Goal: Task Accomplishment & Management: Manage account settings

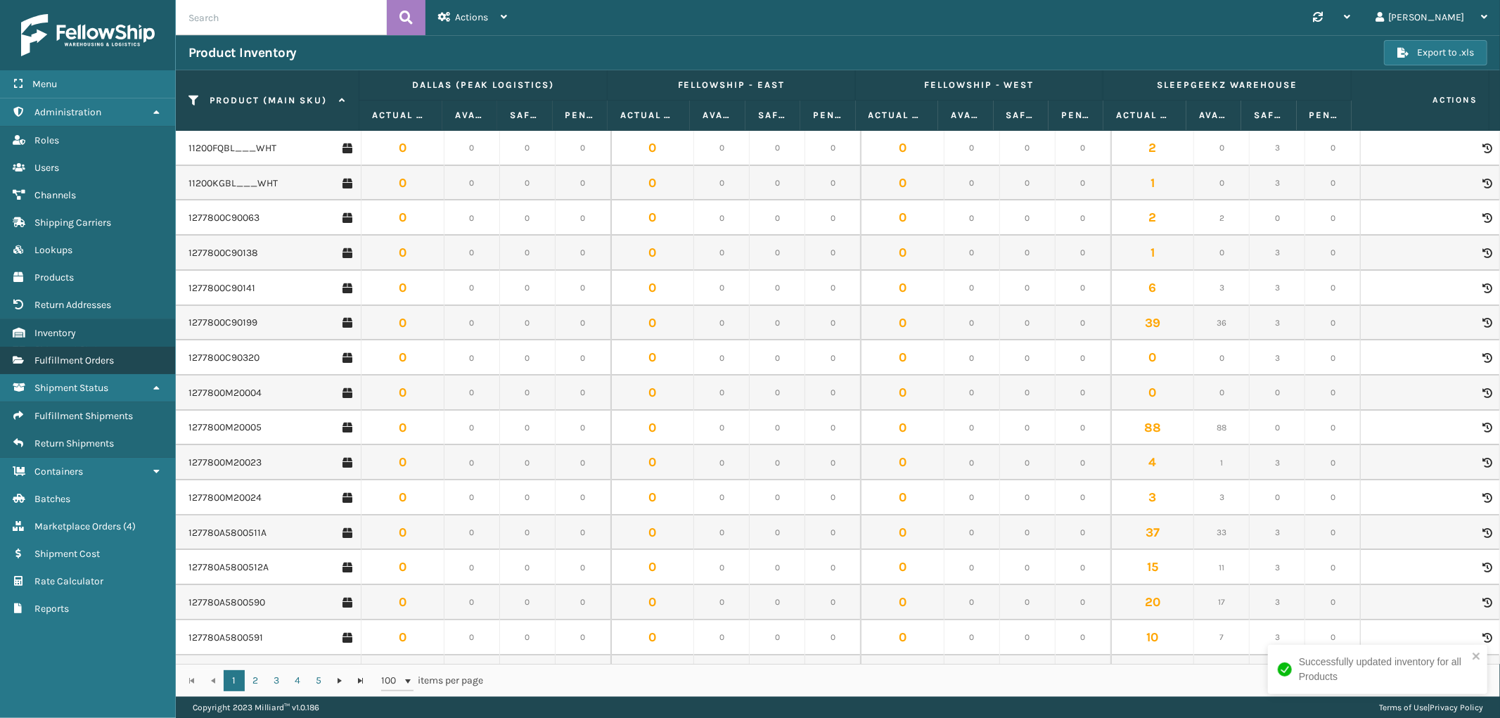
click at [98, 355] on span "Fulfillment Orders" at bounding box center [73, 360] width 79 height 12
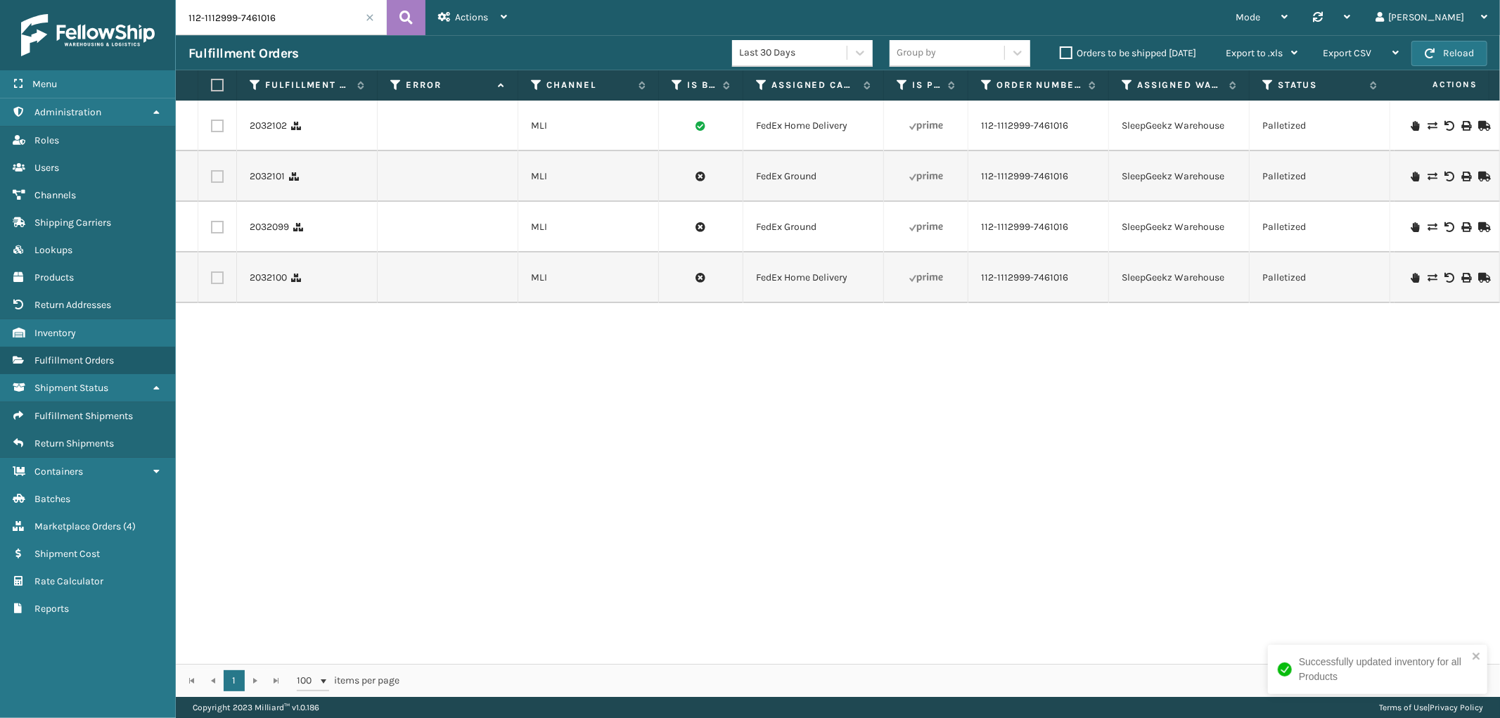
click at [368, 17] on span at bounding box center [370, 17] width 8 height 8
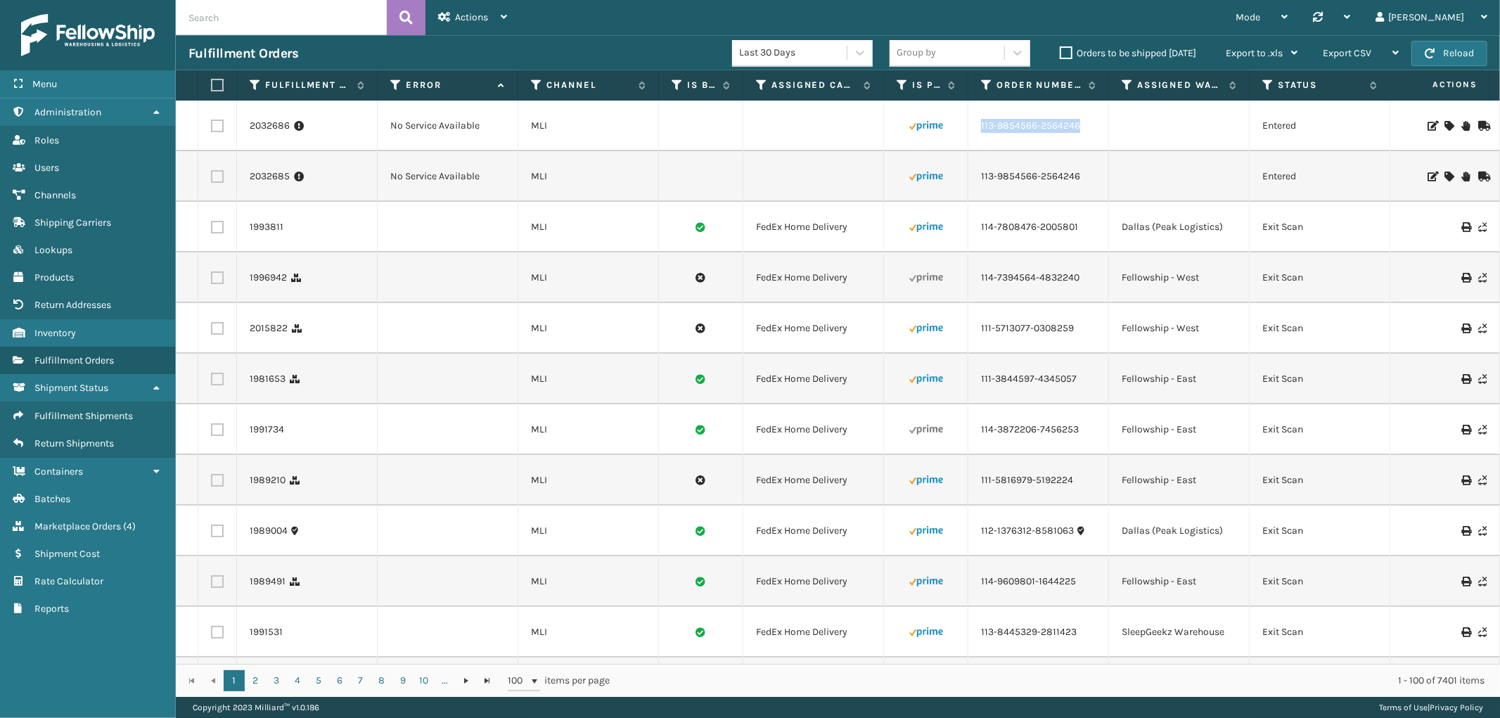
drag, startPoint x: 1085, startPoint y: 129, endPoint x: 972, endPoint y: 129, distance: 112.5
copy tr "113-9854566-2564246"
click at [1444, 123] on icon at bounding box center [1448, 126] width 8 height 10
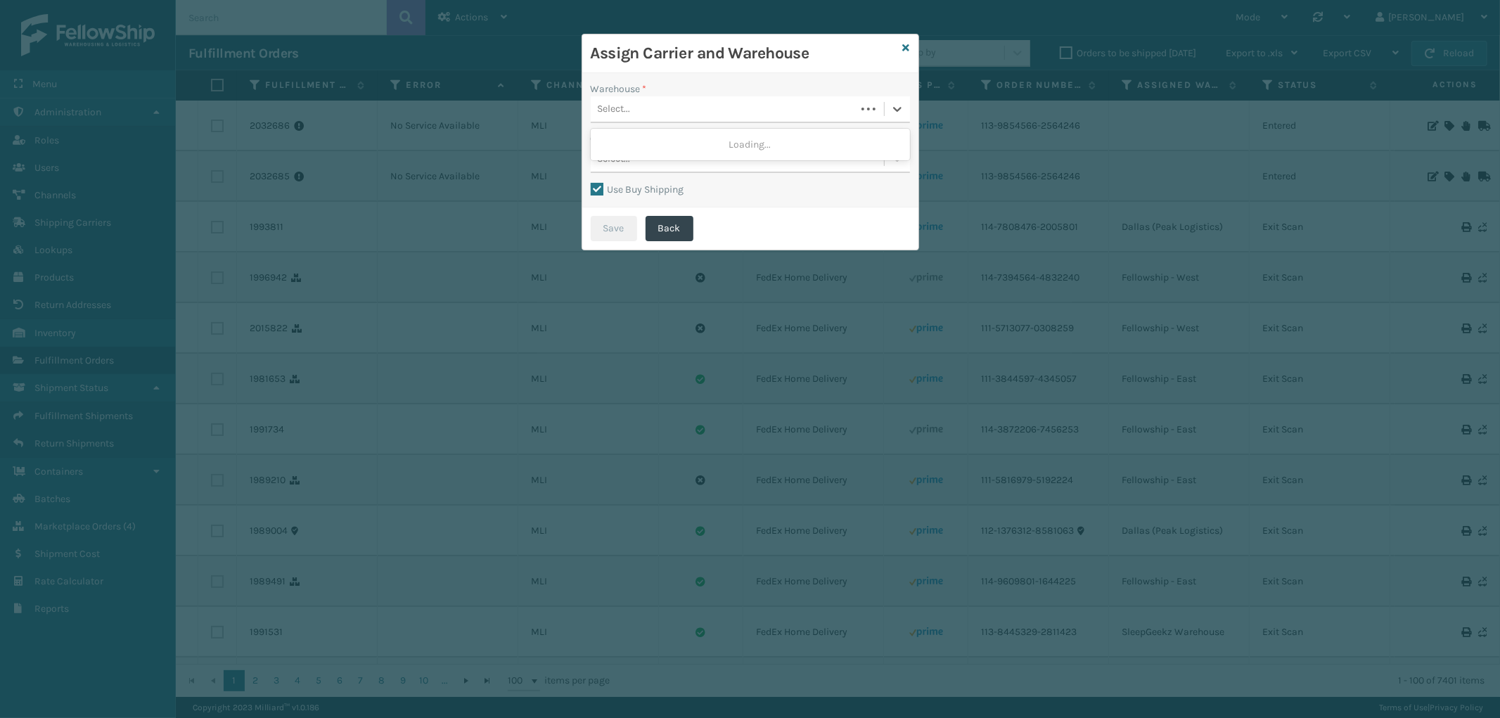
click at [688, 104] on div "Select..." at bounding box center [723, 109] width 265 height 23
click at [649, 160] on div "Fellowship - East" at bounding box center [750, 170] width 319 height 26
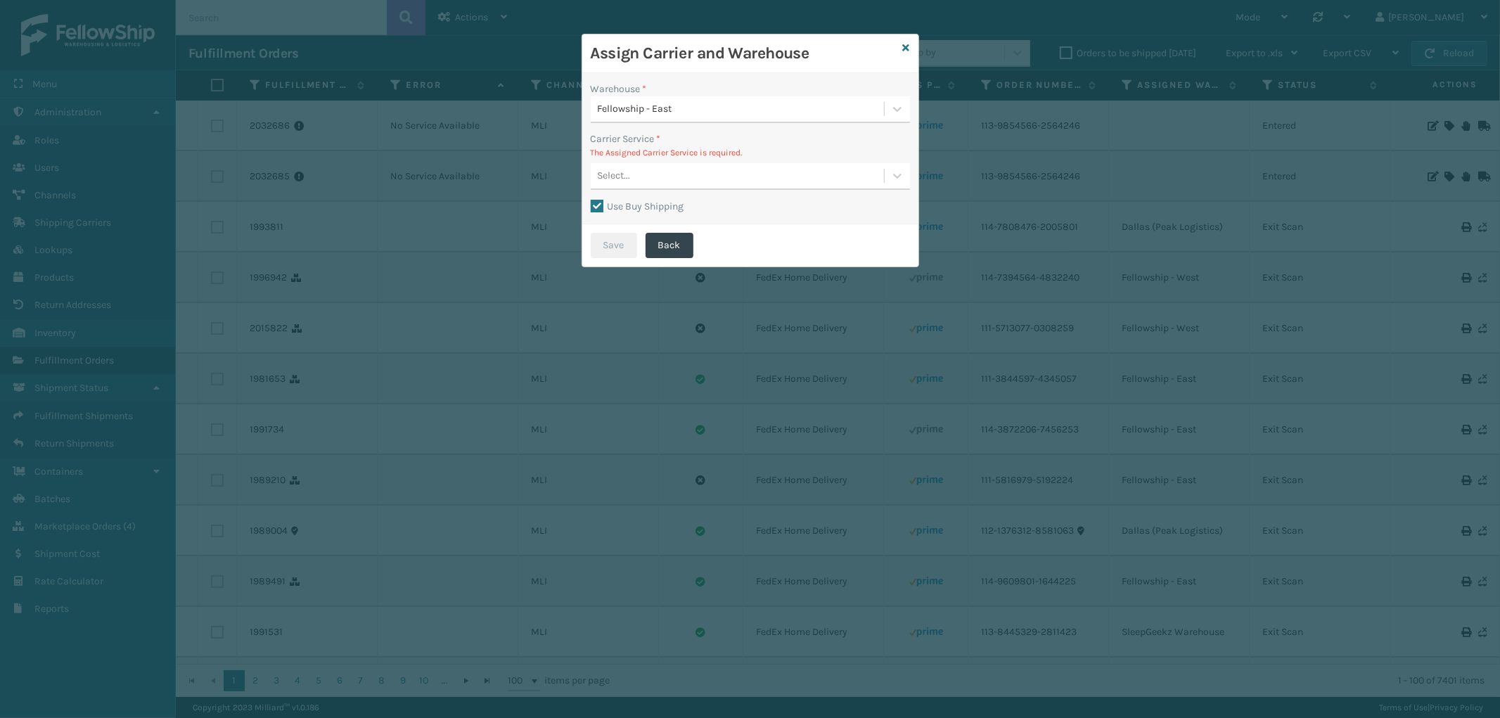
click at [728, 169] on div "Select..." at bounding box center [737, 176] width 293 height 23
click at [903, 42] on link at bounding box center [906, 48] width 7 height 15
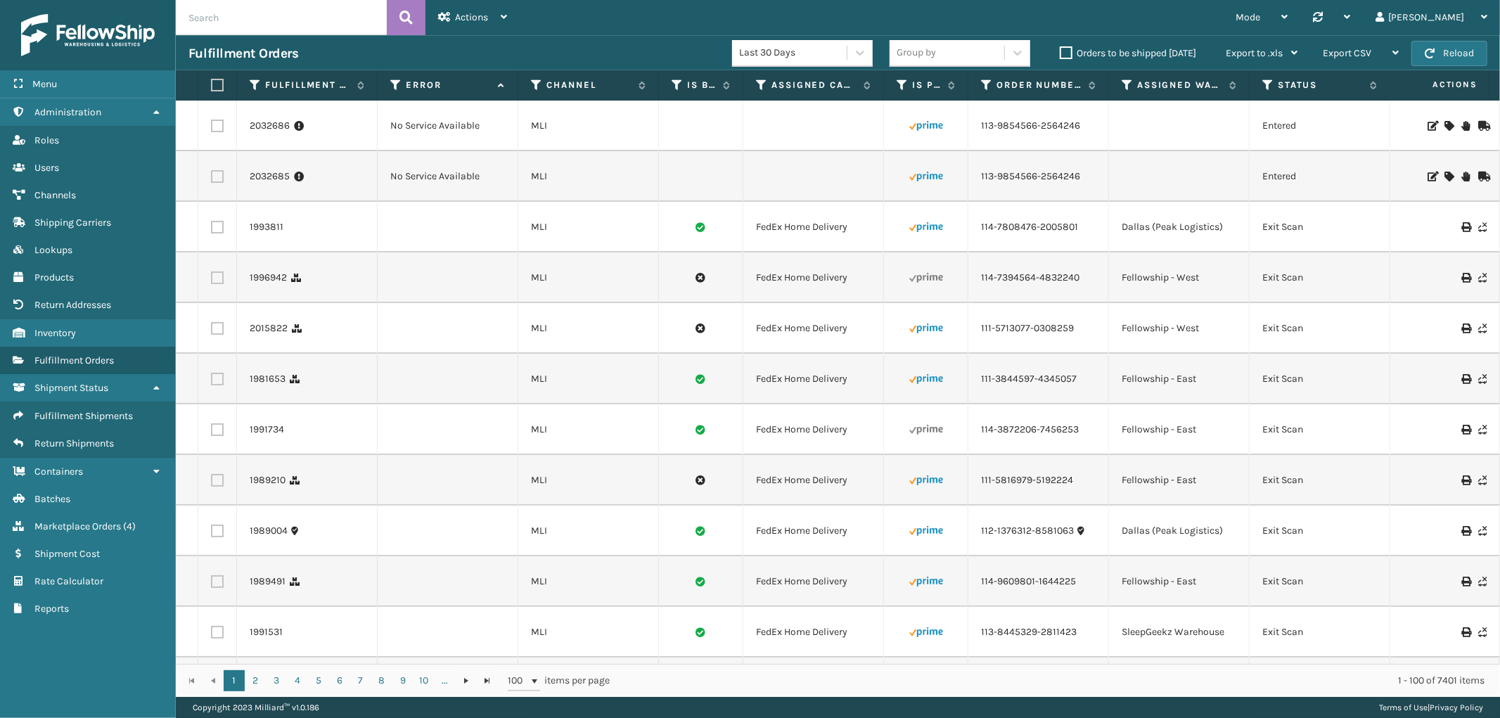
click at [217, 127] on label at bounding box center [217, 126] width 13 height 13
click at [212, 127] on input "checkbox" at bounding box center [211, 124] width 1 height 9
checkbox input "true"
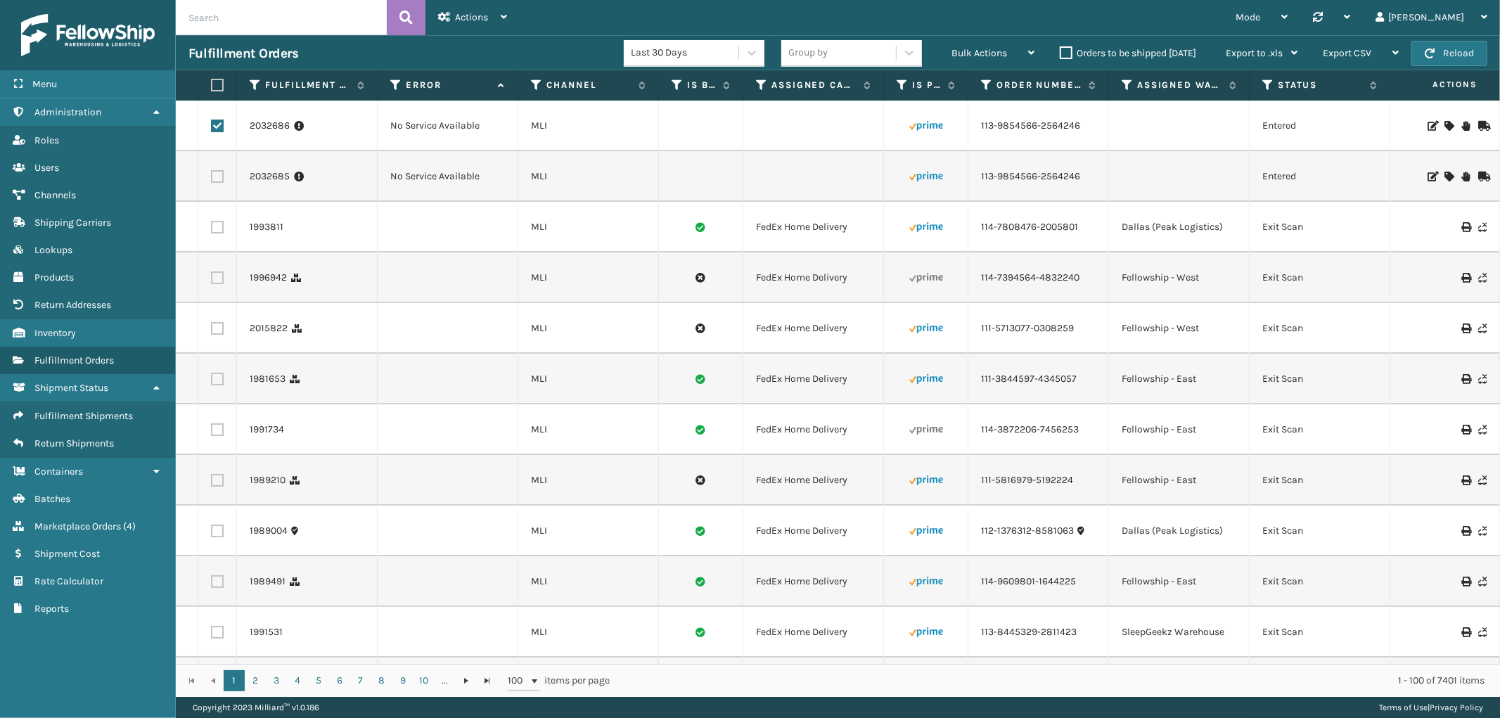
click at [221, 186] on td at bounding box center [217, 176] width 39 height 51
click at [219, 179] on label at bounding box center [217, 176] width 13 height 13
click at [212, 179] on input "checkbox" at bounding box center [211, 174] width 1 height 9
checkbox input "true"
click at [975, 43] on div "Bulk Actions" at bounding box center [992, 53] width 83 height 35
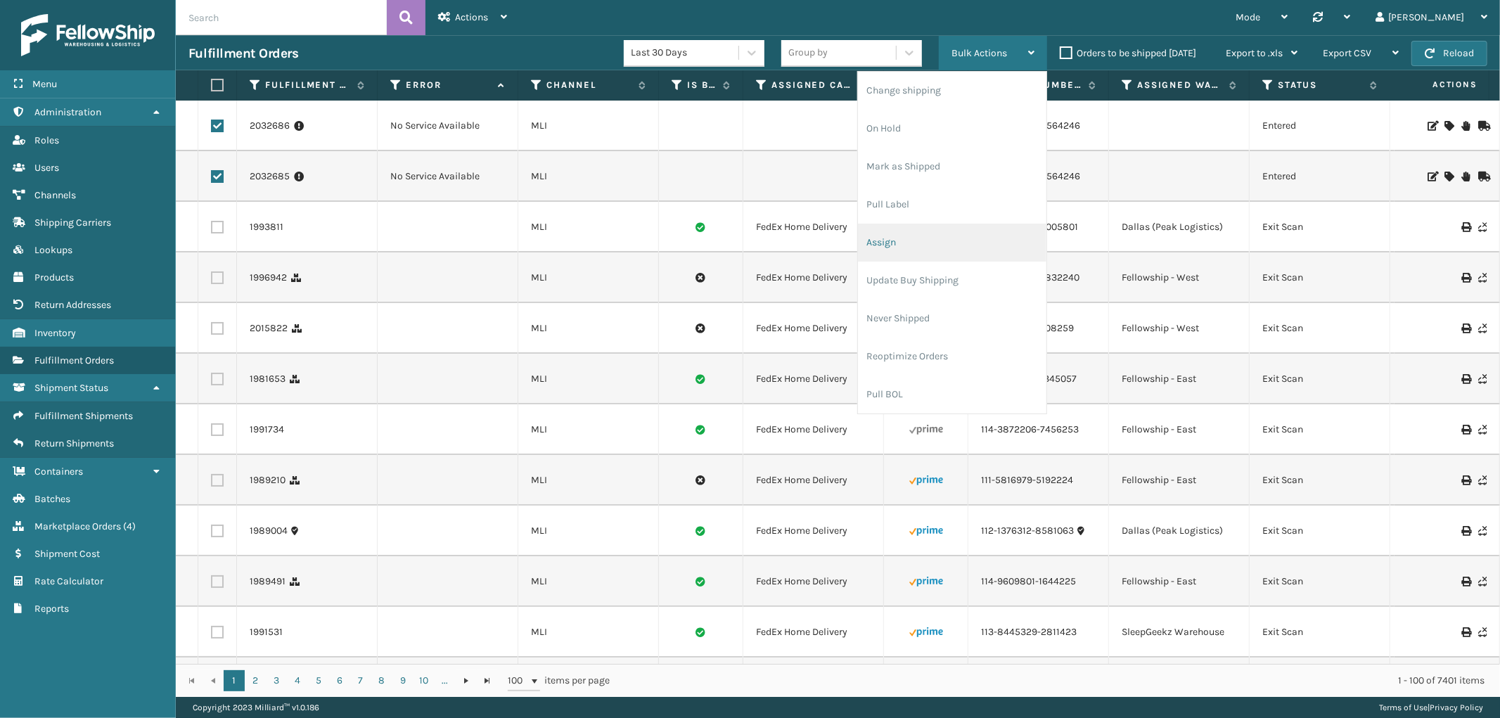
click at [887, 253] on li "Assign" at bounding box center [952, 243] width 188 height 38
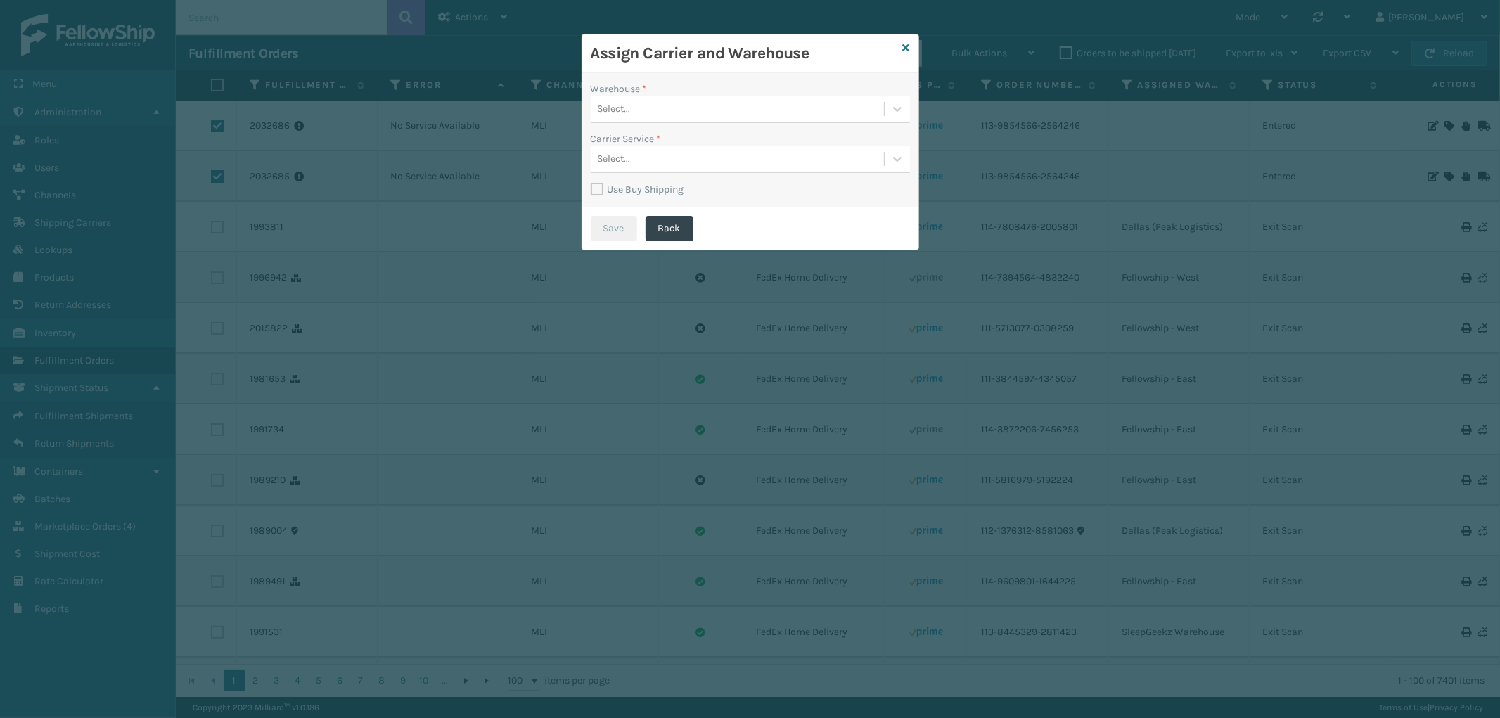
click at [749, 111] on div "Select..." at bounding box center [737, 109] width 293 height 23
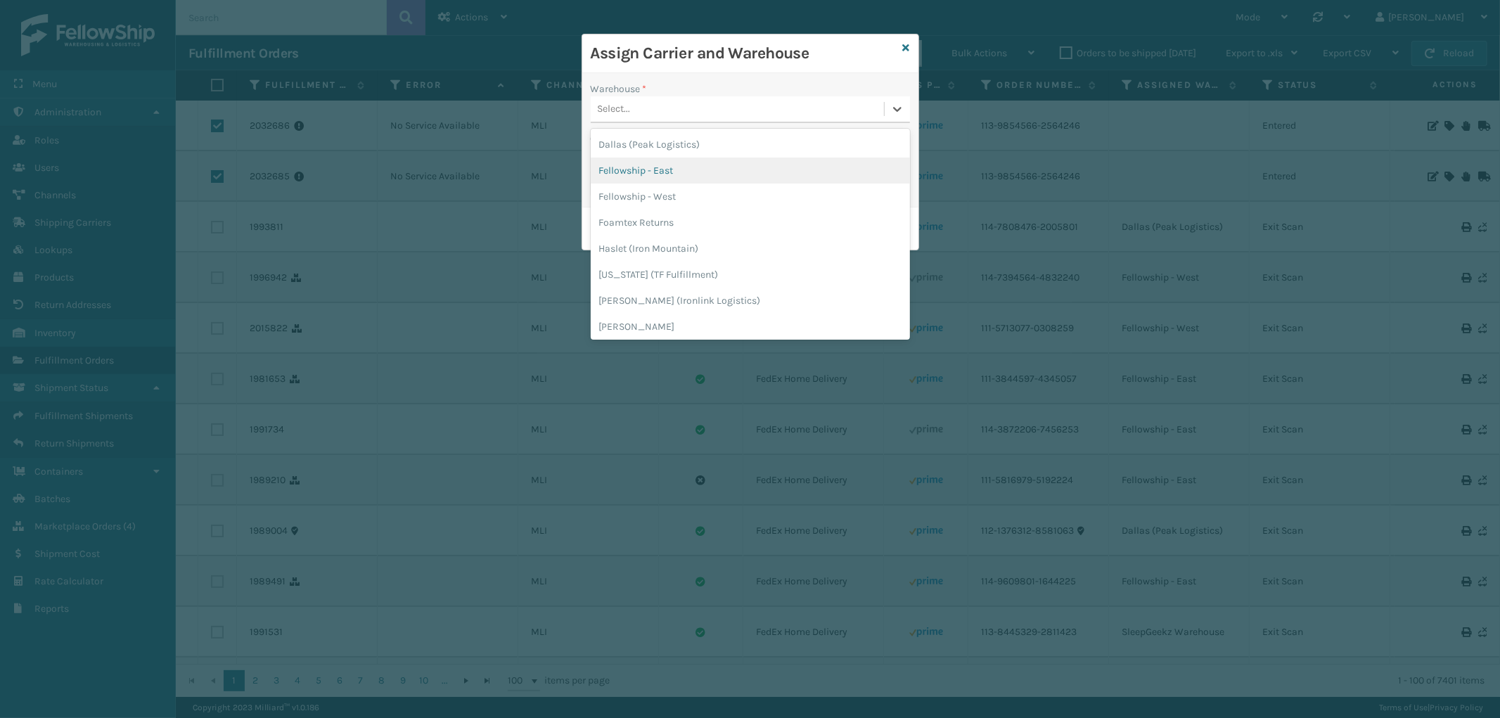
click at [673, 166] on div "Fellowship - East" at bounding box center [750, 170] width 319 height 26
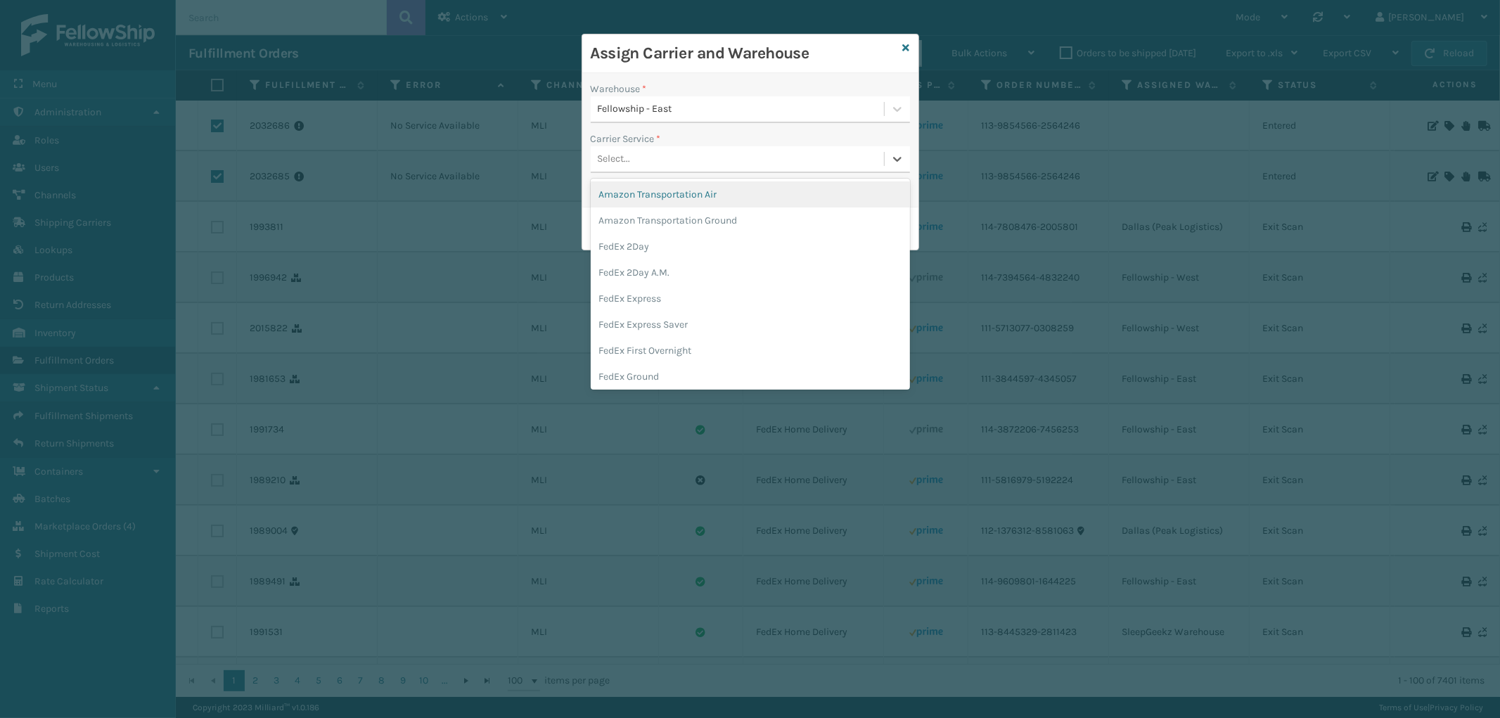
click at [757, 166] on div "Select..." at bounding box center [737, 159] width 293 height 23
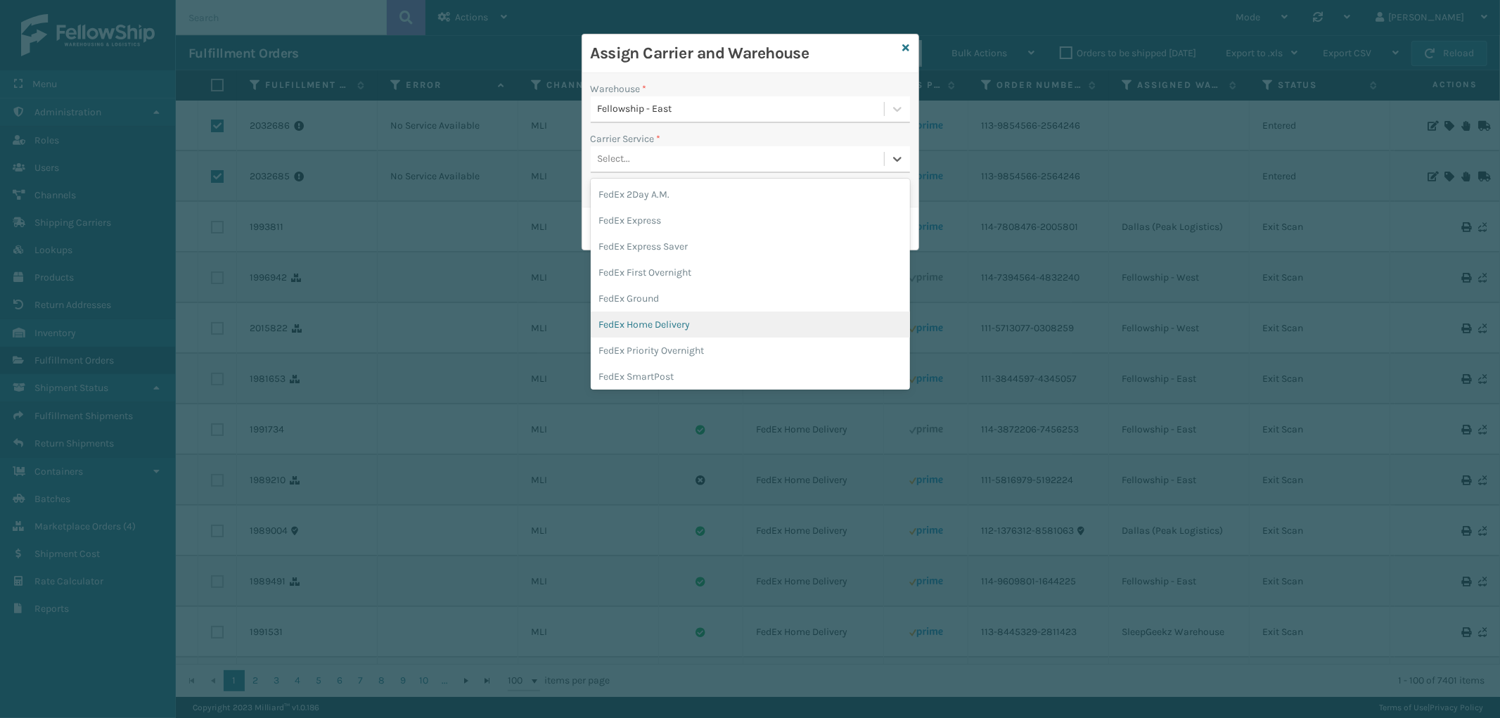
click at [694, 319] on div "FedEx Home Delivery" at bounding box center [750, 324] width 319 height 26
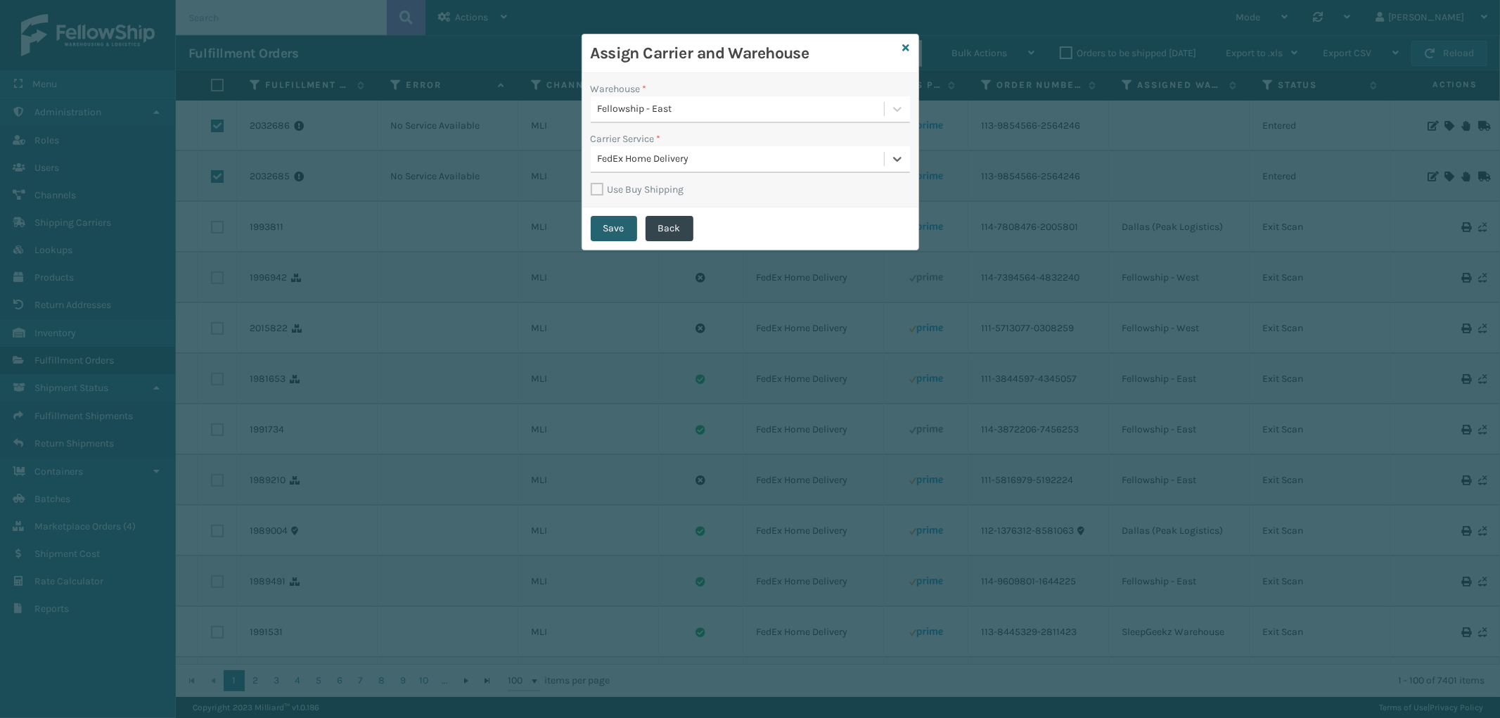
click at [615, 224] on button "Save" at bounding box center [614, 228] width 46 height 25
checkbox input "false"
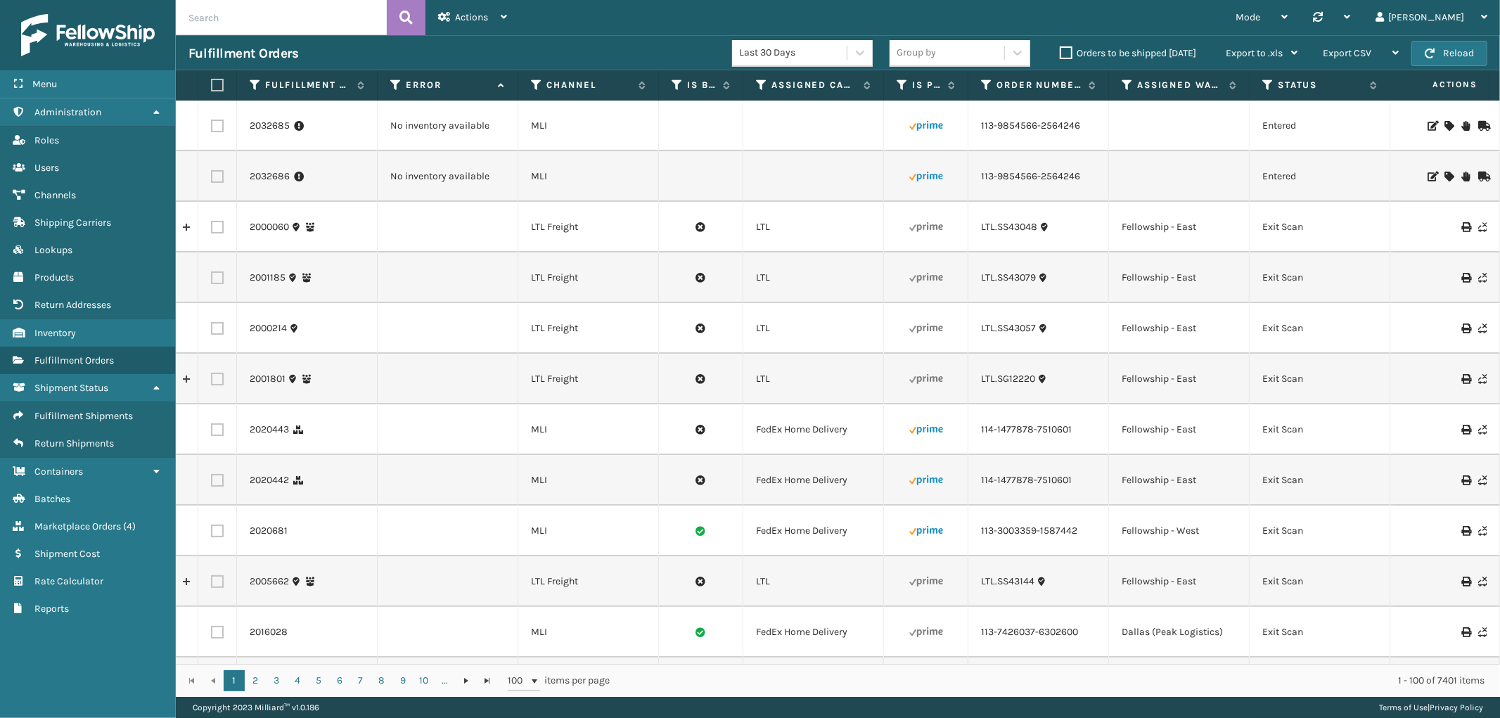
click at [1444, 124] on icon at bounding box center [1448, 126] width 8 height 10
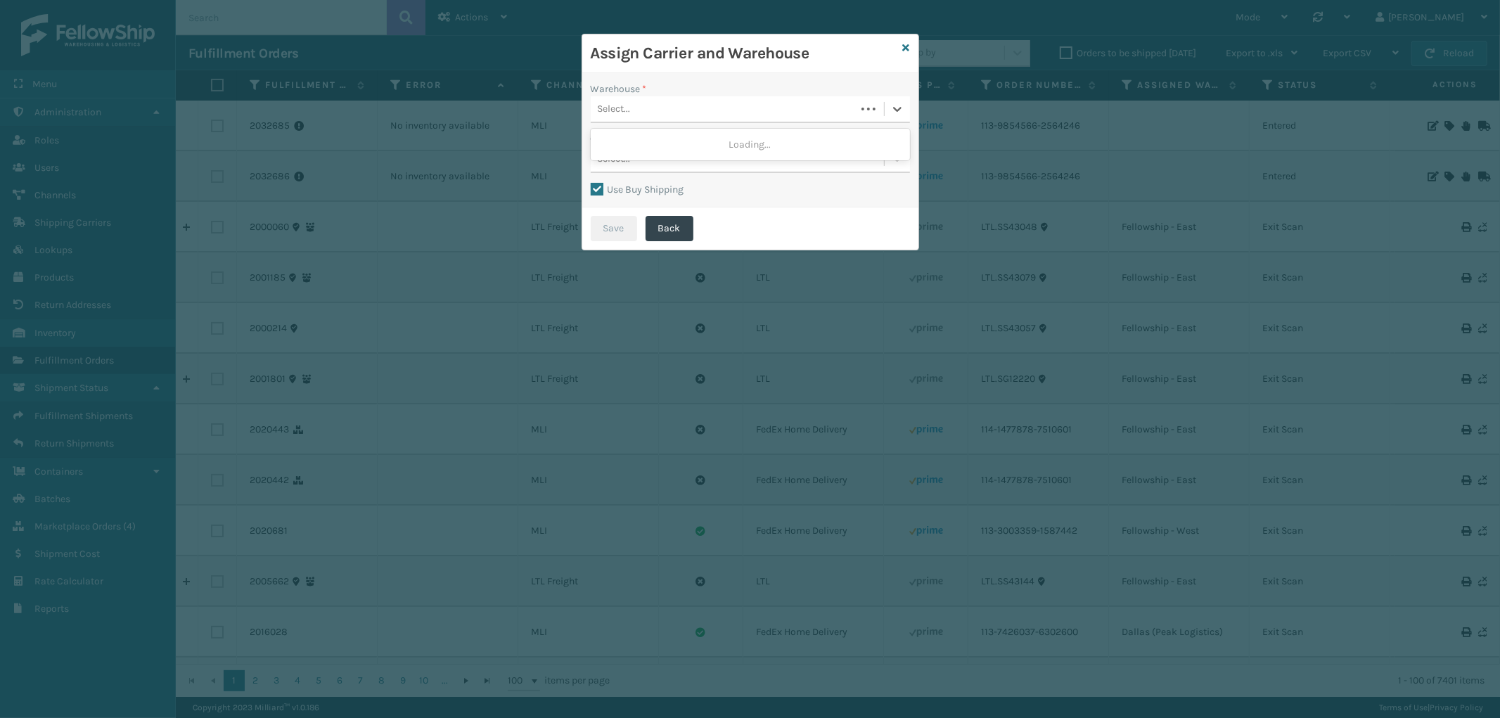
click at [729, 102] on div "Select..." at bounding box center [723, 109] width 265 height 23
click at [710, 143] on div "Dallas (Peak Logistics)" at bounding box center [750, 144] width 319 height 26
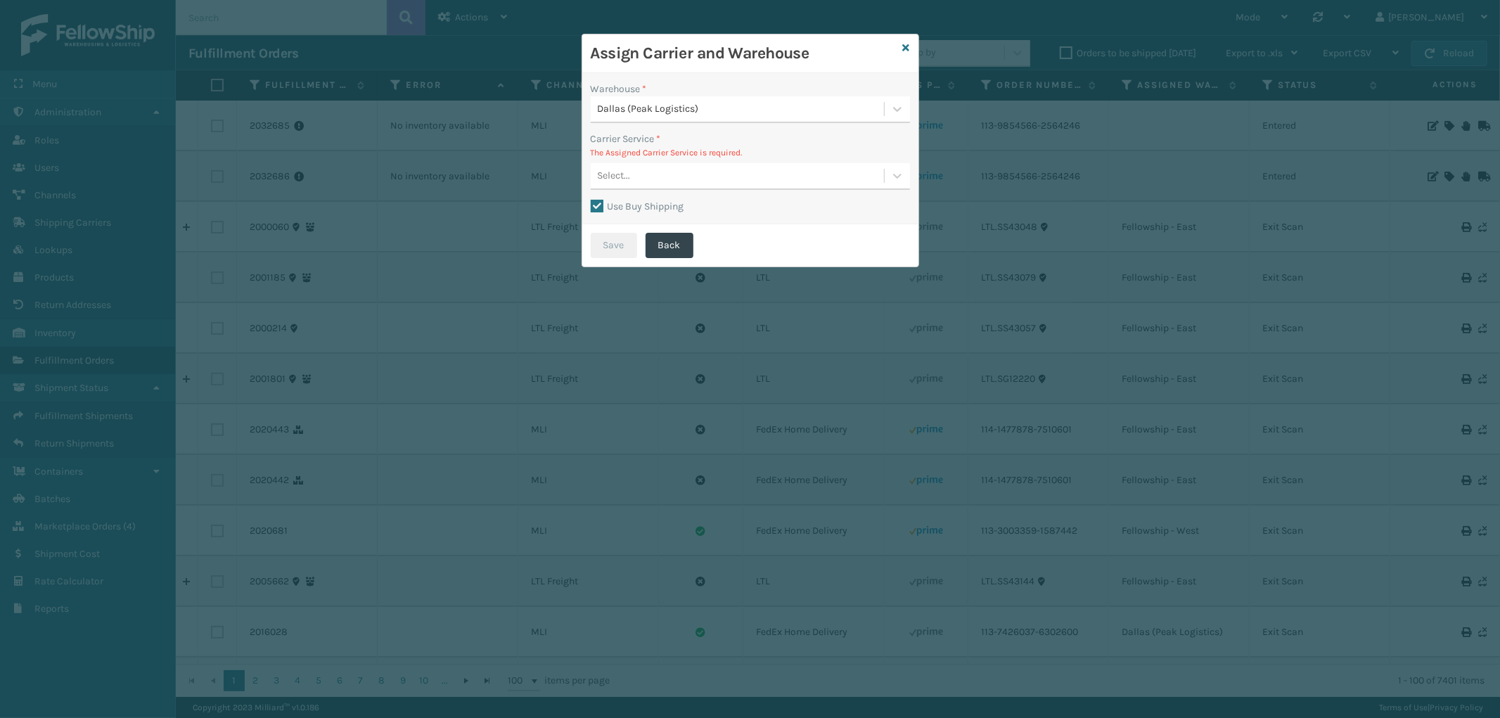
click at [757, 176] on div "Select..." at bounding box center [737, 176] width 293 height 23
click at [598, 202] on label "Use Buy Shipping" at bounding box center [638, 206] width 94 height 12
click at [591, 200] on input "Use Buy Shipping" at bounding box center [591, 198] width 1 height 1
click at [787, 172] on div "Select..." at bounding box center [737, 176] width 293 height 23
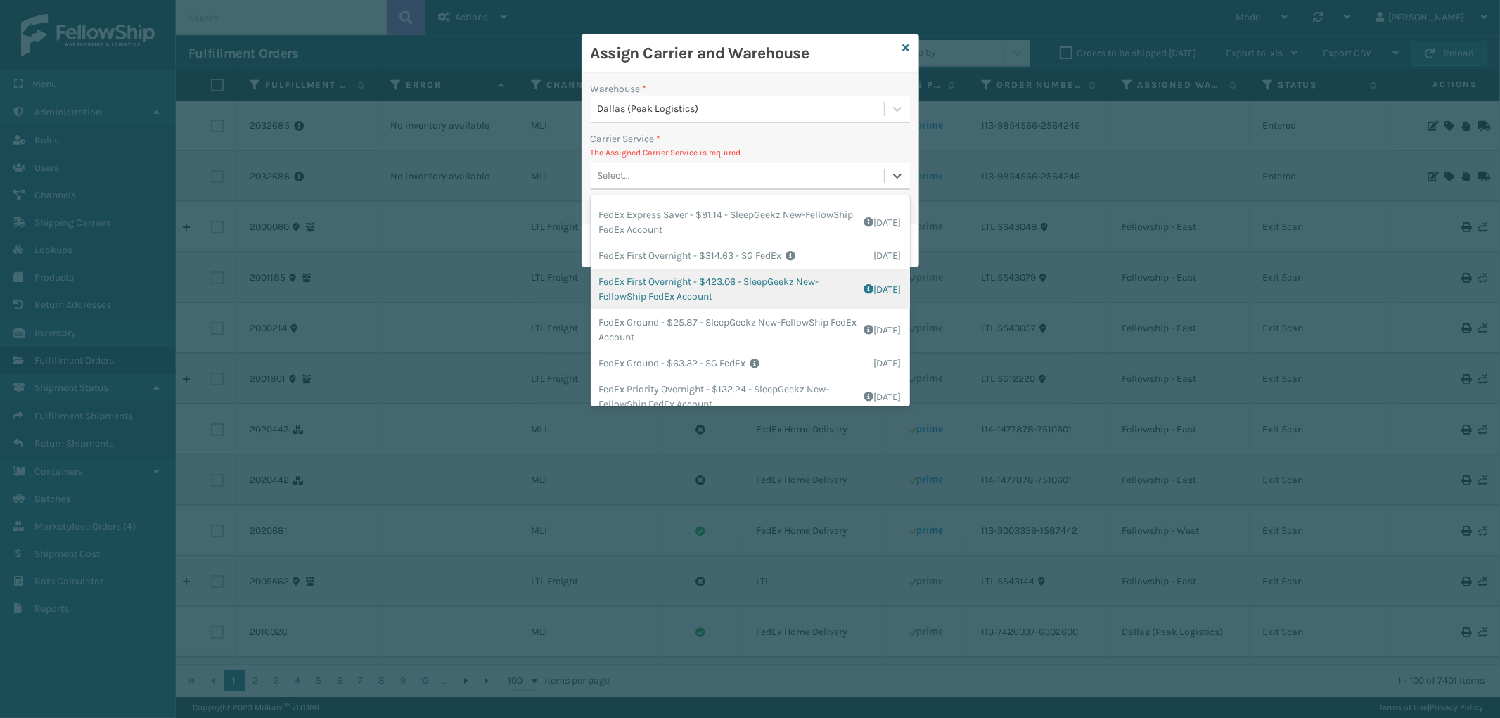
scroll to position [234, 0]
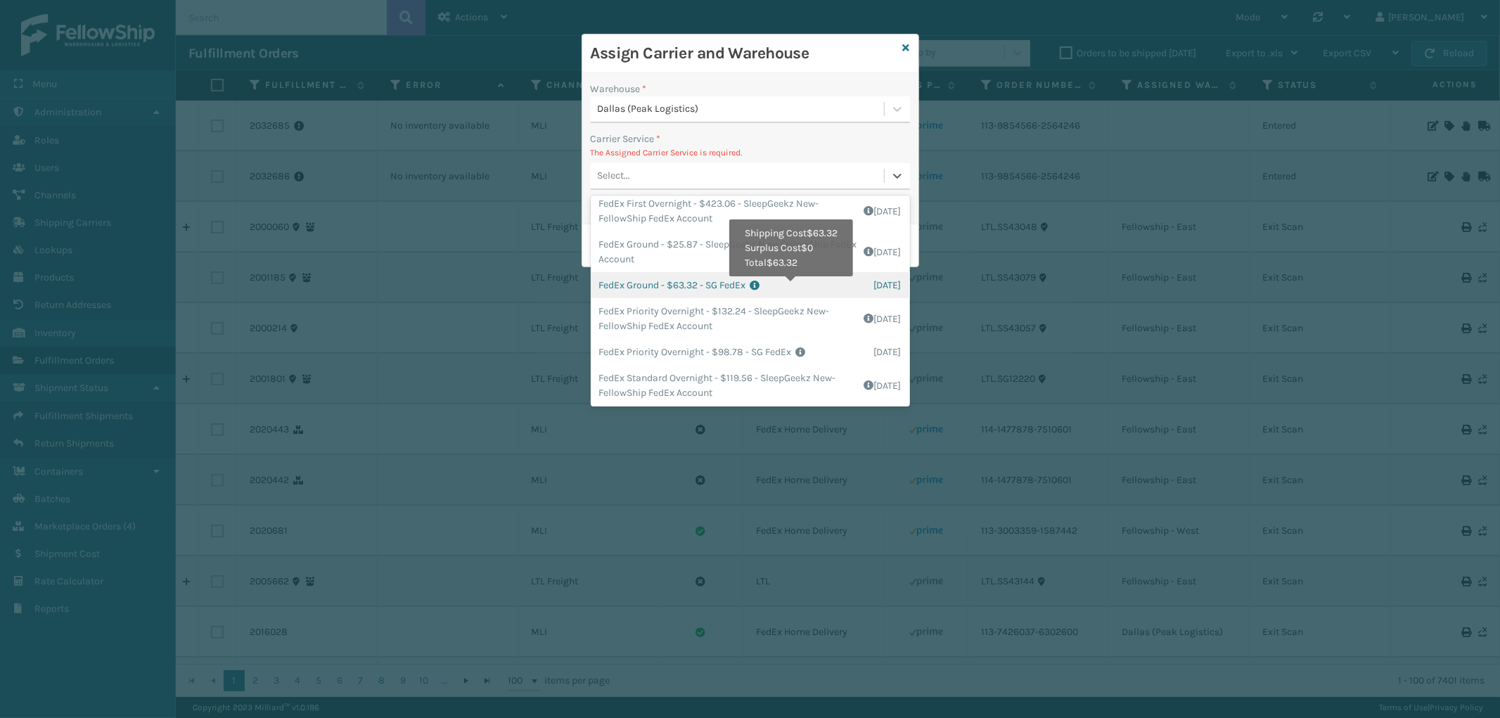
click at [793, 287] on icon at bounding box center [812, 286] width 124 height 10
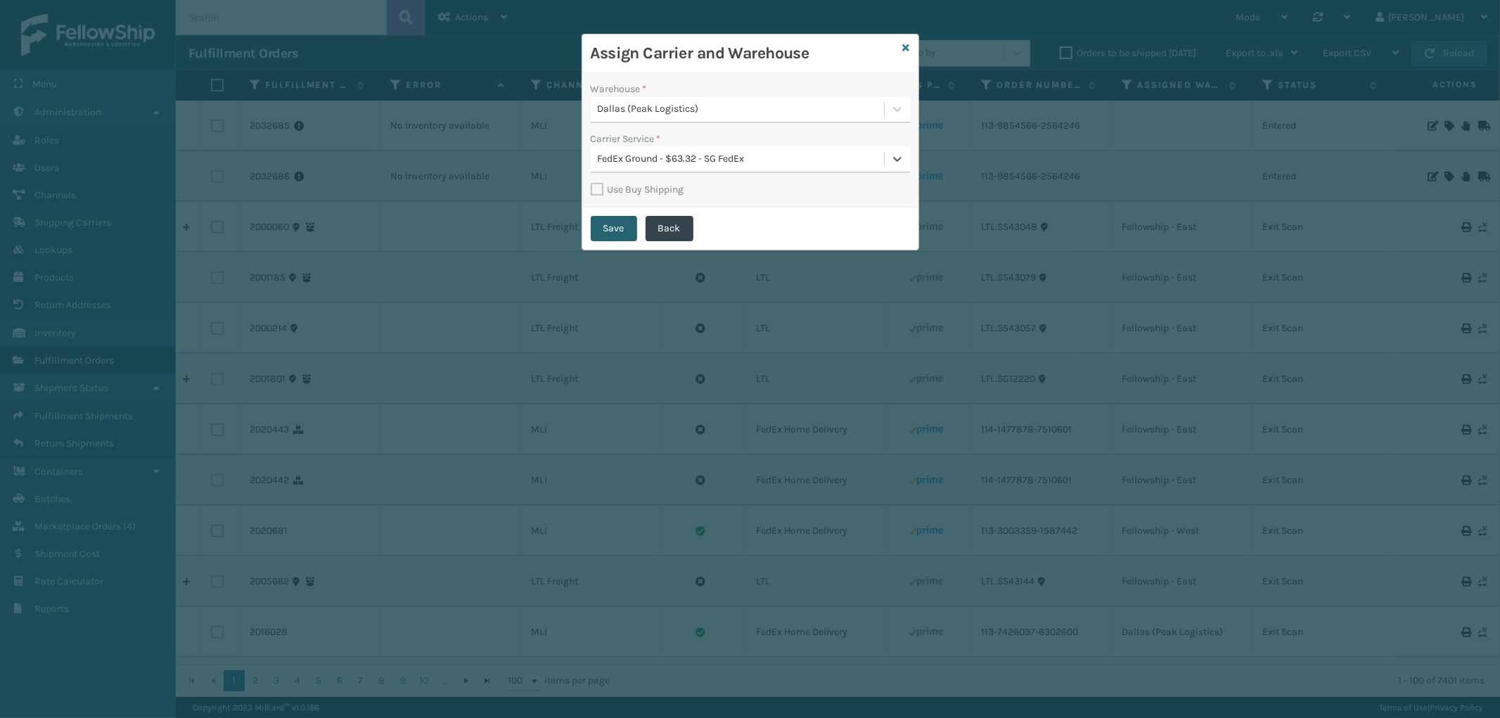
click at [615, 228] on button "Save" at bounding box center [614, 228] width 46 height 25
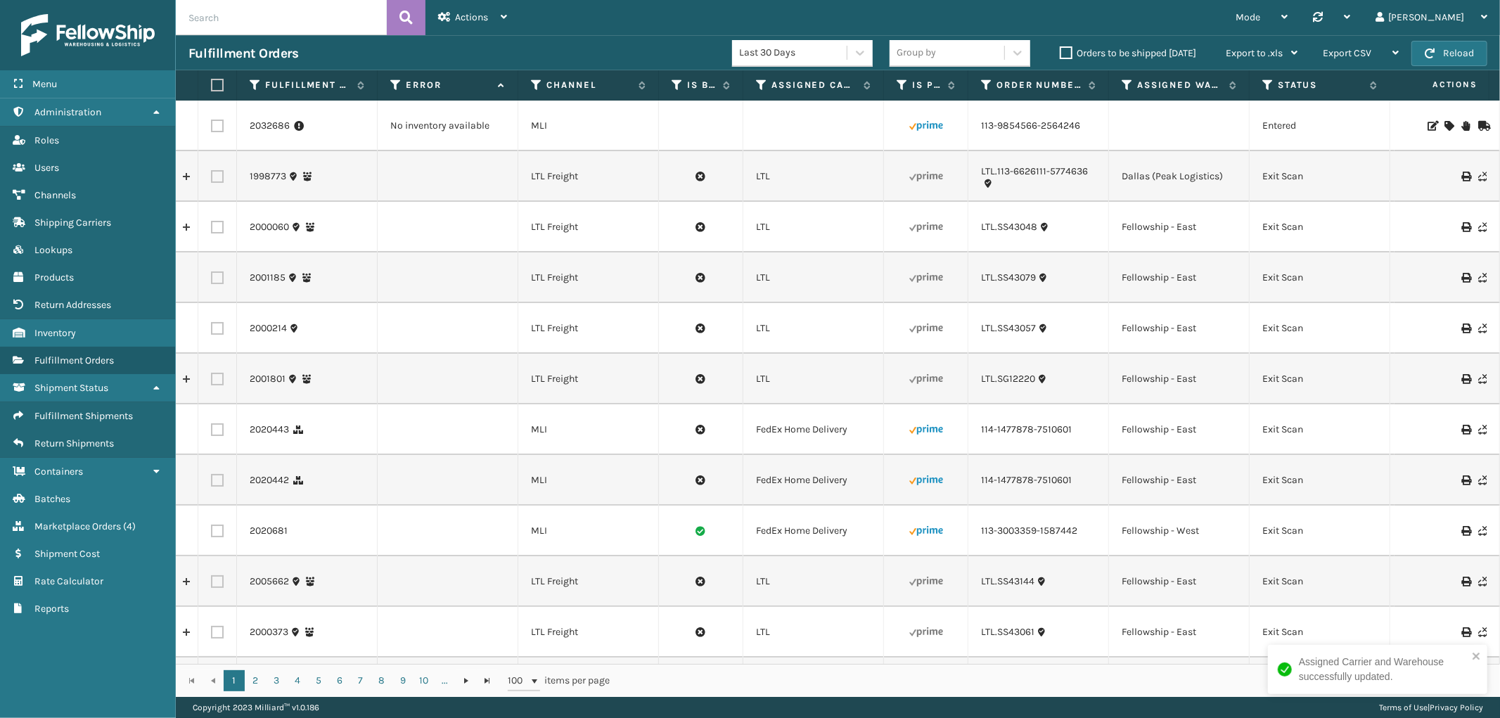
click at [1444, 121] on icon at bounding box center [1448, 126] width 8 height 10
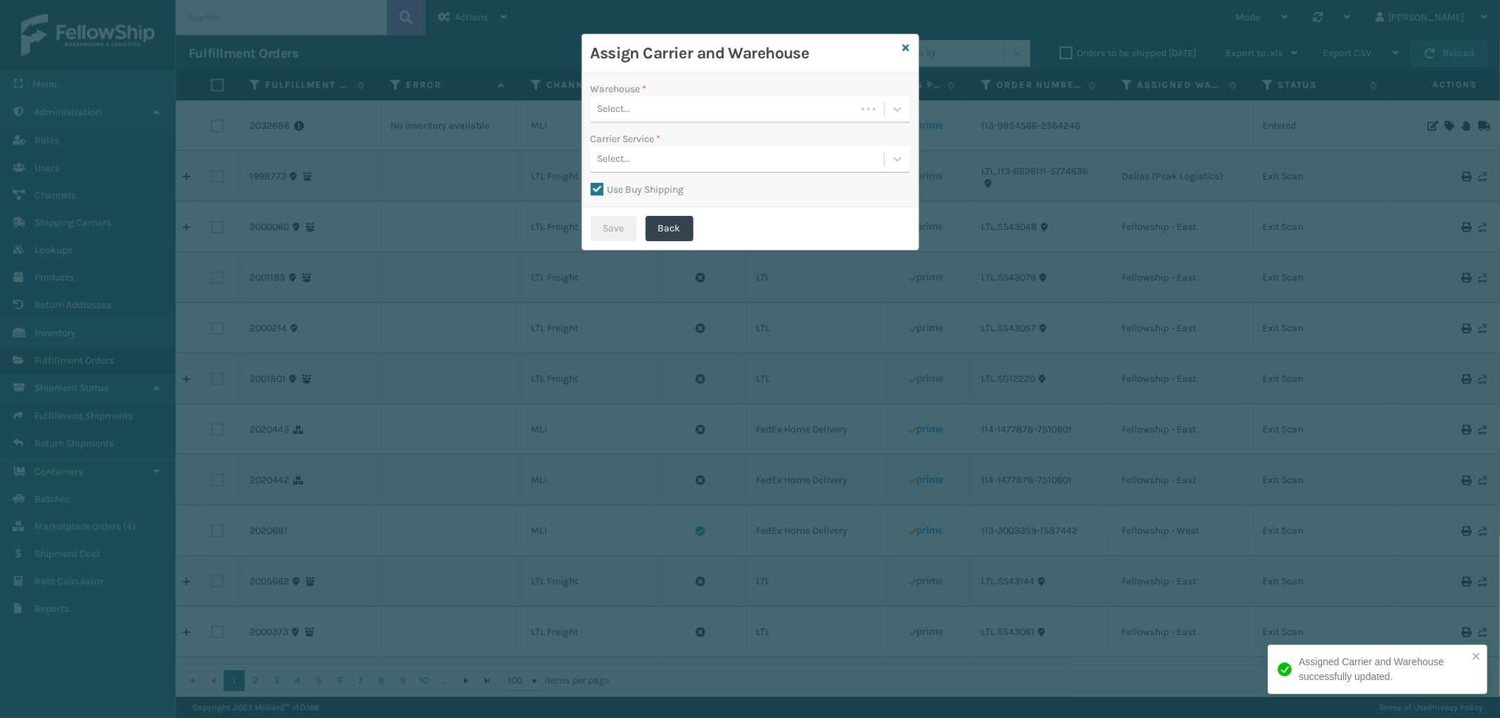
click at [596, 188] on label "Use Buy Shipping" at bounding box center [638, 190] width 94 height 12
click at [591, 183] on input "Use Buy Shipping" at bounding box center [591, 181] width 1 height 1
checkbox input "false"
click at [794, 115] on div "Select..." at bounding box center [737, 109] width 293 height 23
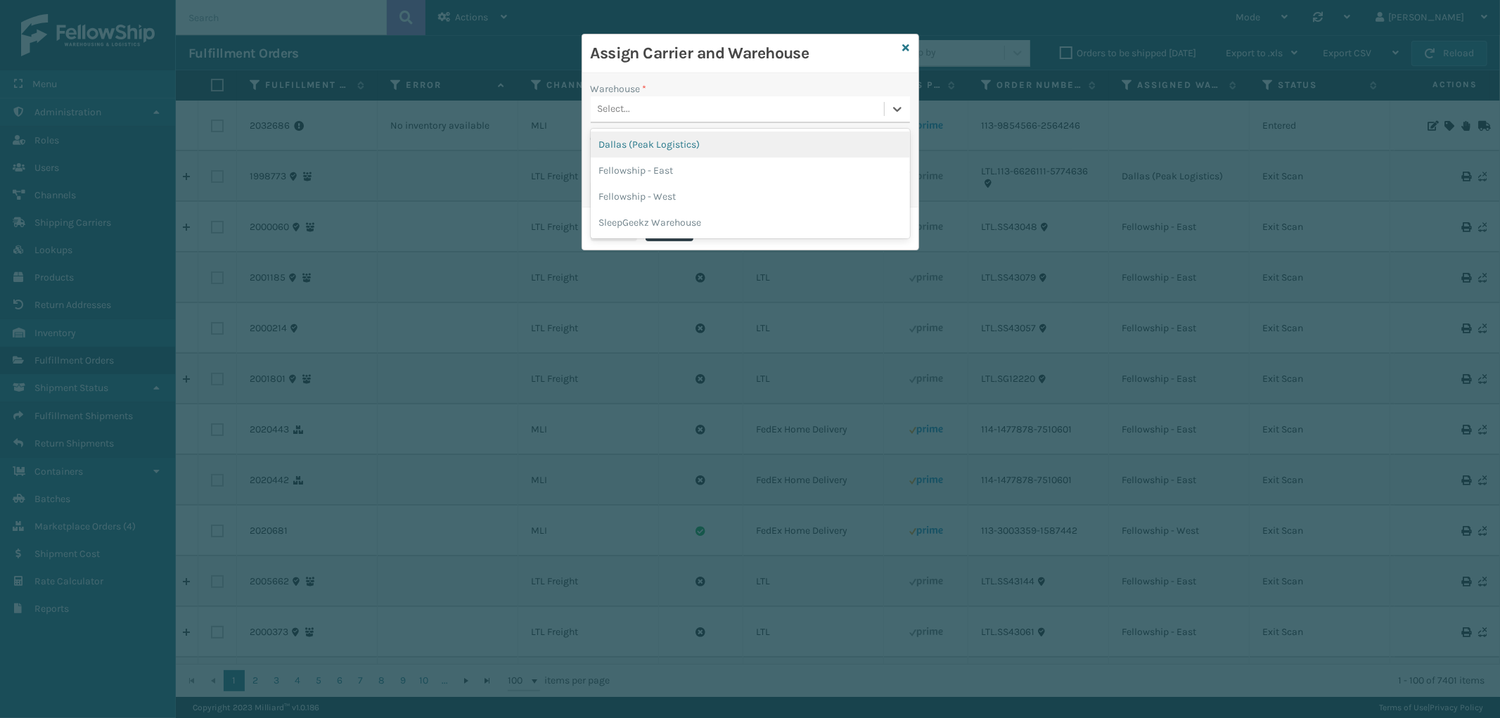
click at [742, 143] on div "Dallas (Peak Logistics)" at bounding box center [750, 144] width 319 height 26
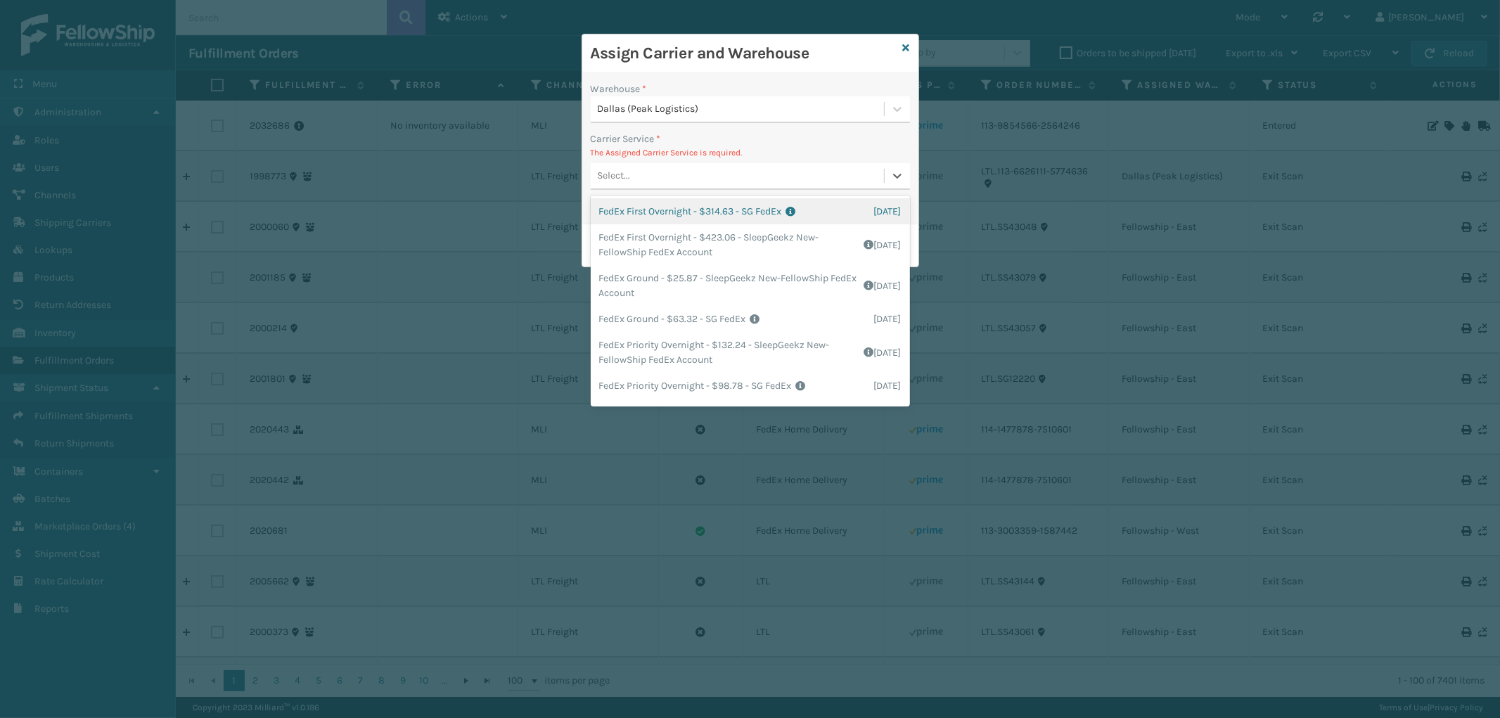
click at [726, 176] on div "Select..." at bounding box center [737, 176] width 293 height 23
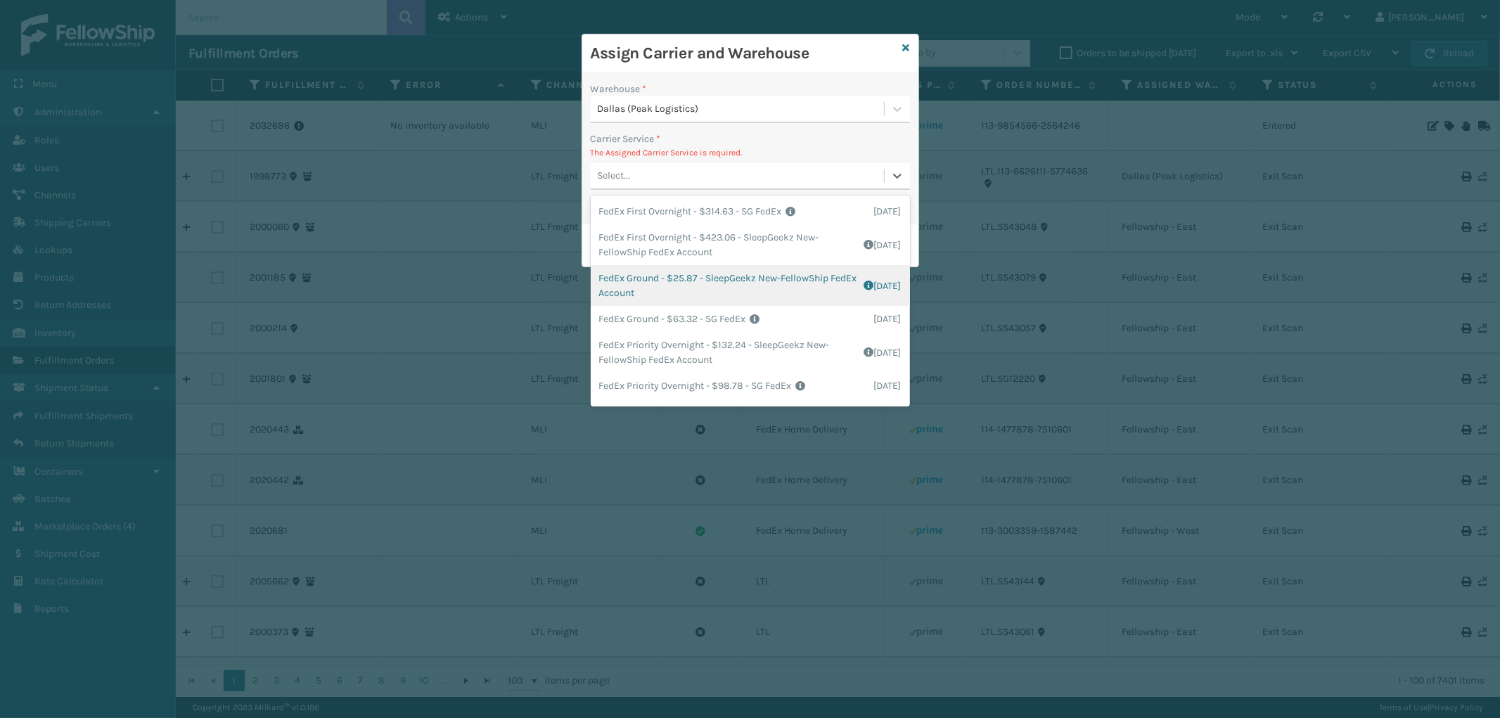
click at [719, 285] on div "FedEx Ground - $25.87 - SleepGeekz New-FellowShip FedEx Account Shipping Cost $…" at bounding box center [750, 285] width 319 height 41
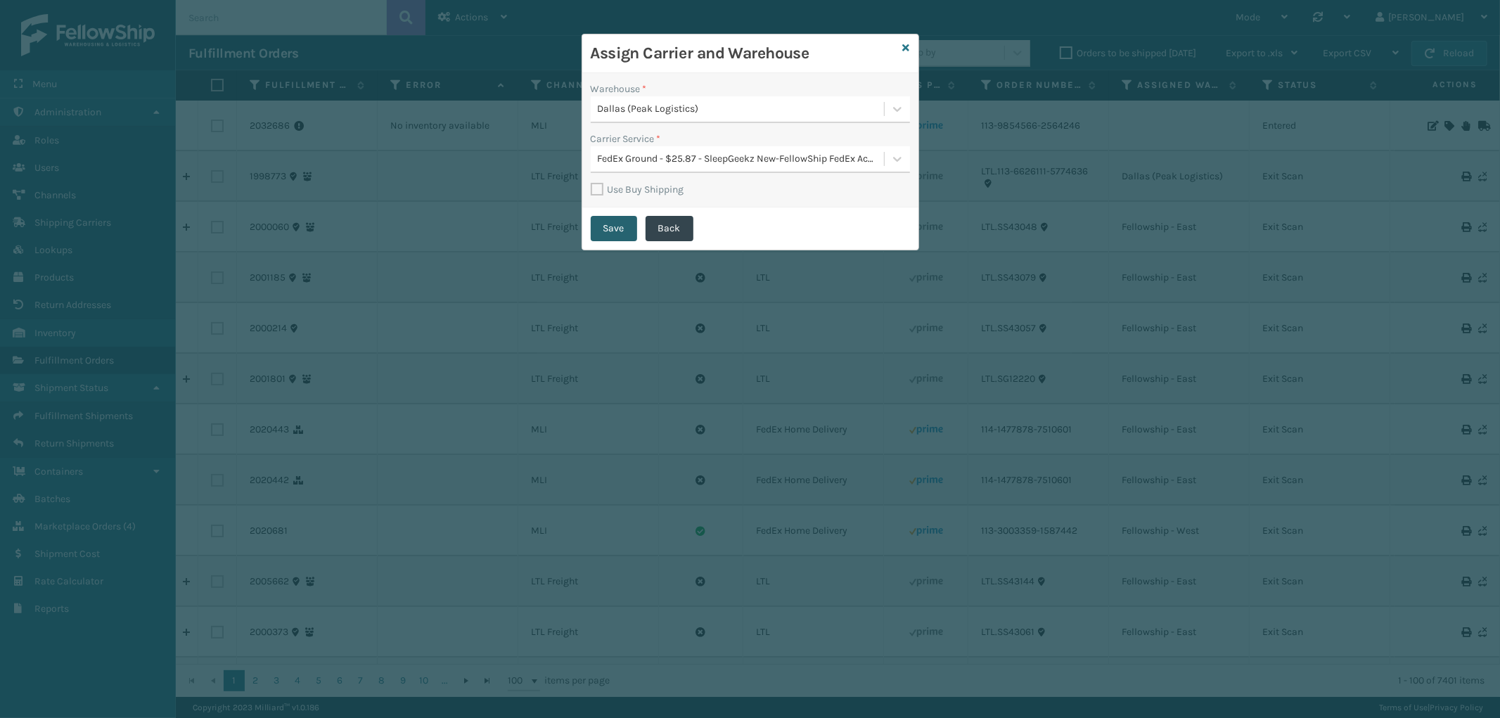
click at [615, 221] on button "Save" at bounding box center [614, 228] width 46 height 25
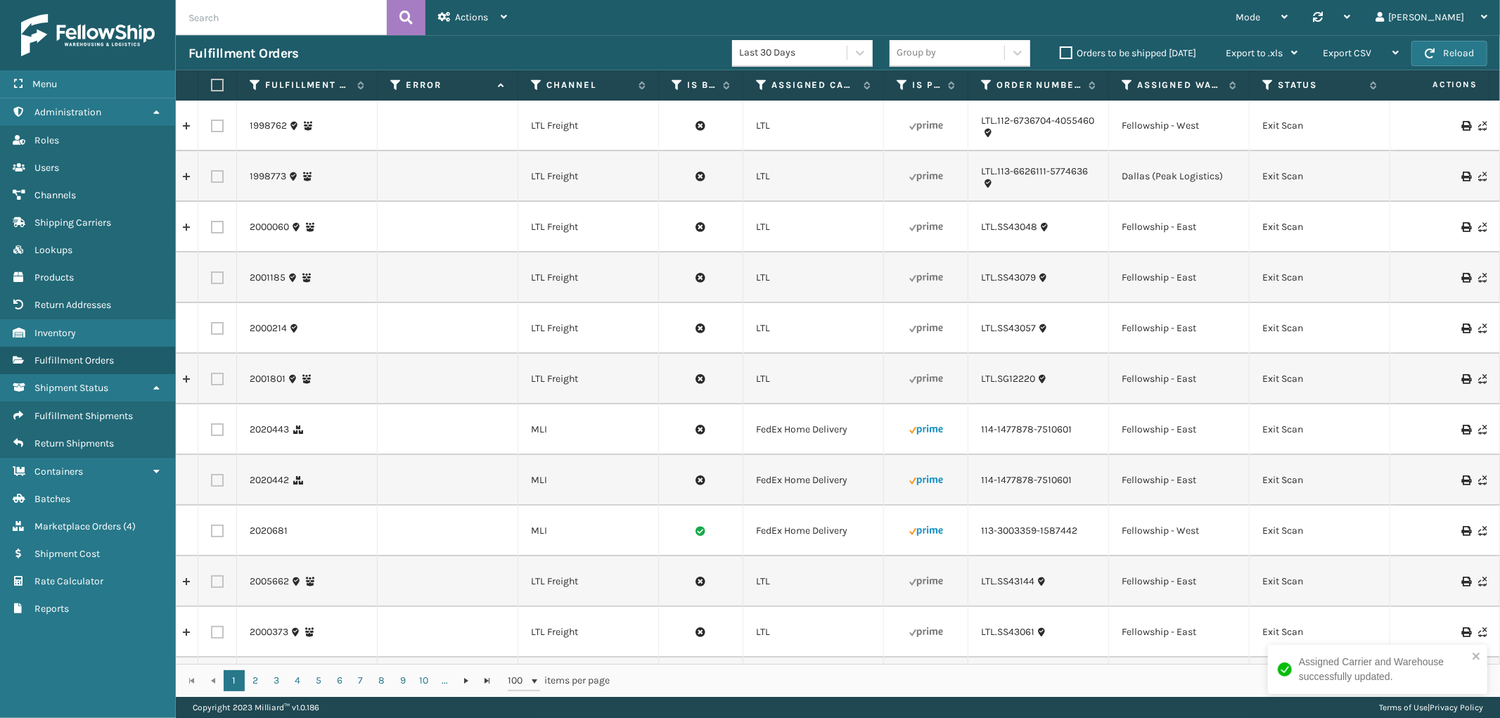
click at [259, 17] on input "text" at bounding box center [281, 17] width 211 height 35
paste input "113-9854566-2564246"
type input "113-9854566-2564246"
click at [423, 10] on button at bounding box center [406, 17] width 39 height 35
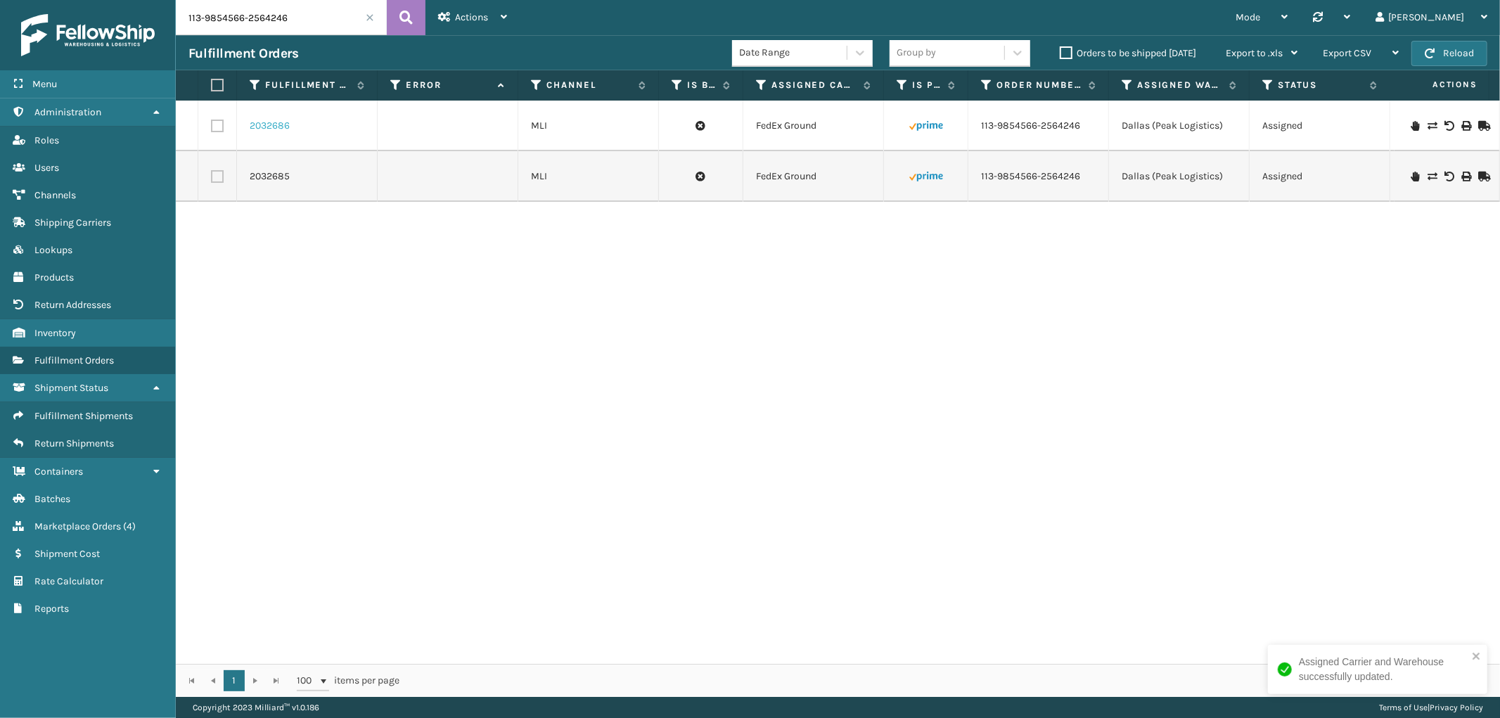
click at [278, 125] on link "2032686" at bounding box center [270, 126] width 40 height 14
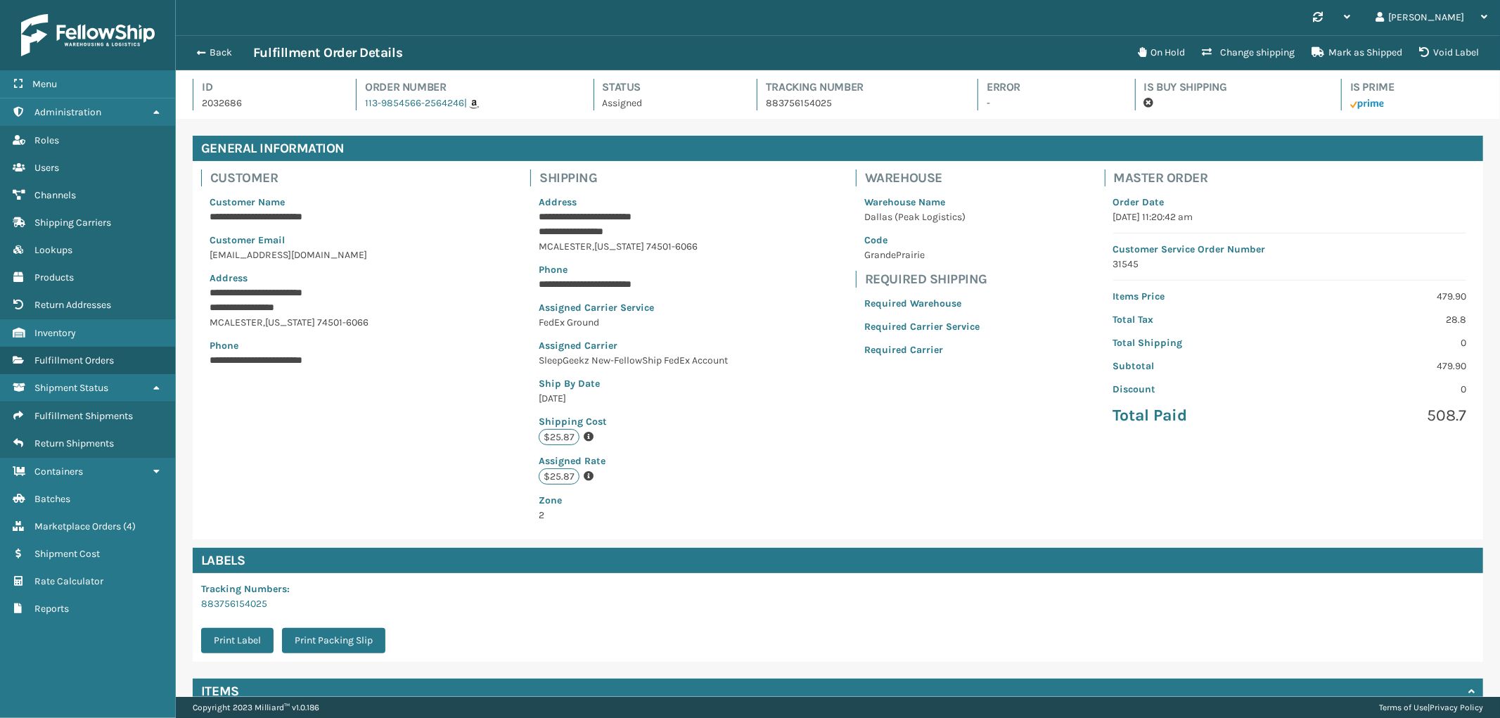
scroll to position [33, 1324]
click at [219, 51] on button "Back" at bounding box center [220, 52] width 65 height 13
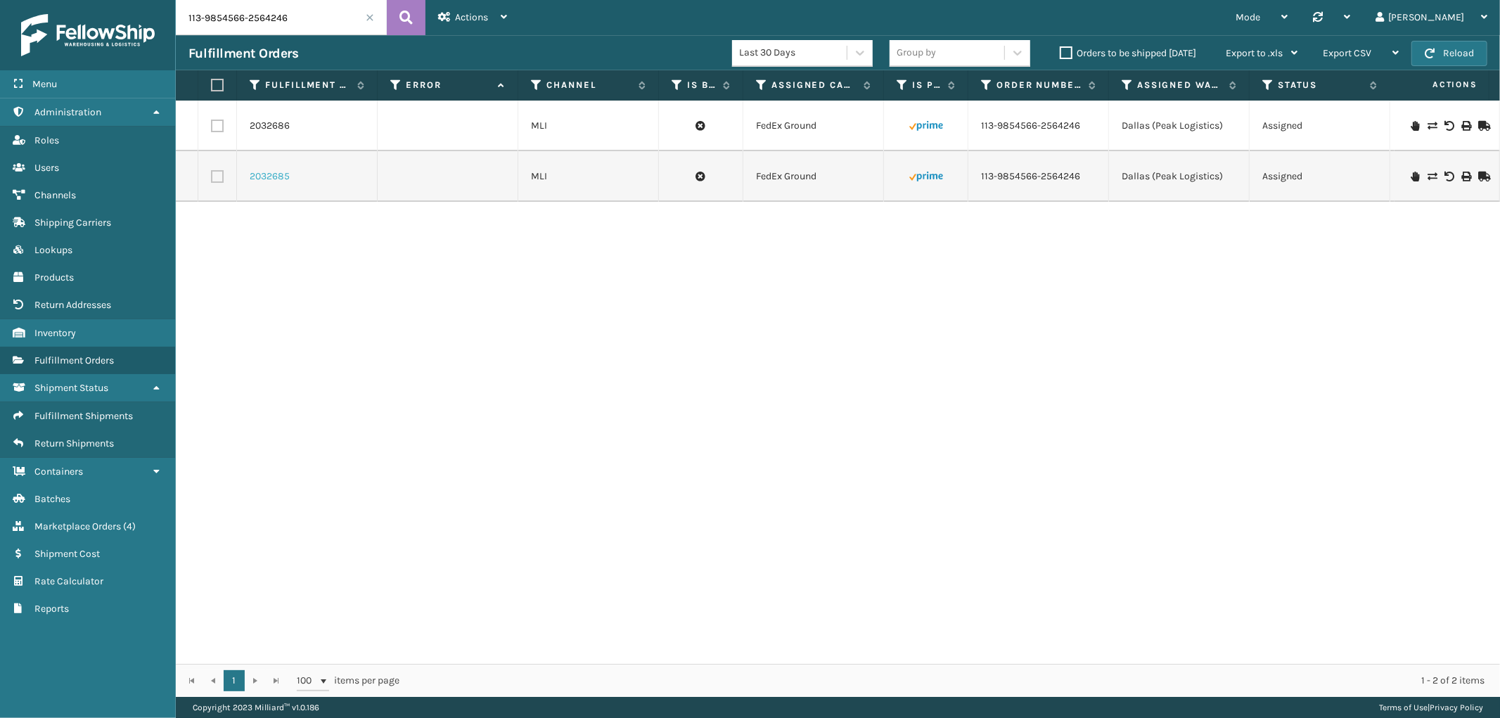
click at [253, 177] on link "2032685" at bounding box center [270, 176] width 40 height 14
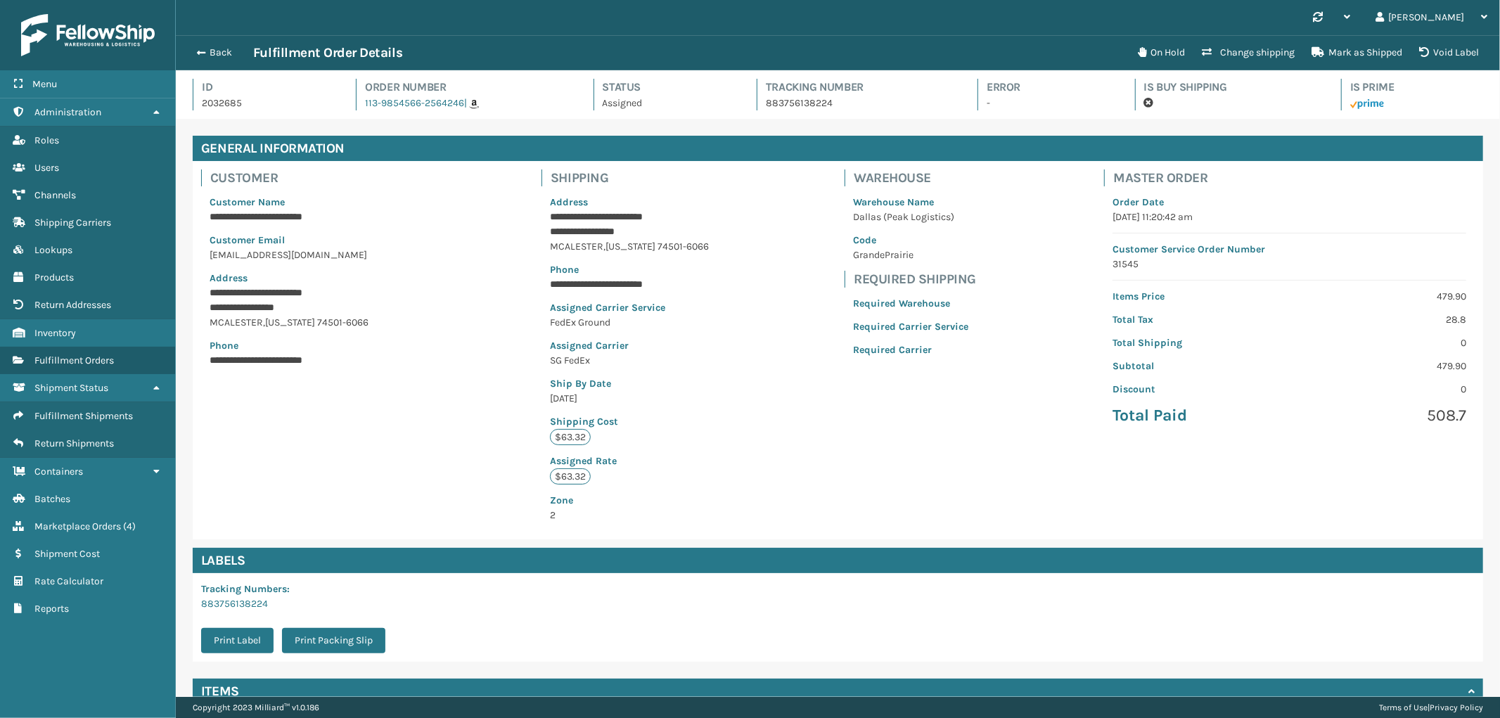
scroll to position [33, 1324]
click at [1287, 52] on button "Change shipping" at bounding box center [1248, 53] width 110 height 28
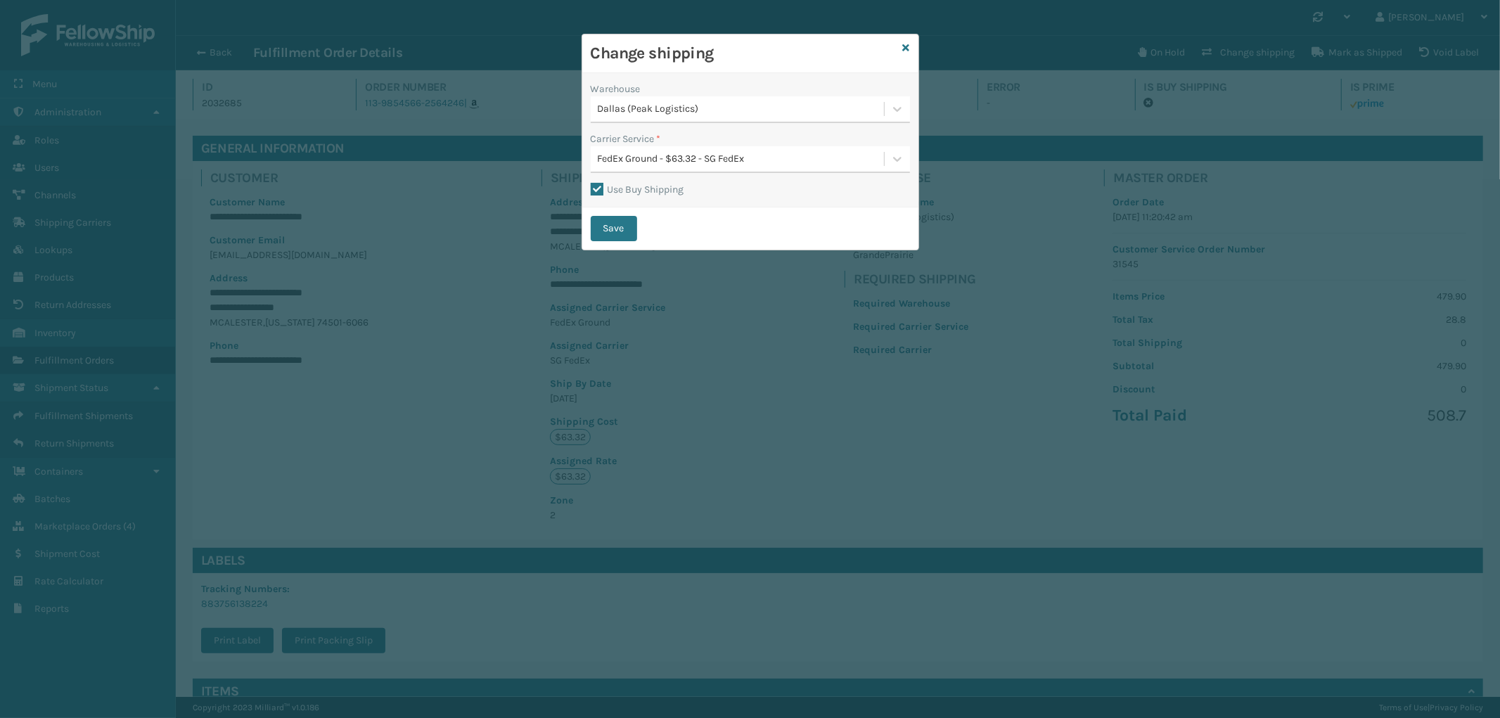
click at [711, 153] on div "FedEx Ground - $63.32 - SG FedEx" at bounding box center [742, 159] width 288 height 15
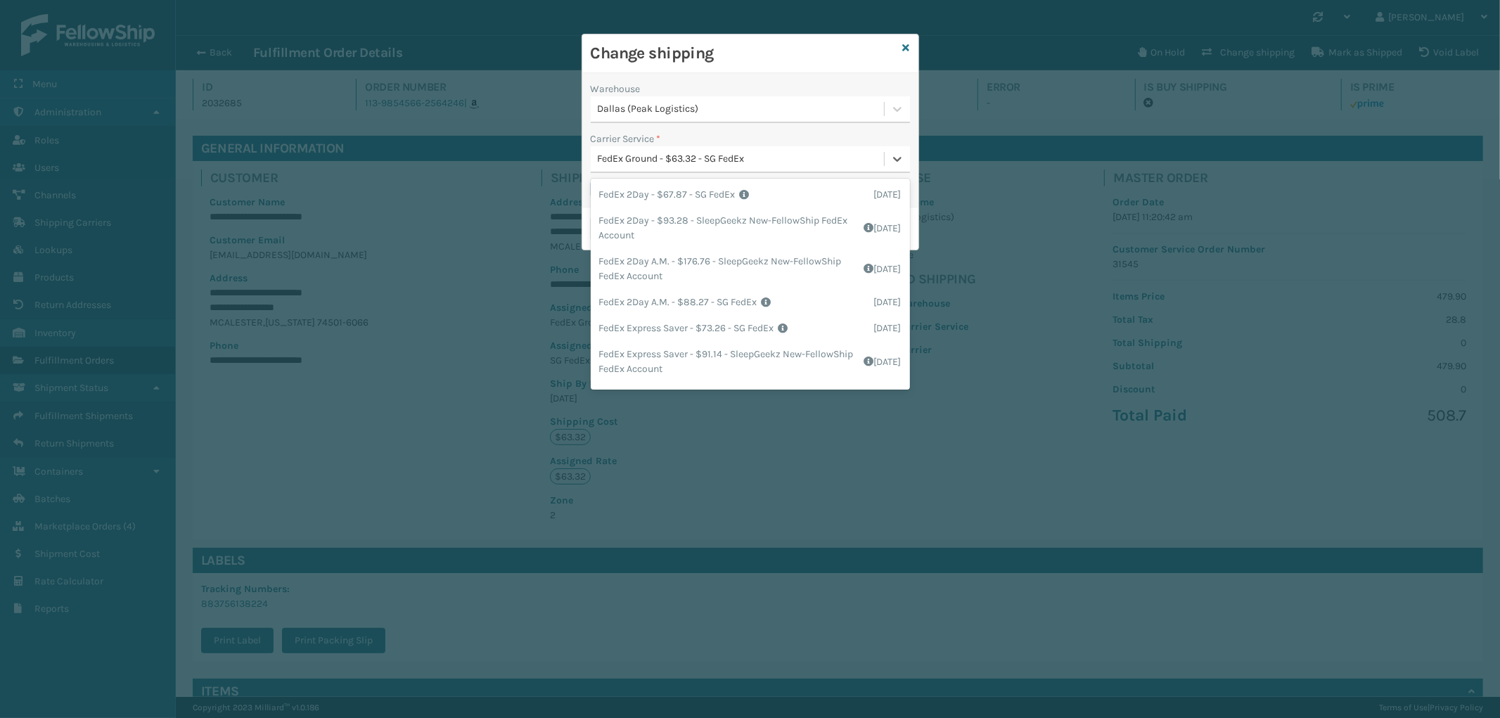
scroll to position [134, 0]
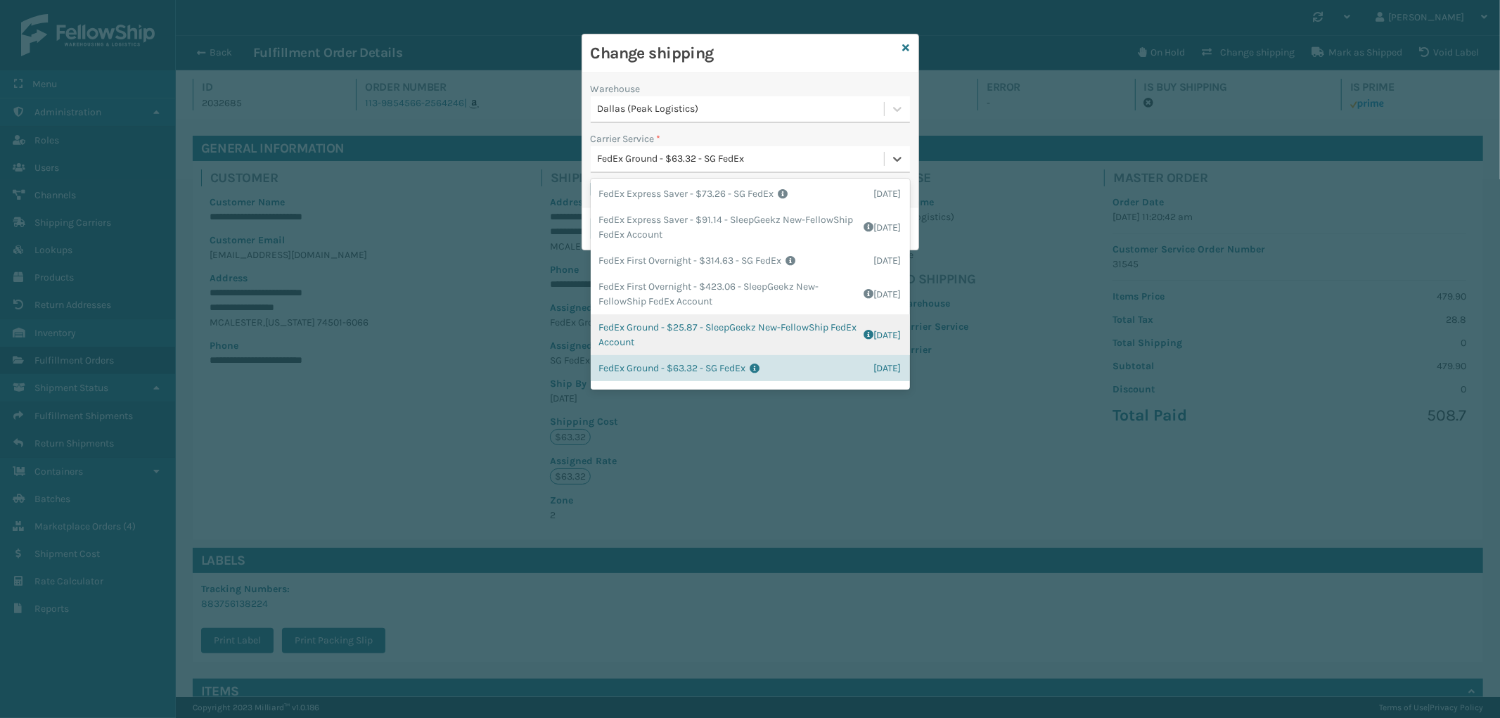
click at [723, 332] on div "FedEx Ground - $25.87 - SleepGeekz New-FellowShip FedEx Account Shipping Cost $…" at bounding box center [750, 334] width 319 height 41
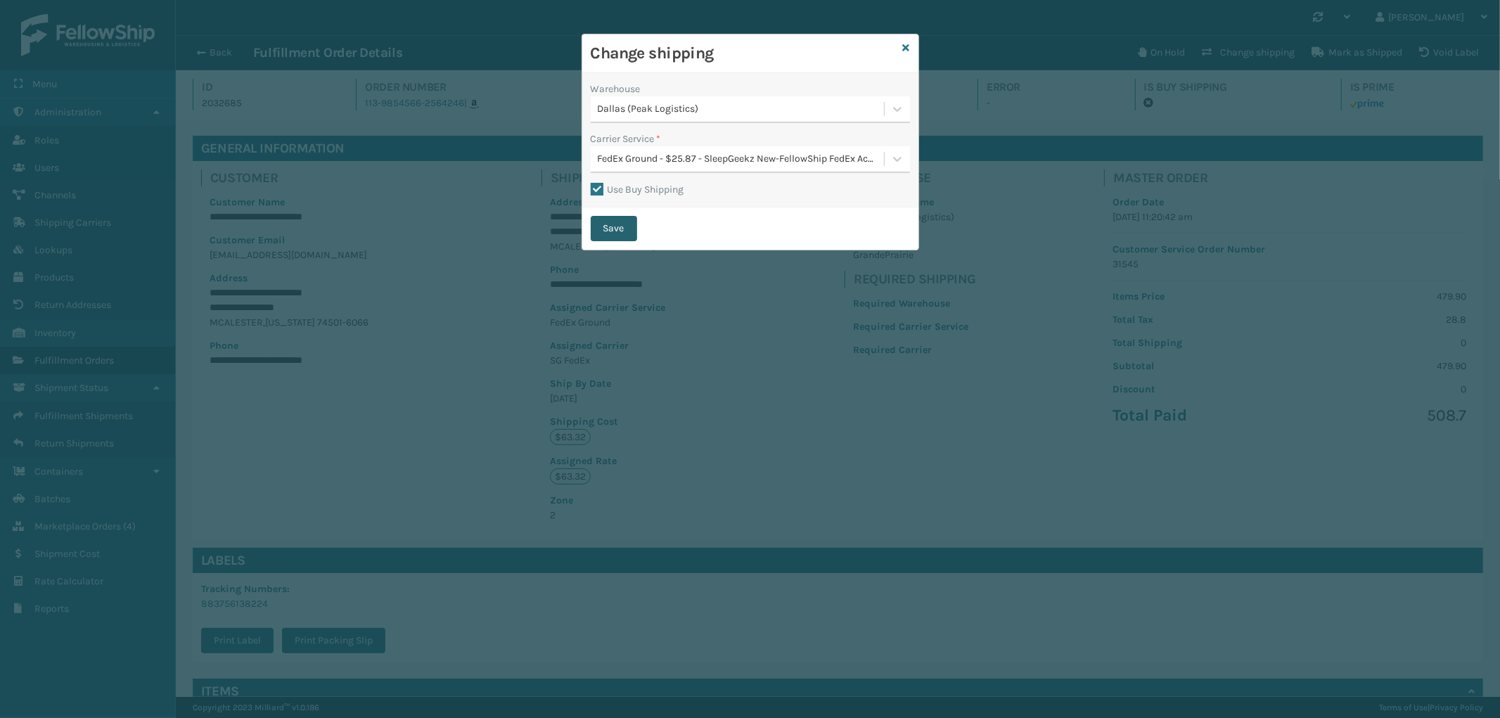
click at [622, 228] on button "Save" at bounding box center [614, 228] width 46 height 25
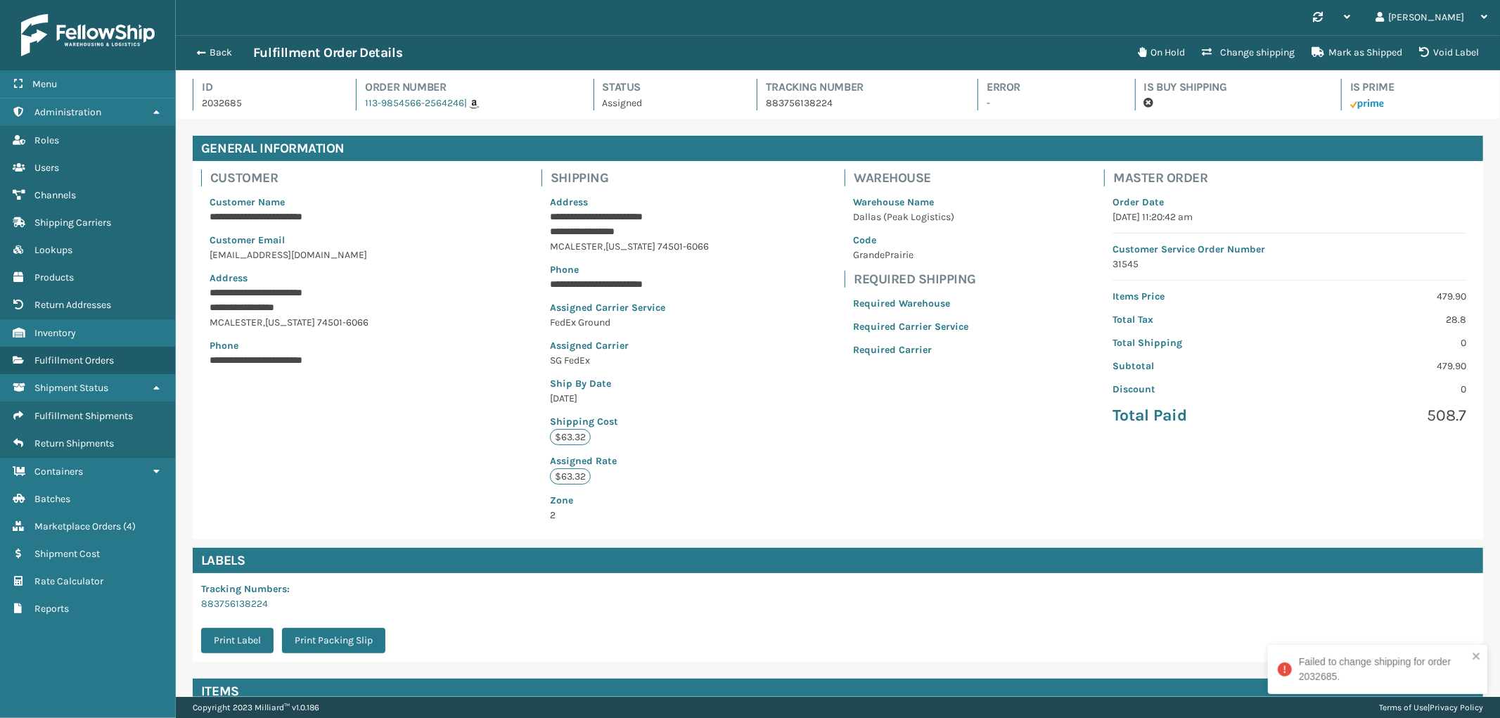
scroll to position [33, 1324]
click at [1437, 44] on button "Void Label" at bounding box center [1448, 53] width 77 height 28
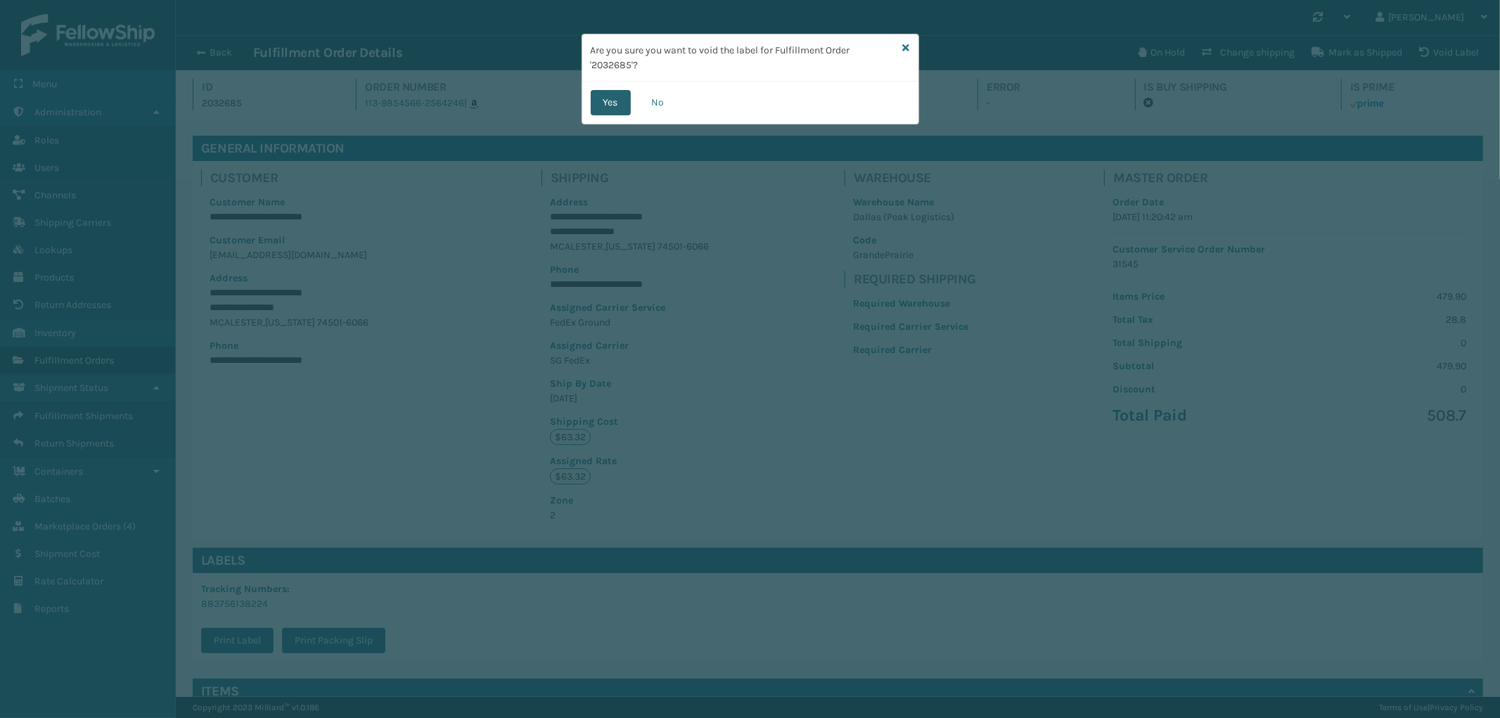
click at [614, 98] on button "Yes" at bounding box center [611, 102] width 40 height 25
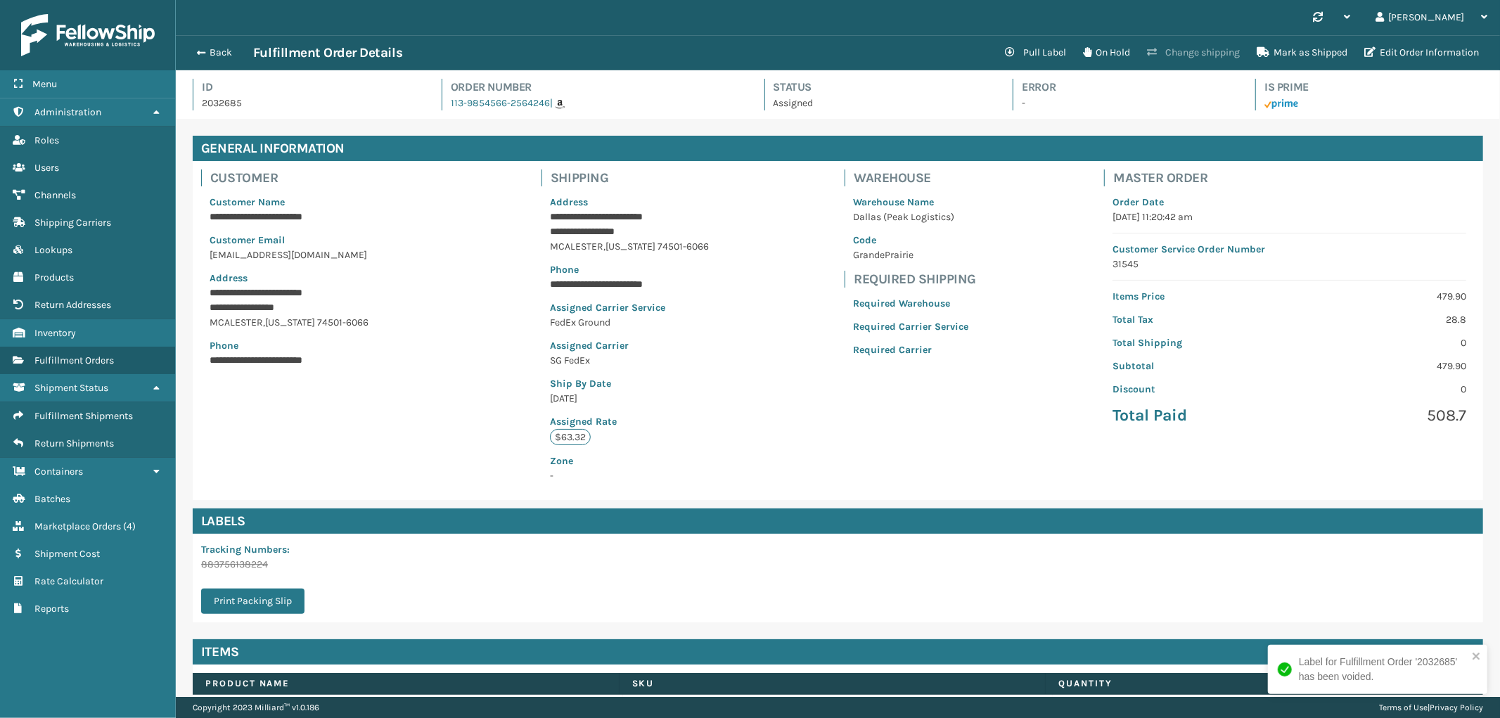
click at [1204, 58] on button "Change shipping" at bounding box center [1193, 53] width 110 height 28
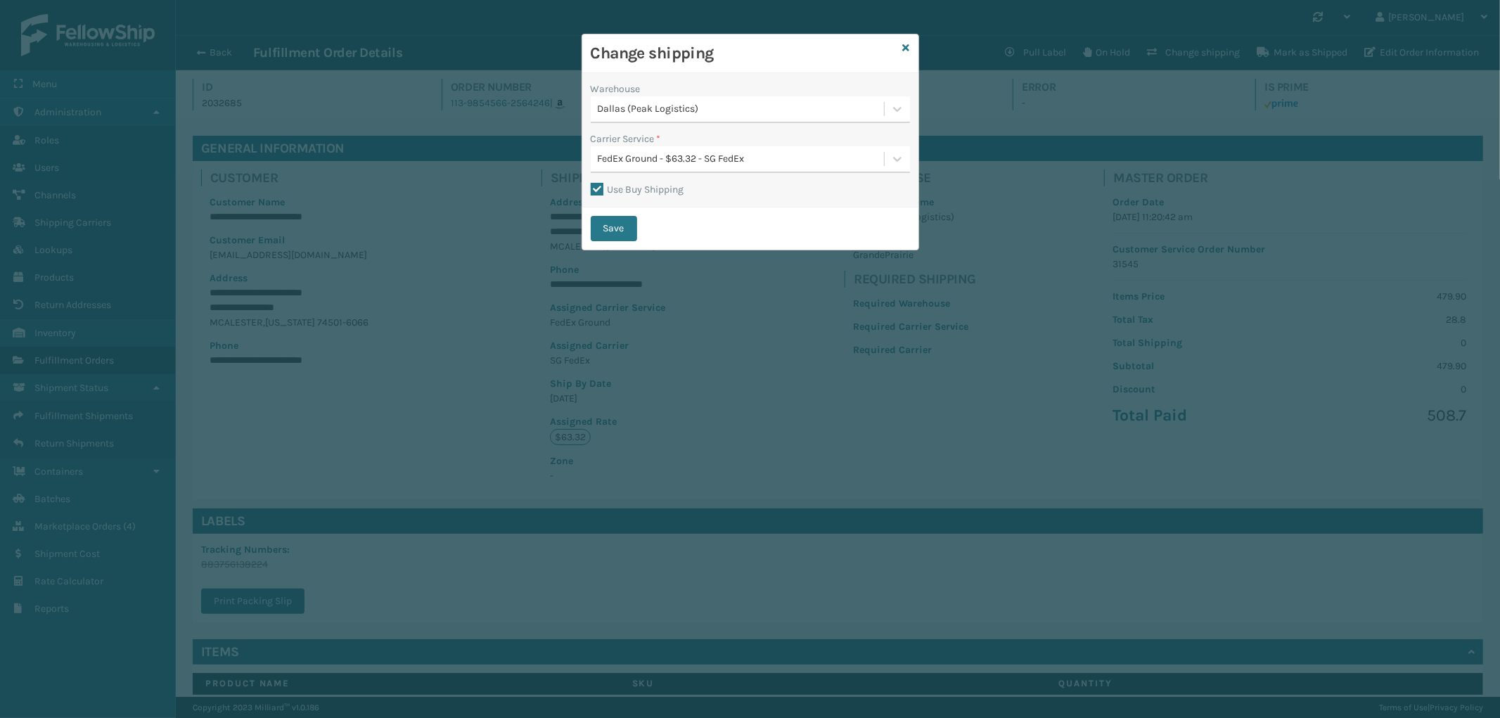
click at [720, 148] on div "FedEx Ground - $63.32 - SG FedEx" at bounding box center [737, 159] width 293 height 23
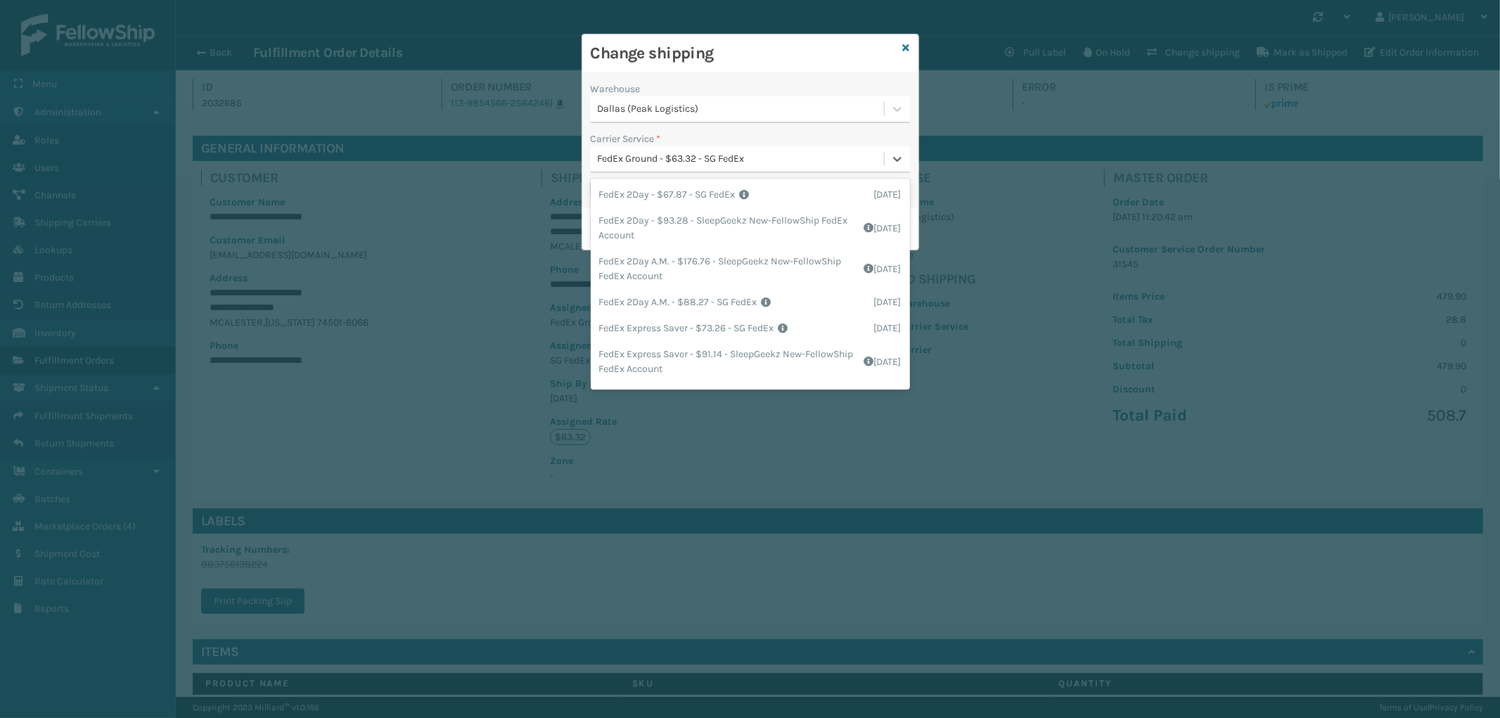
scroll to position [134, 0]
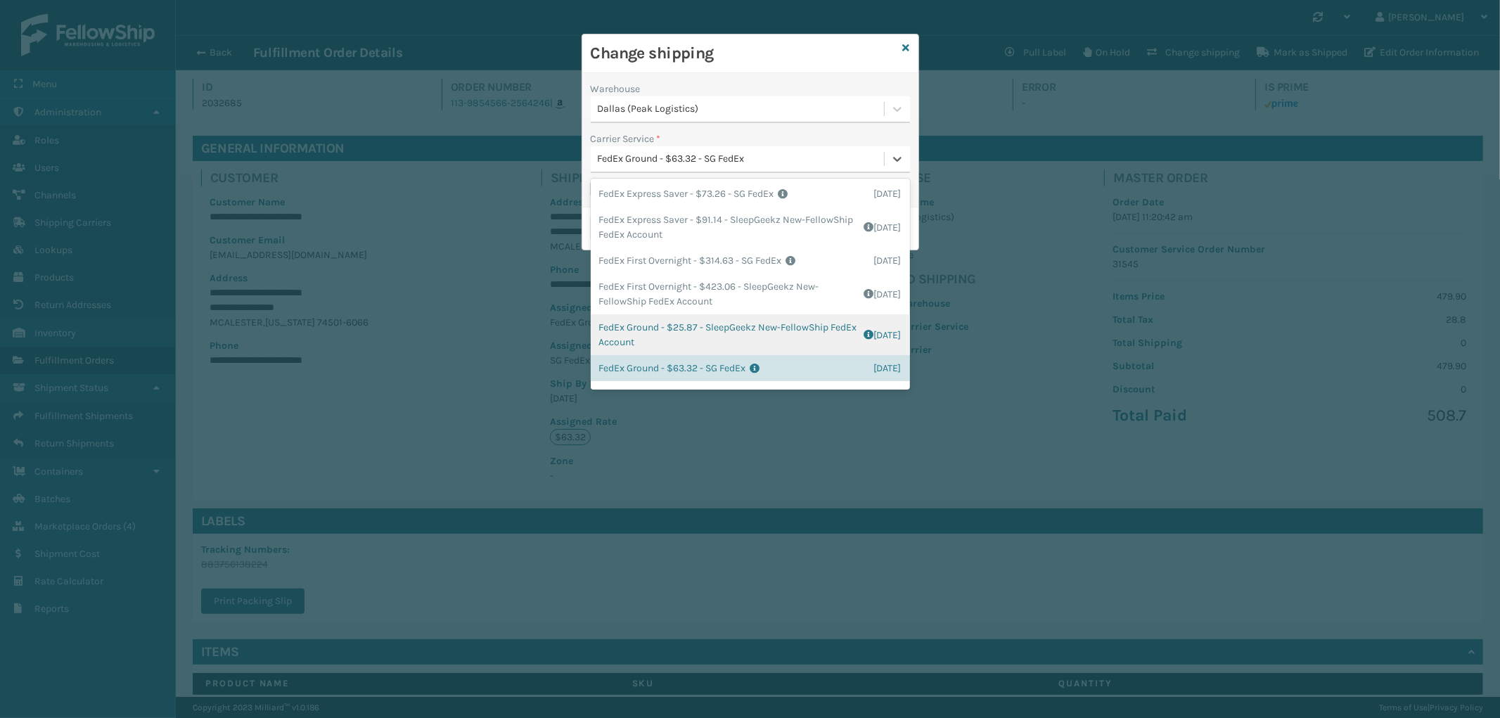
click at [720, 324] on div "FedEx Ground - $25.87 - SleepGeekz New-FellowShip FedEx Account Shipping Cost $…" at bounding box center [750, 334] width 319 height 41
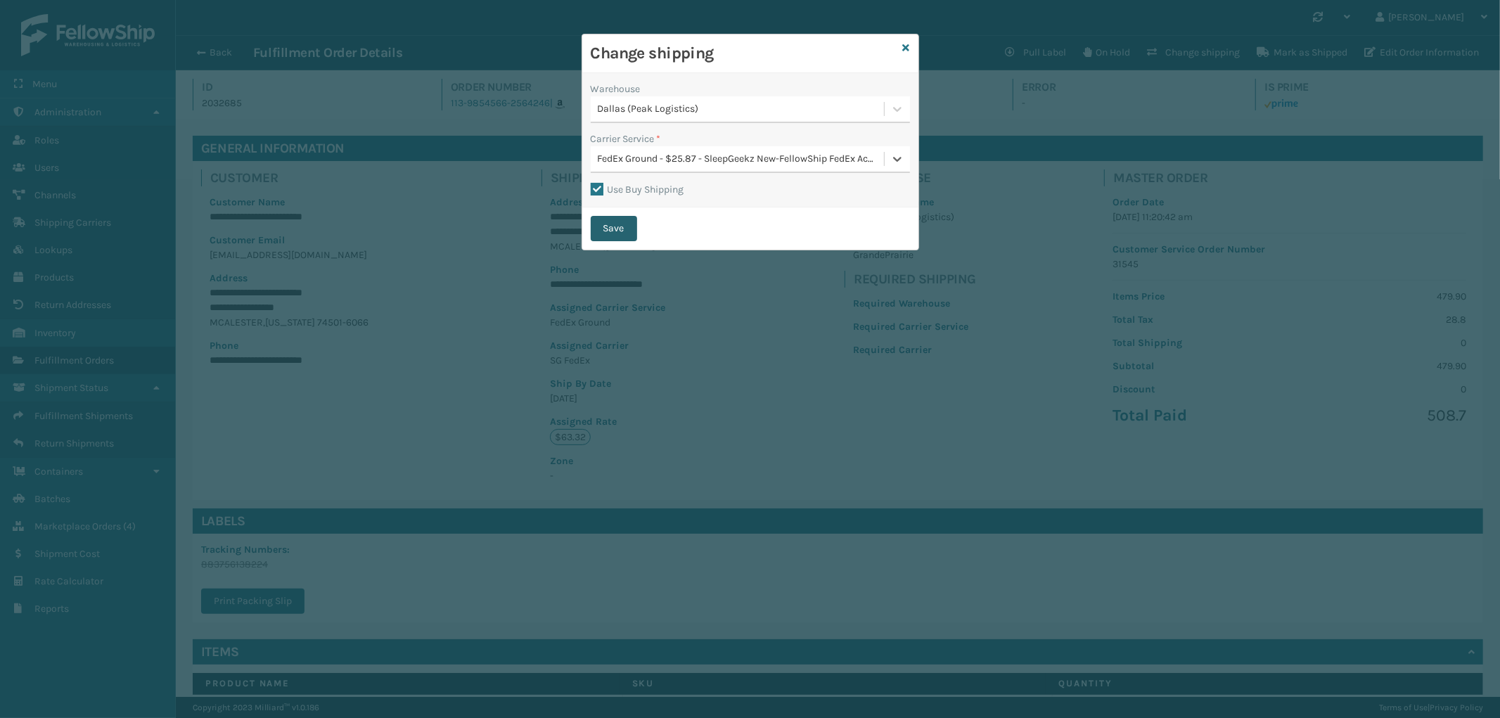
click at [613, 222] on button "Save" at bounding box center [614, 228] width 46 height 25
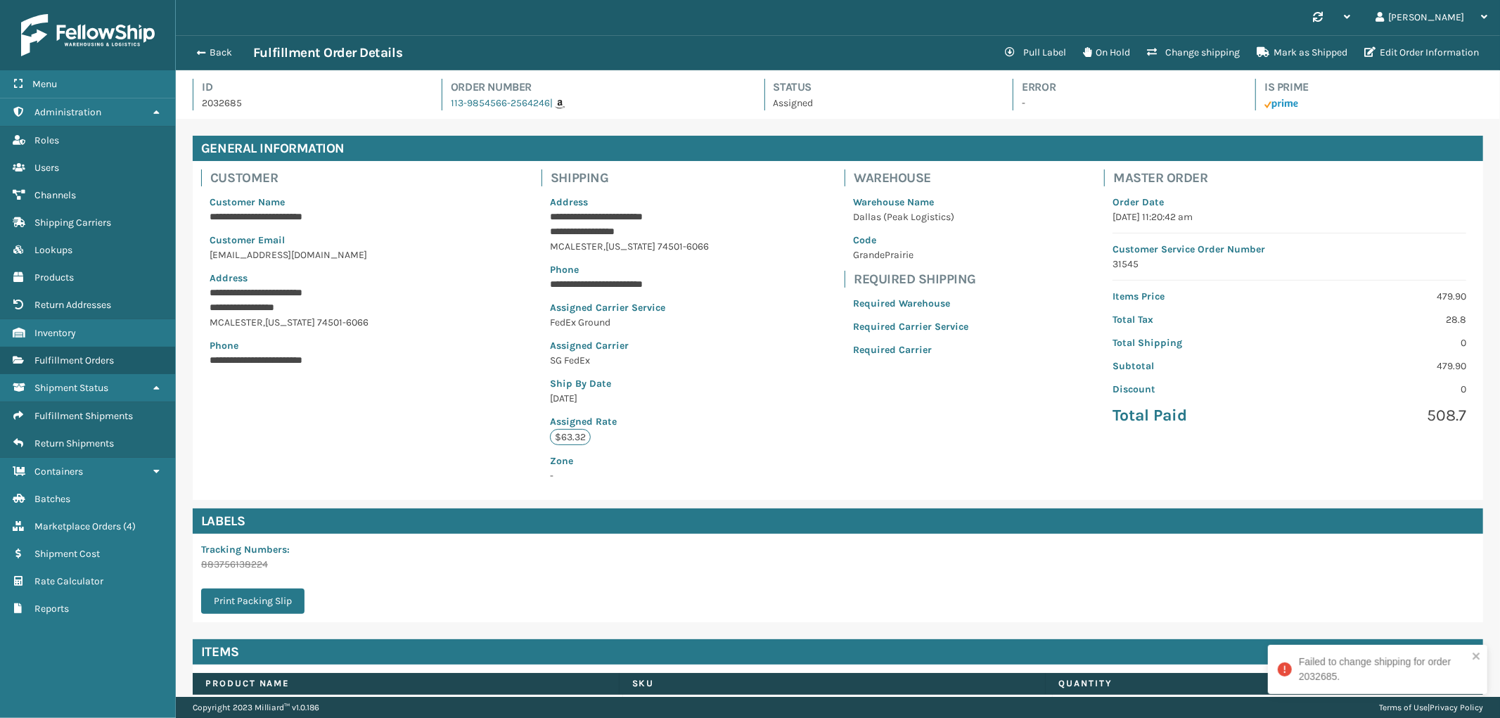
scroll to position [33, 1324]
click at [220, 46] on button "Back" at bounding box center [220, 52] width 65 height 13
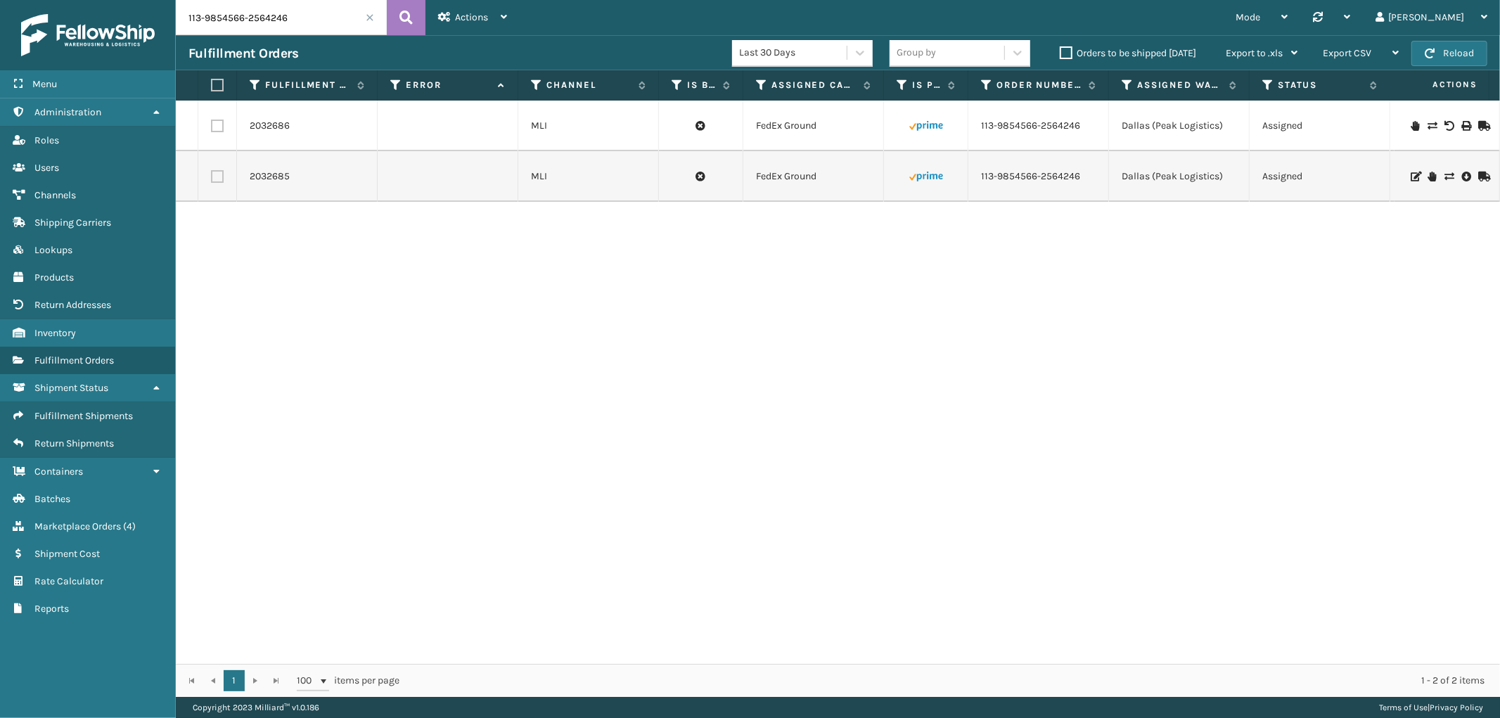
click at [213, 180] on label at bounding box center [217, 176] width 13 height 13
click at [212, 179] on input "checkbox" at bounding box center [211, 174] width 1 height 9
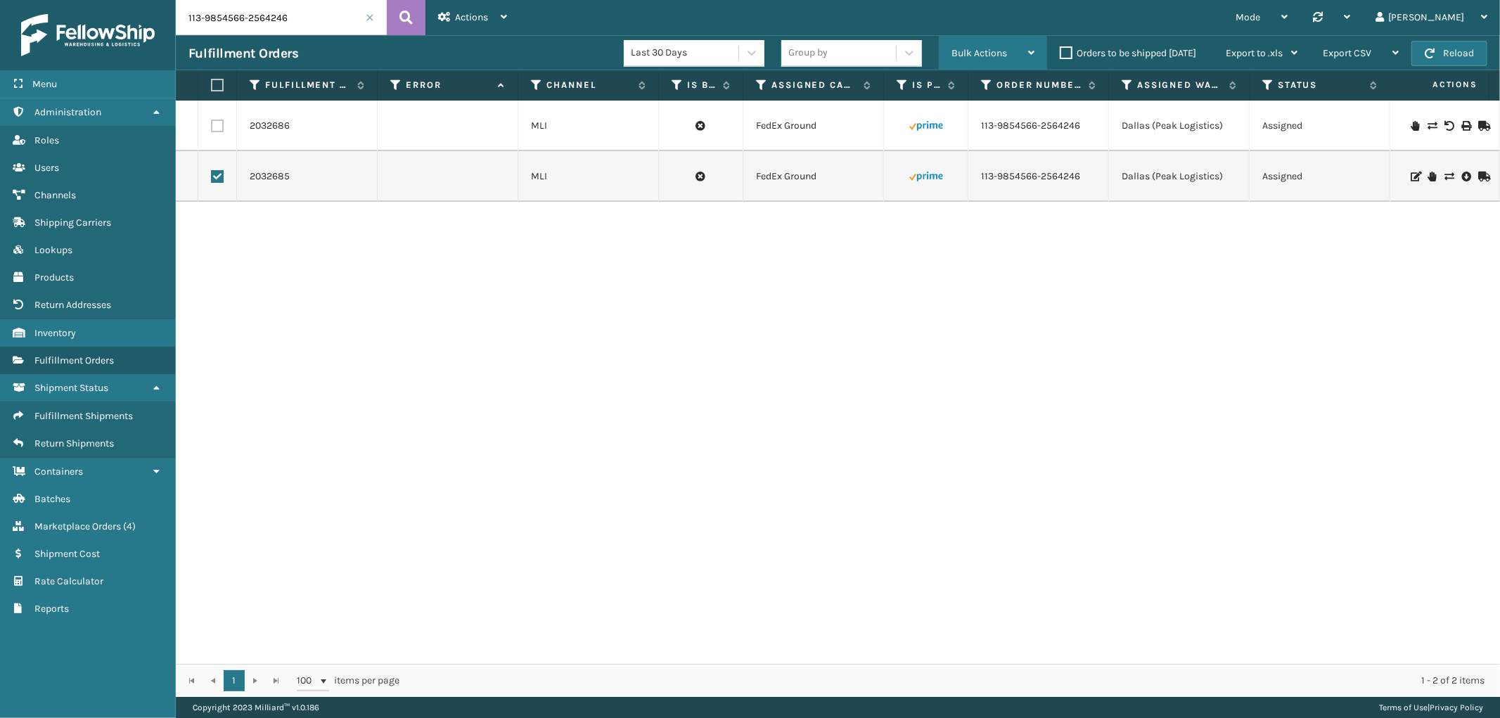
click at [983, 44] on div "Bulk Actions" at bounding box center [992, 53] width 83 height 35
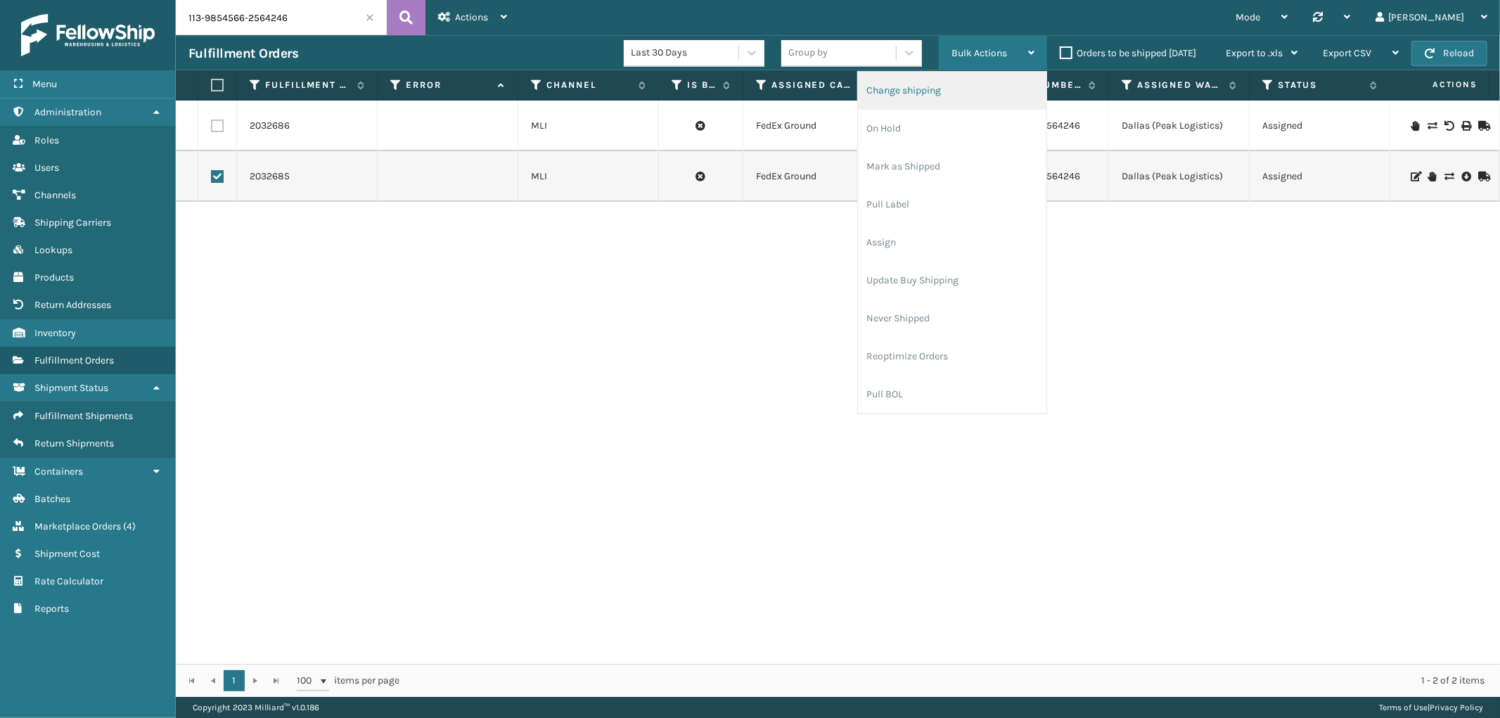
click at [940, 93] on li "Change shipping" at bounding box center [952, 91] width 188 height 38
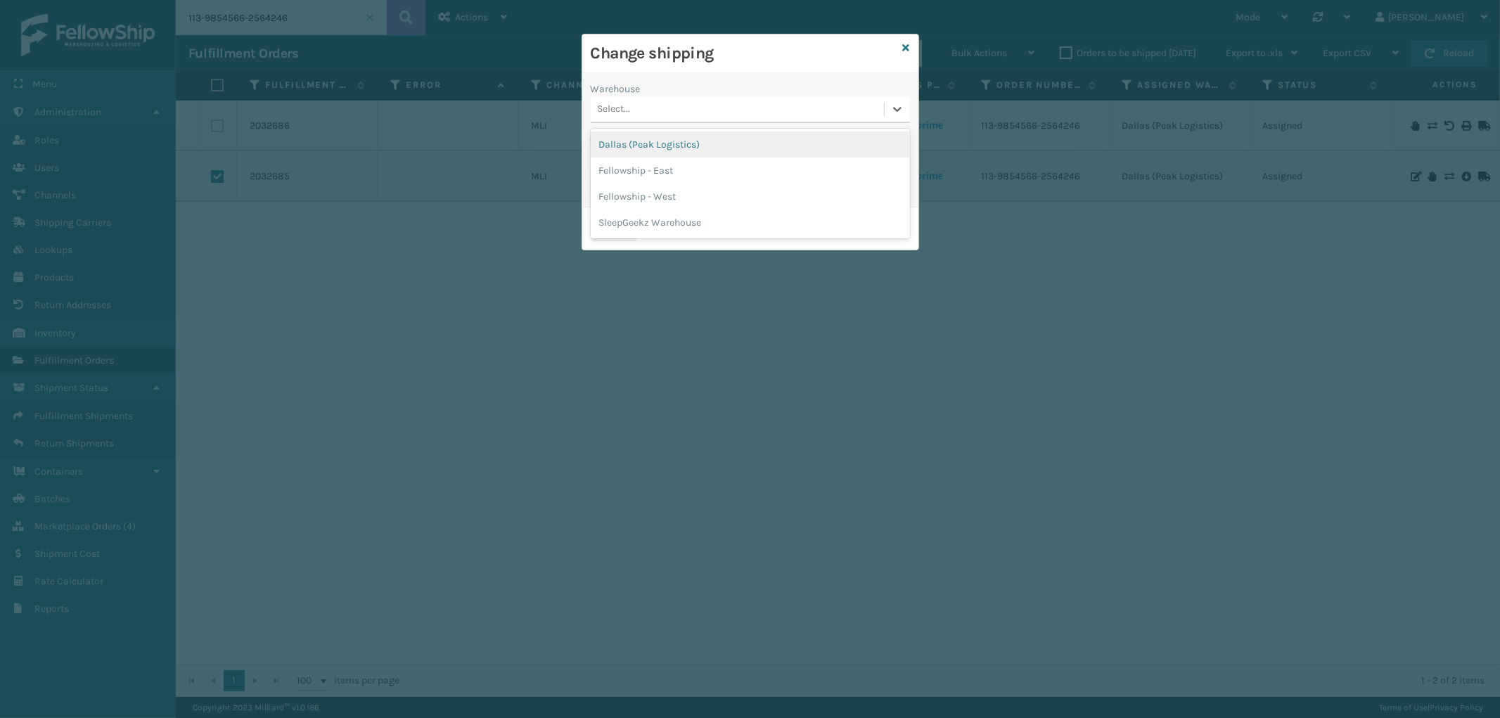
click at [675, 109] on div "Select..." at bounding box center [737, 109] width 293 height 23
click at [678, 146] on div "Dallas (Peak Logistics)" at bounding box center [750, 144] width 319 height 26
click at [685, 148] on div "Select..." at bounding box center [737, 159] width 293 height 23
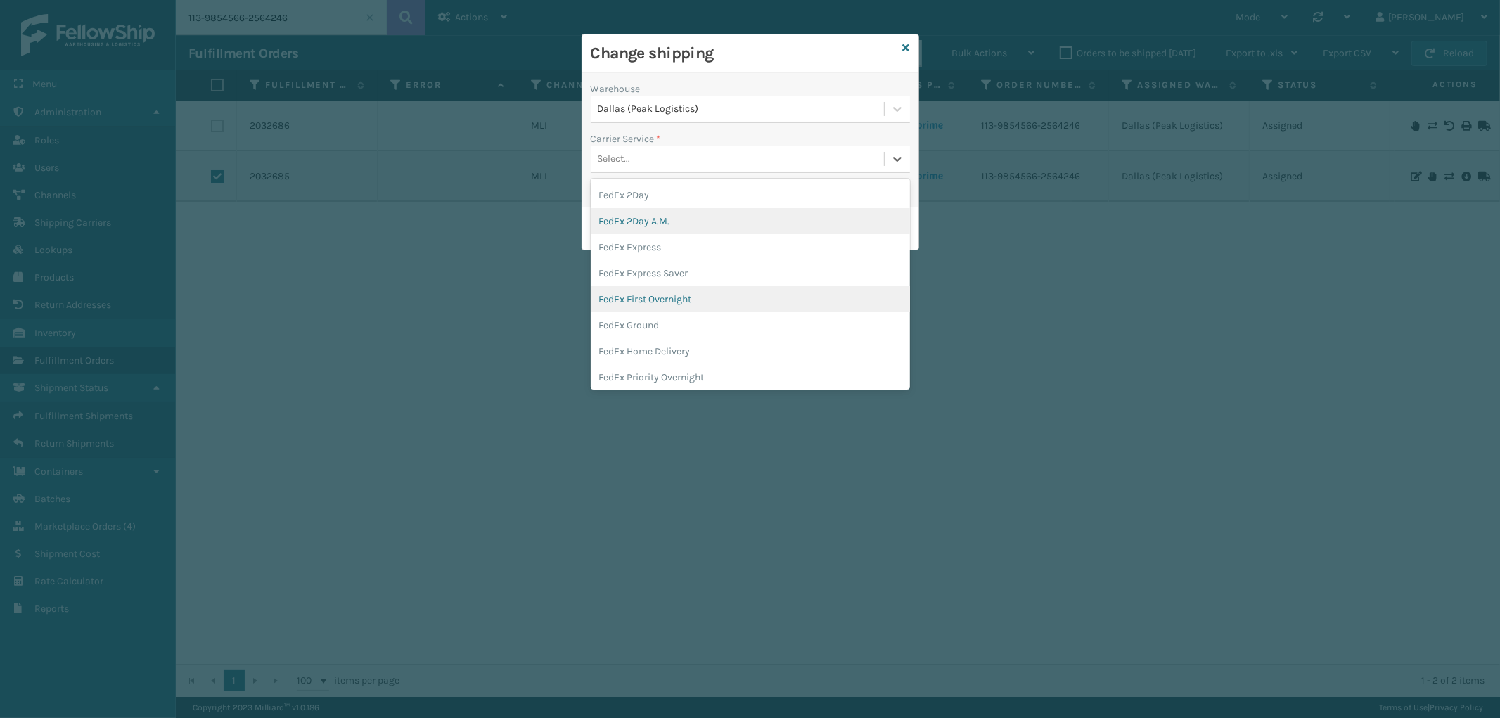
scroll to position [78, 0]
click at [685, 304] on div "FedEx Ground" at bounding box center [750, 298] width 319 height 26
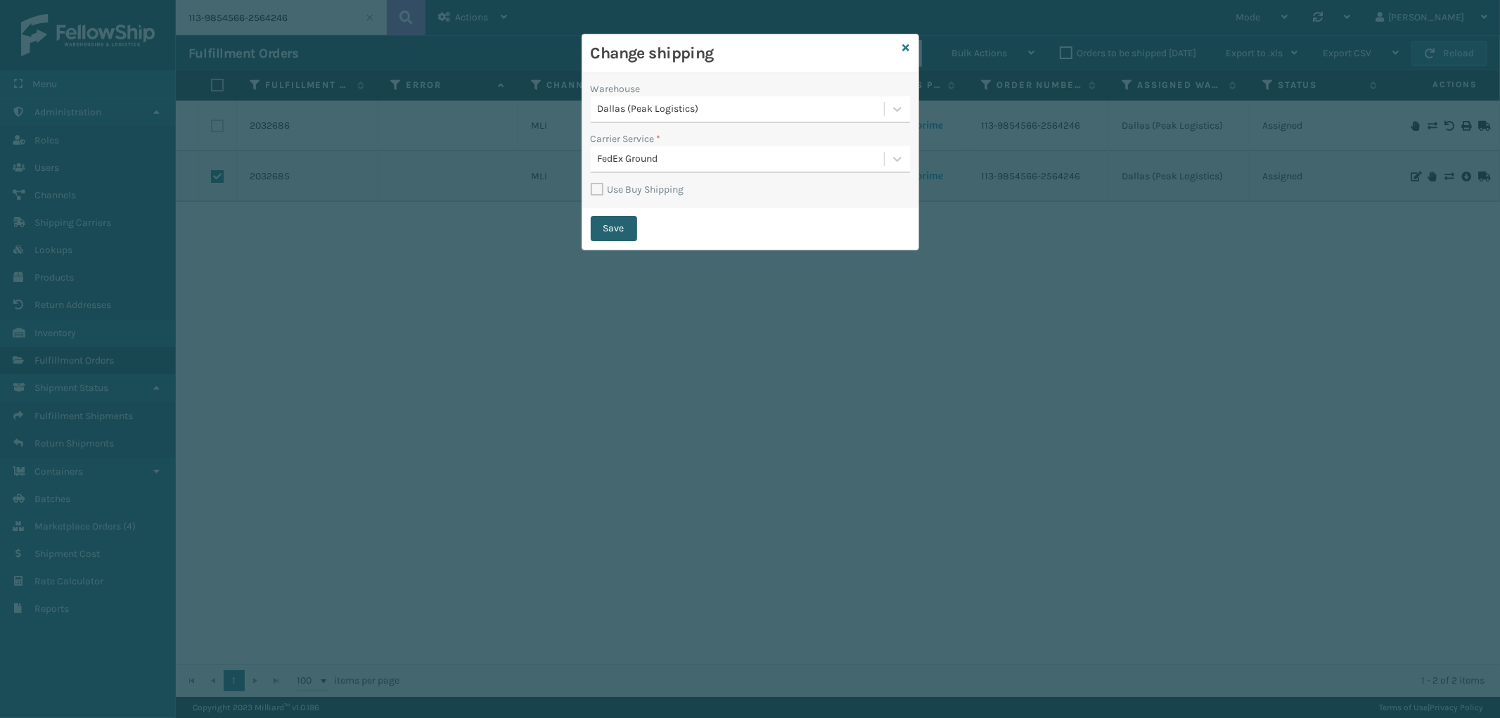
click at [626, 219] on button "Save" at bounding box center [614, 228] width 46 height 25
checkbox input "false"
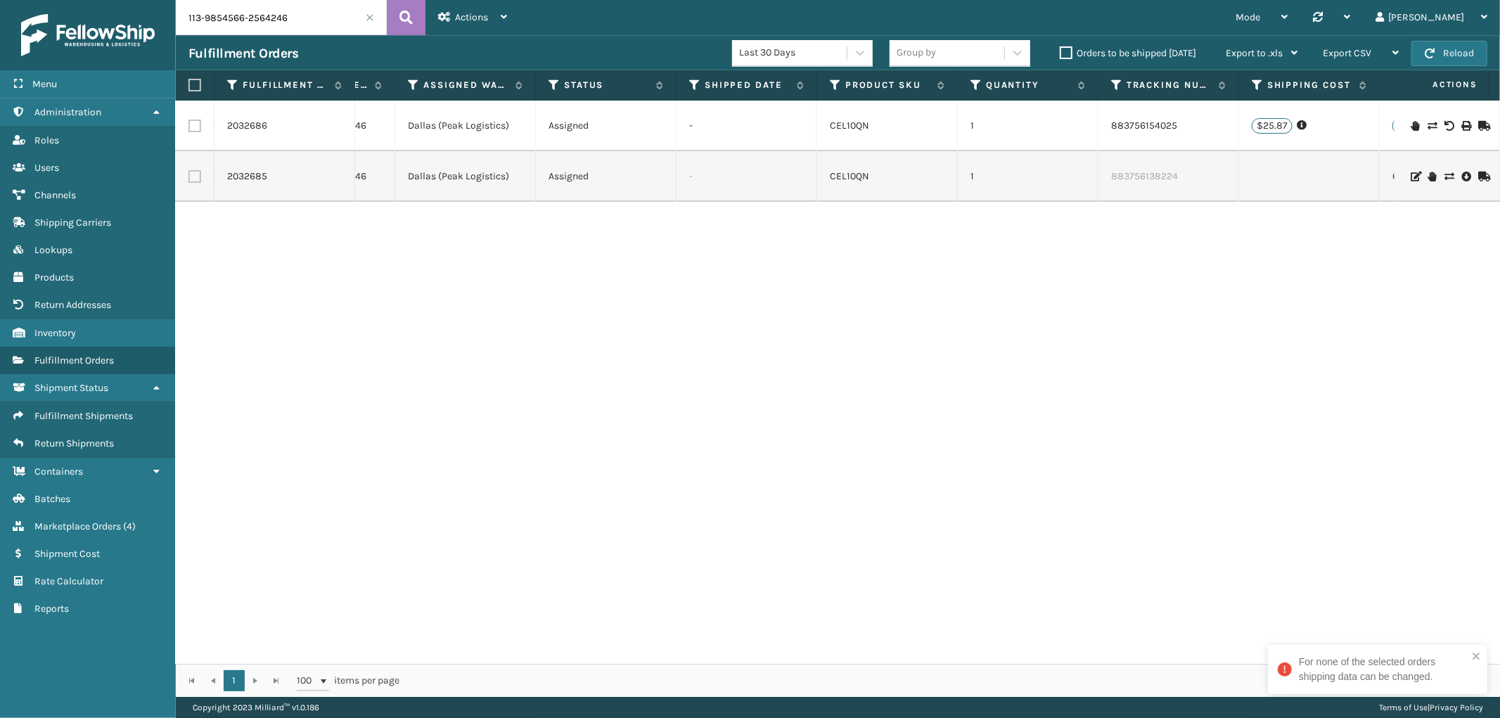
scroll to position [0, 735]
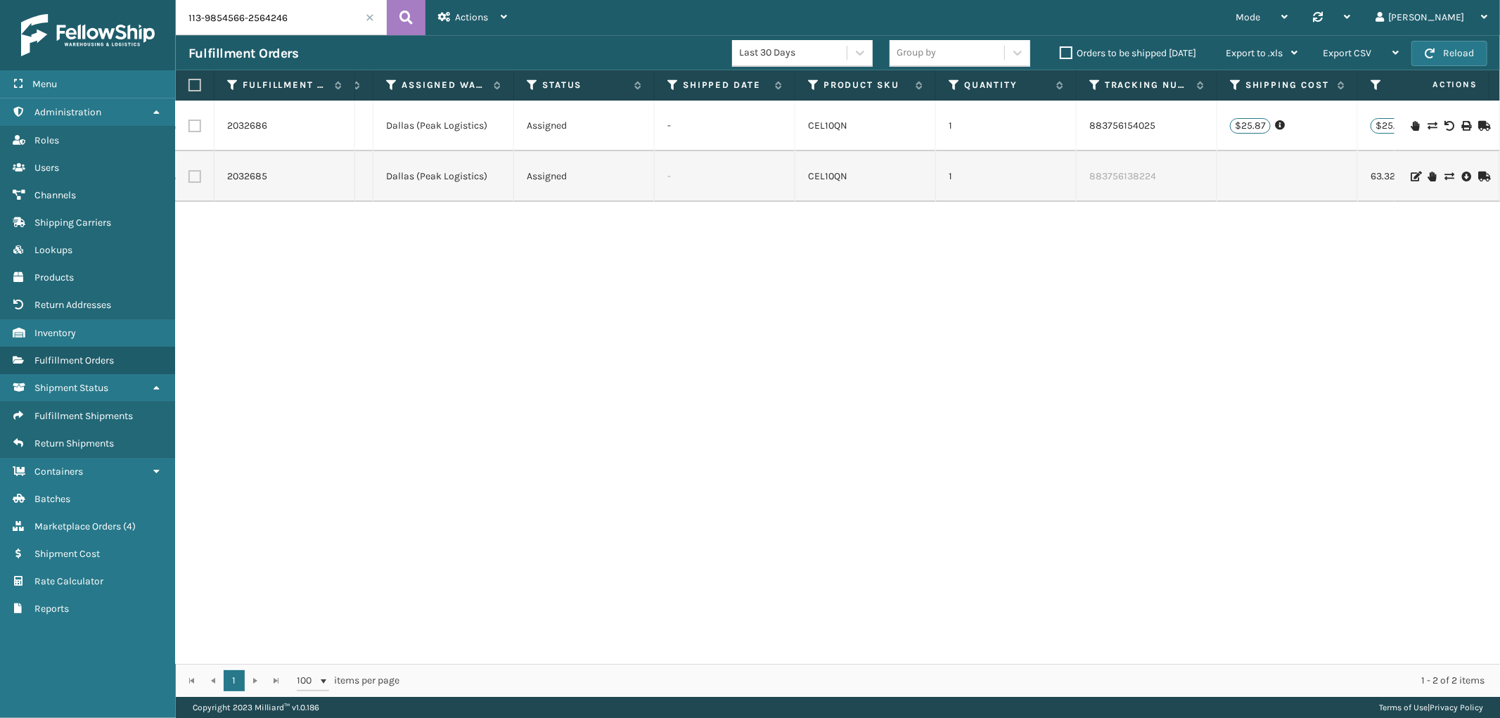
click at [1444, 176] on icon at bounding box center [1448, 177] width 8 height 10
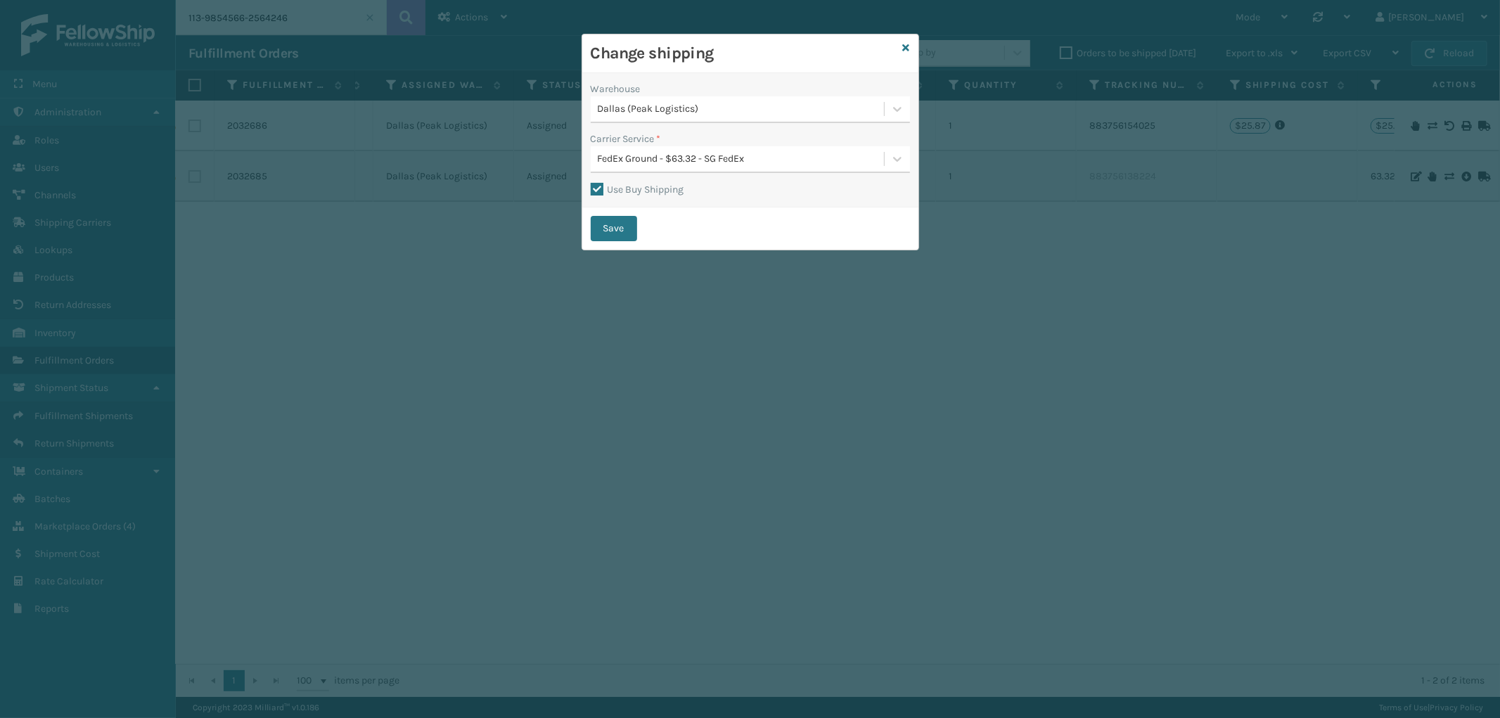
click at [741, 152] on div "FedEx Ground - $63.32 - SG FedEx" at bounding box center [742, 159] width 288 height 15
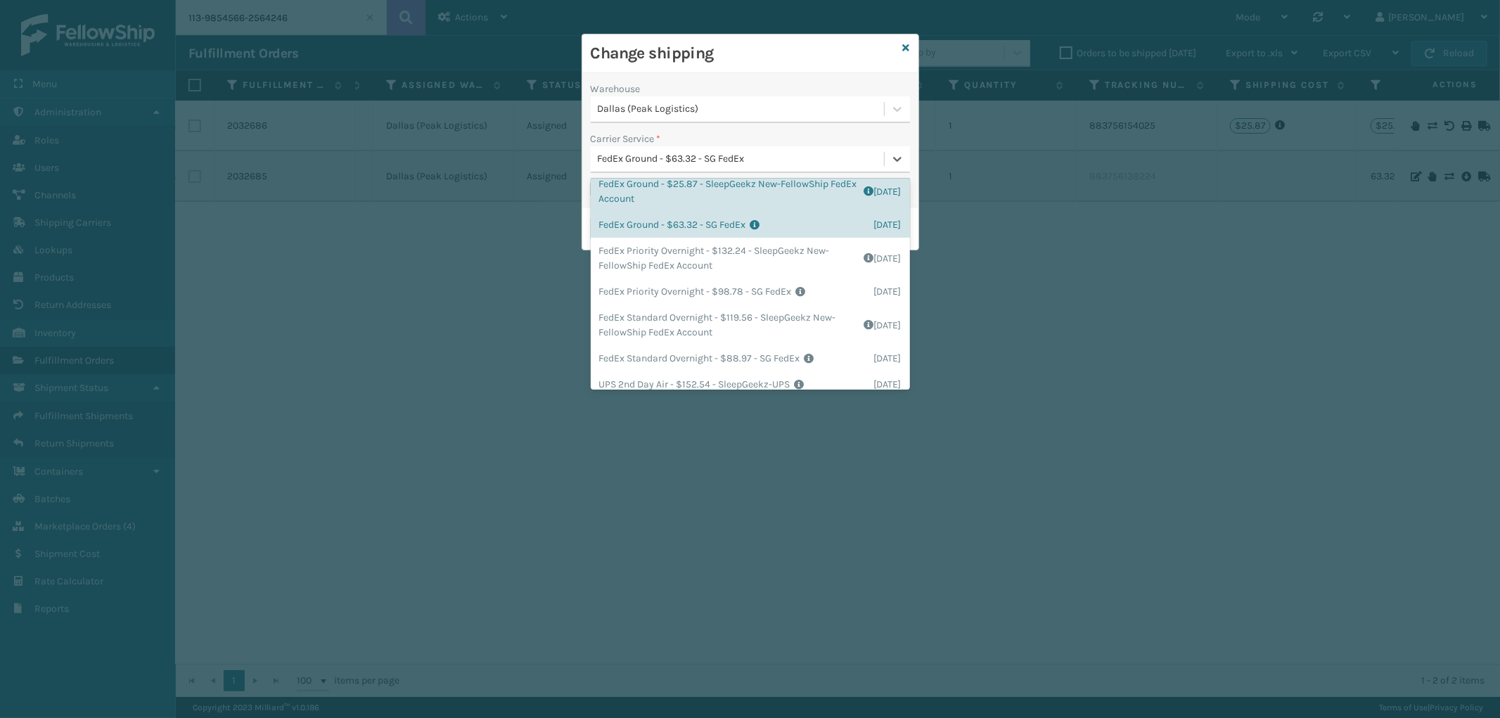
scroll to position [290, 0]
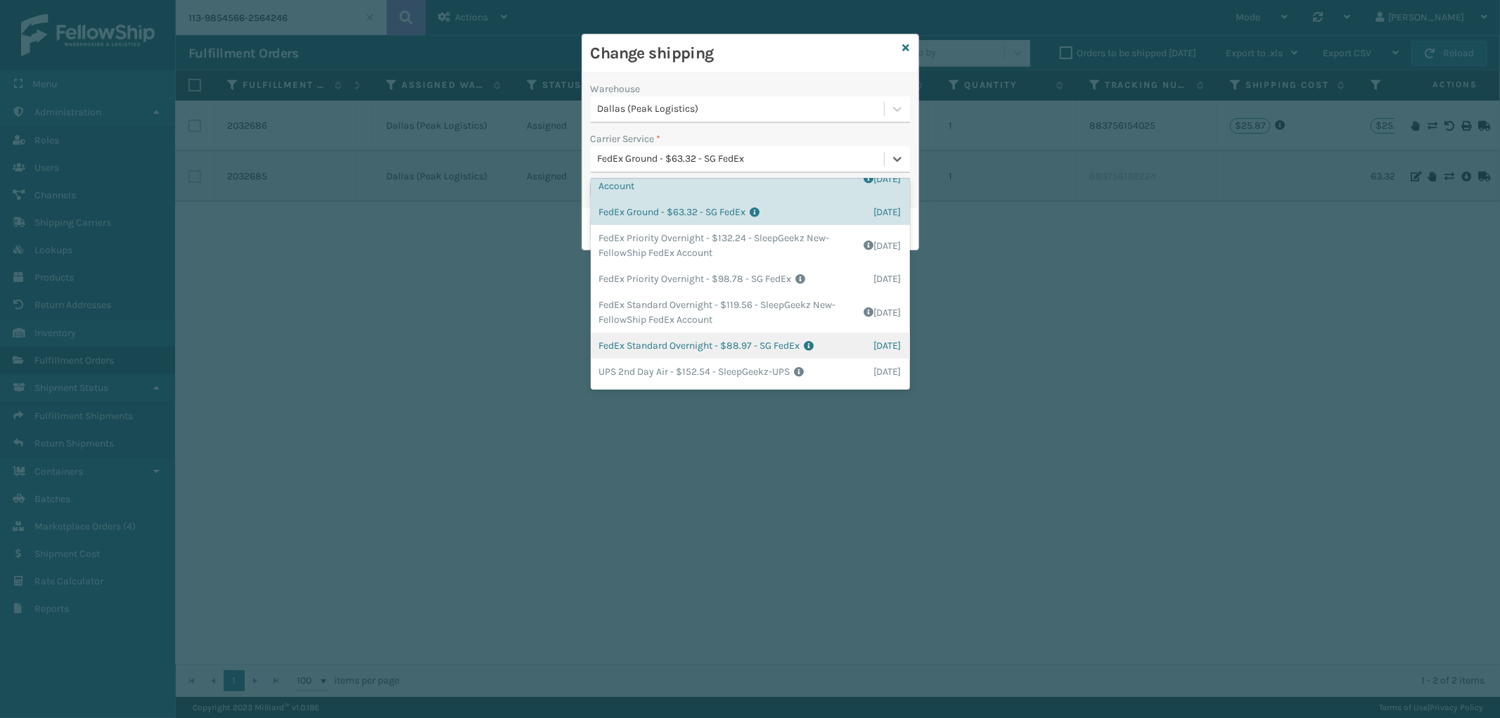
click at [760, 340] on div "FedEx Standard Overnight - $88.97 - SG FedEx Shipping Cost $88.97 Surplus Cost …" at bounding box center [750, 346] width 319 height 26
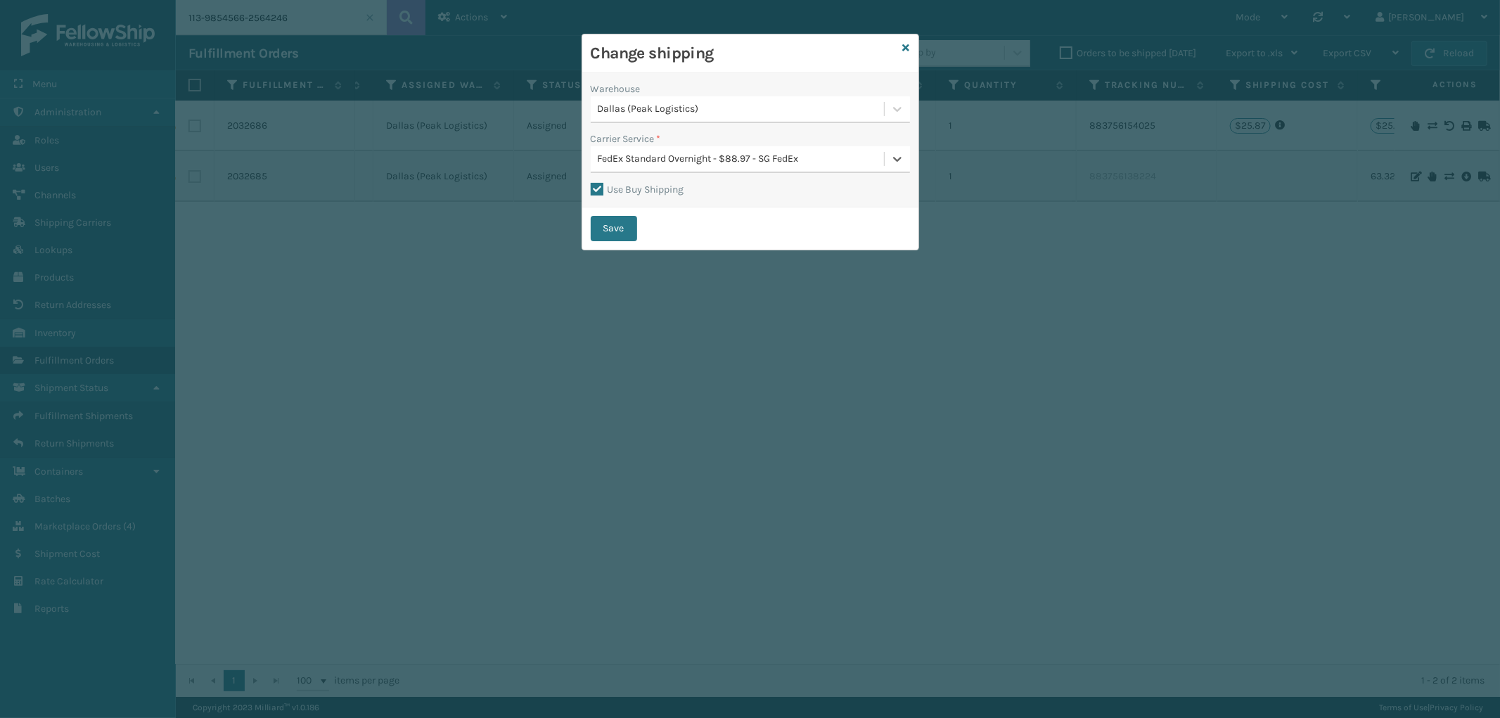
click at [598, 193] on label "Use Buy Shipping" at bounding box center [638, 190] width 94 height 12
click at [591, 183] on input "Use Buy Shipping" at bounding box center [591, 181] width 1 height 1
click at [612, 230] on button "Save" at bounding box center [614, 228] width 46 height 25
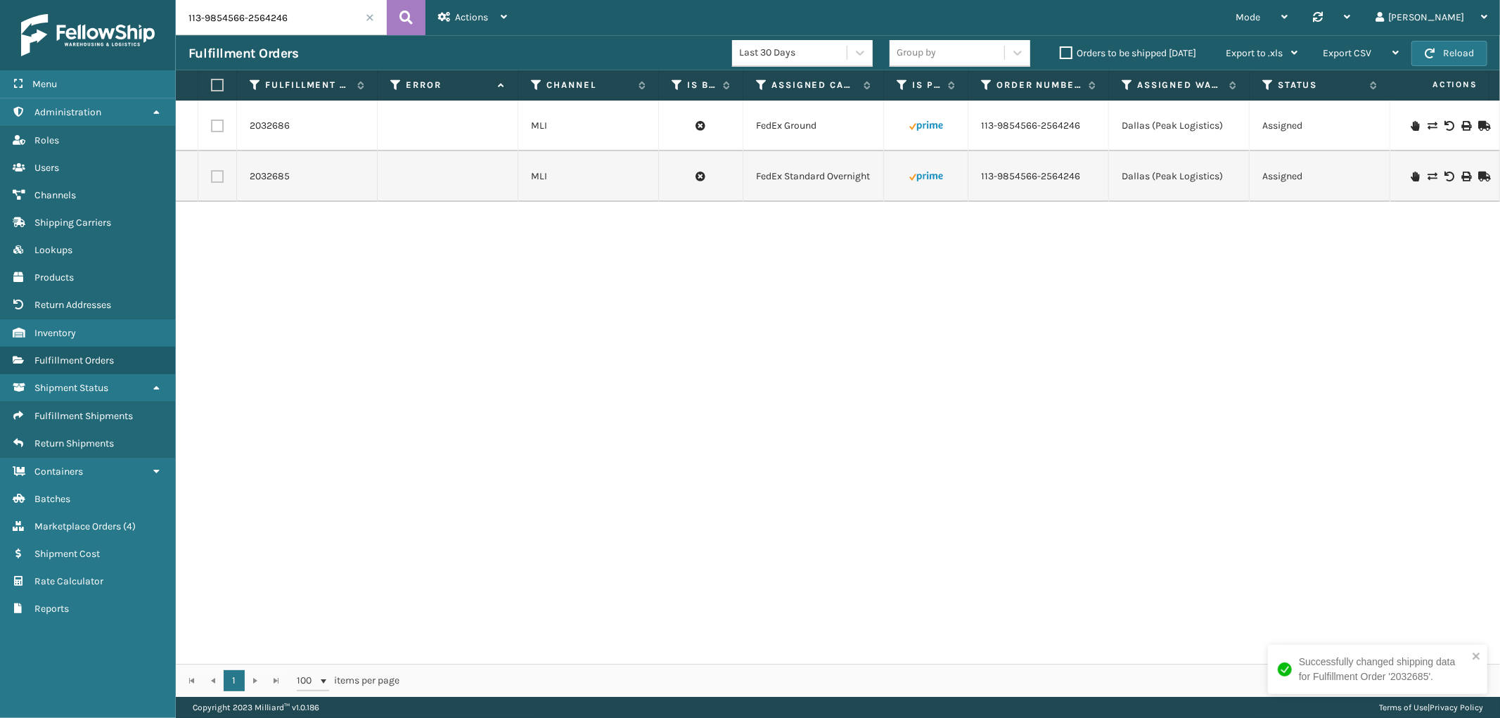
click at [219, 83] on label at bounding box center [215, 85] width 8 height 13
click at [212, 83] on input "checkbox" at bounding box center [211, 85] width 1 height 9
checkbox input "true"
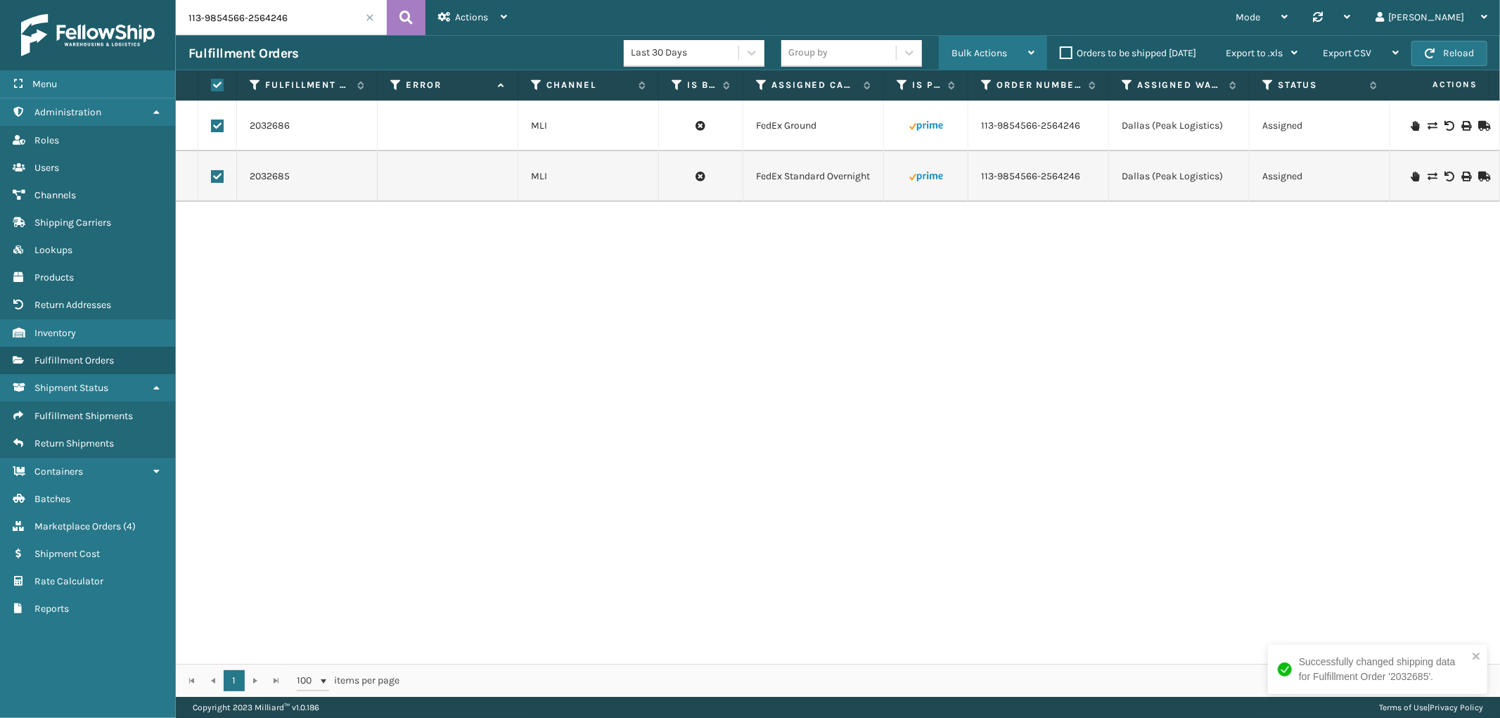
click at [986, 47] on span "Bulk Actions" at bounding box center [979, 53] width 56 height 12
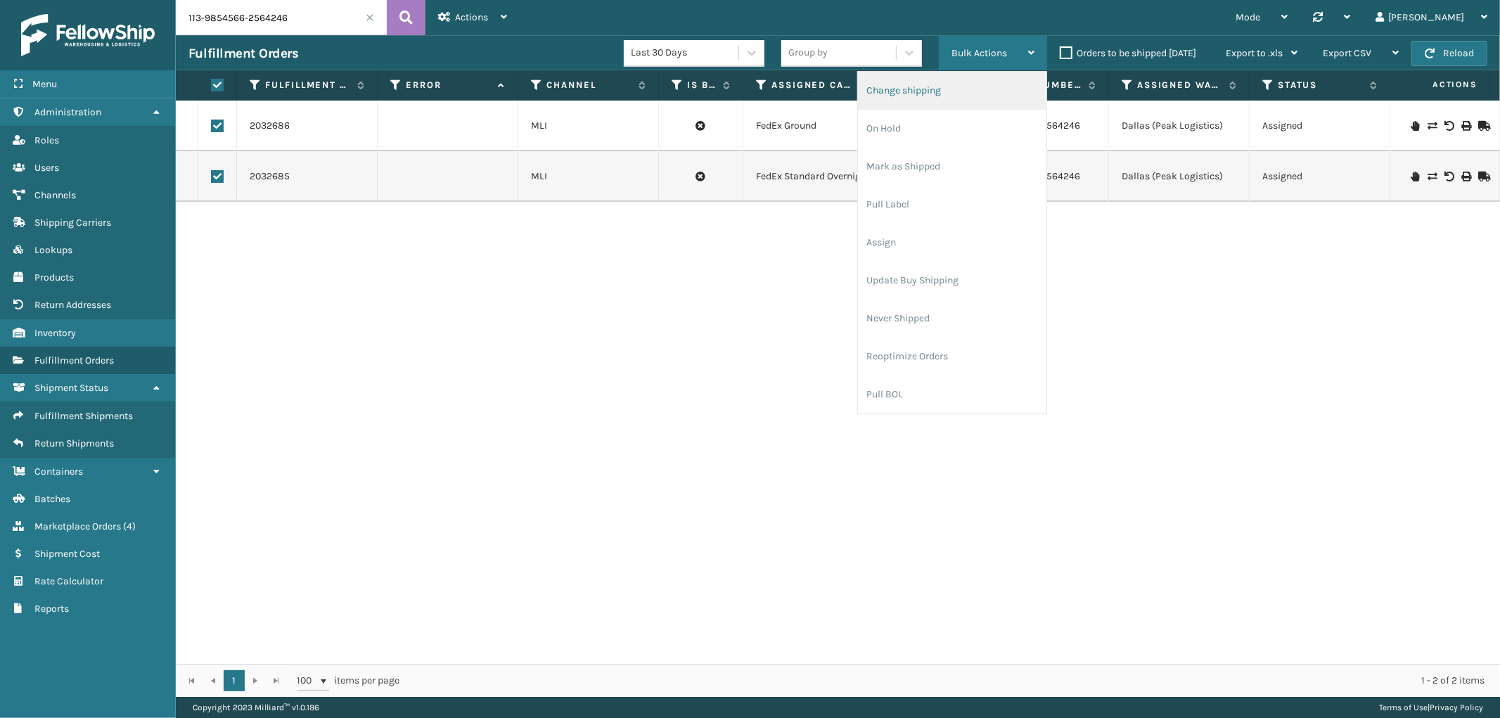
click at [944, 97] on li "Change shipping" at bounding box center [952, 91] width 188 height 38
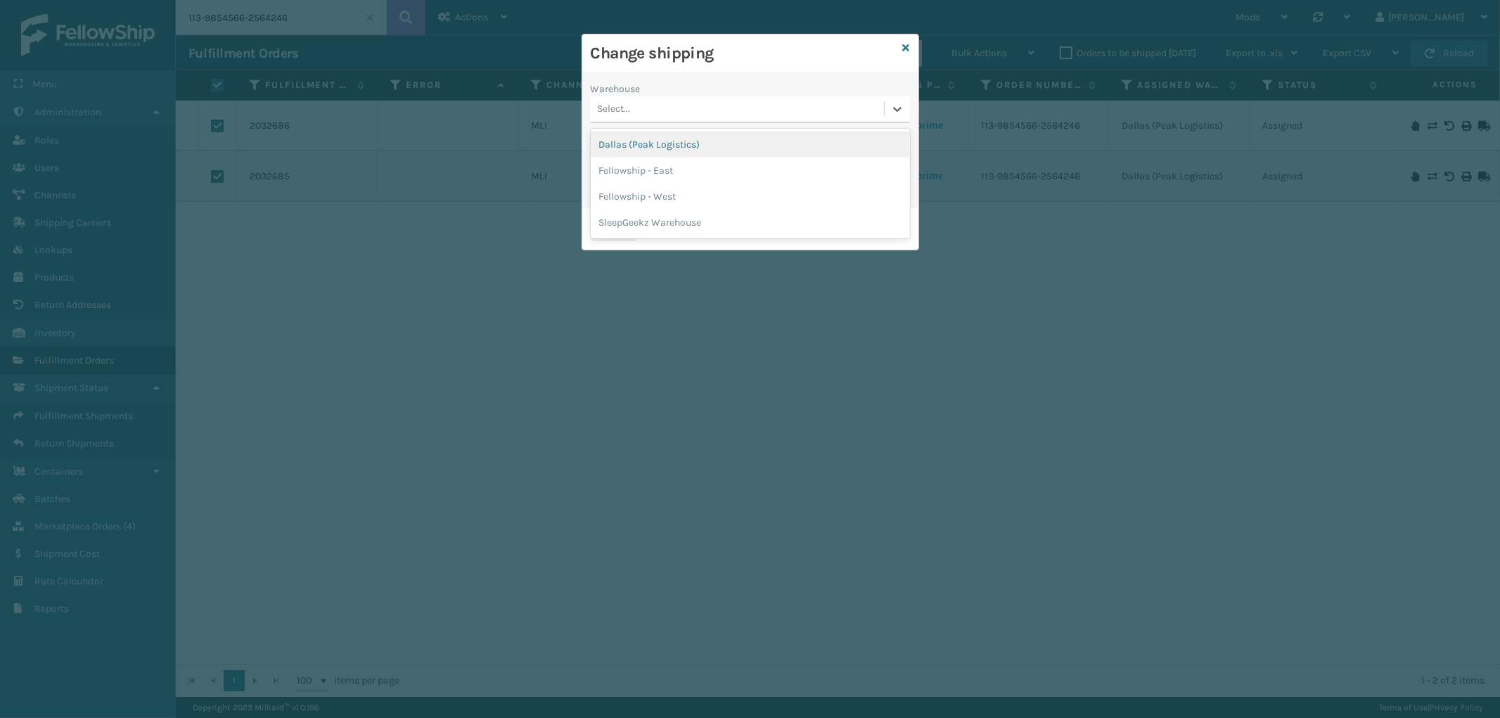
click at [710, 102] on div "Select..." at bounding box center [737, 109] width 293 height 23
click at [692, 136] on div "Dallas (Peak Logistics)" at bounding box center [750, 144] width 319 height 26
click at [599, 193] on label "Use Buy Shipping" at bounding box center [638, 190] width 94 height 12
click at [591, 183] on input "Use Buy Shipping" at bounding box center [591, 181] width 1 height 1
click at [767, 155] on div "Select..." at bounding box center [737, 159] width 293 height 23
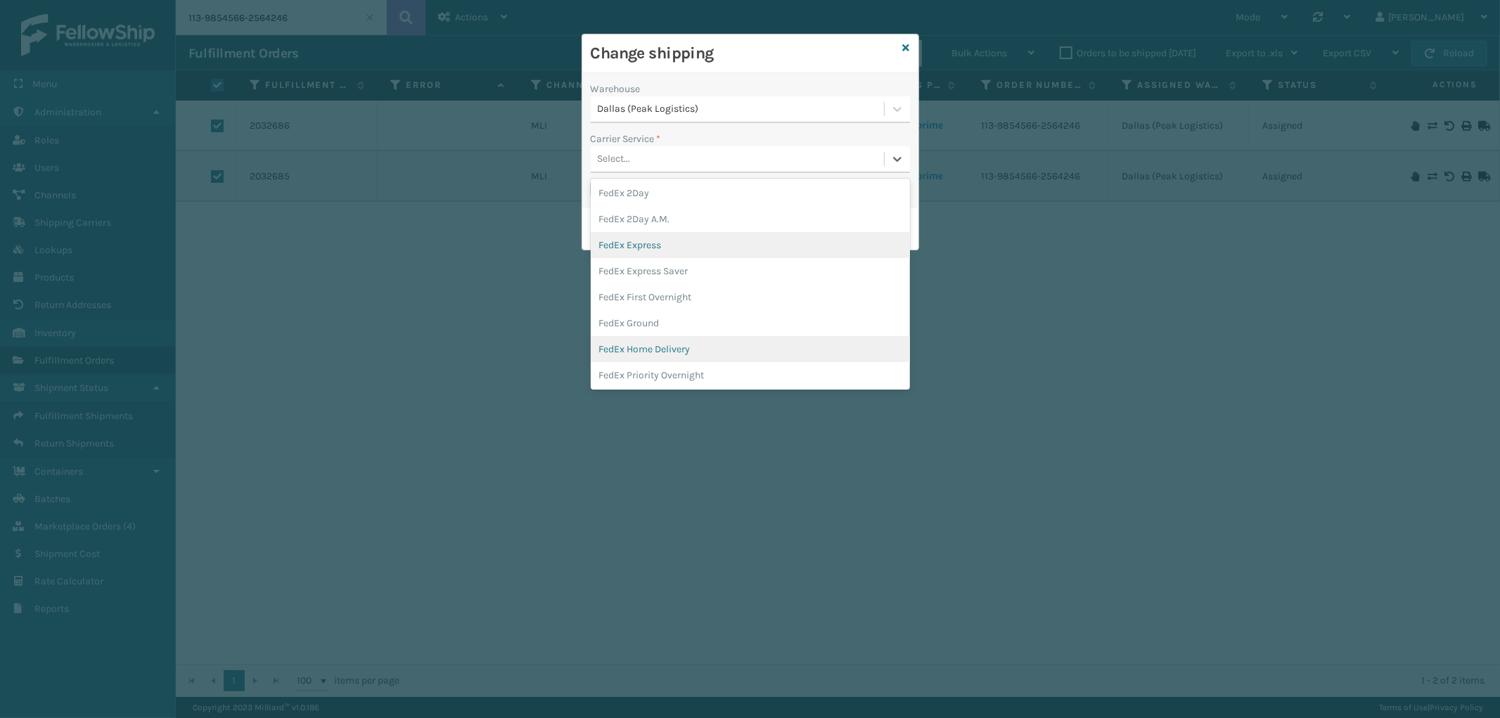
scroll to position [78, 0]
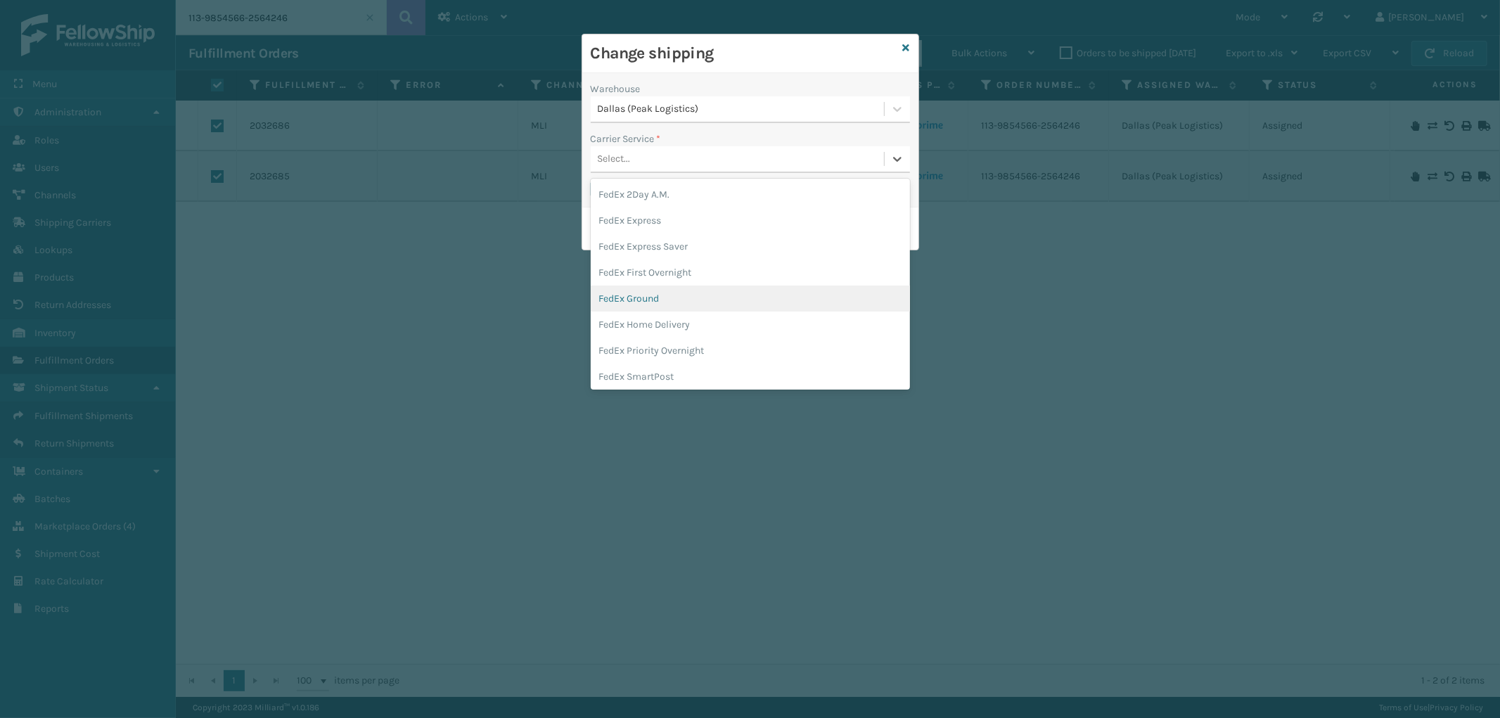
click at [671, 304] on div "FedEx Ground" at bounding box center [750, 298] width 319 height 26
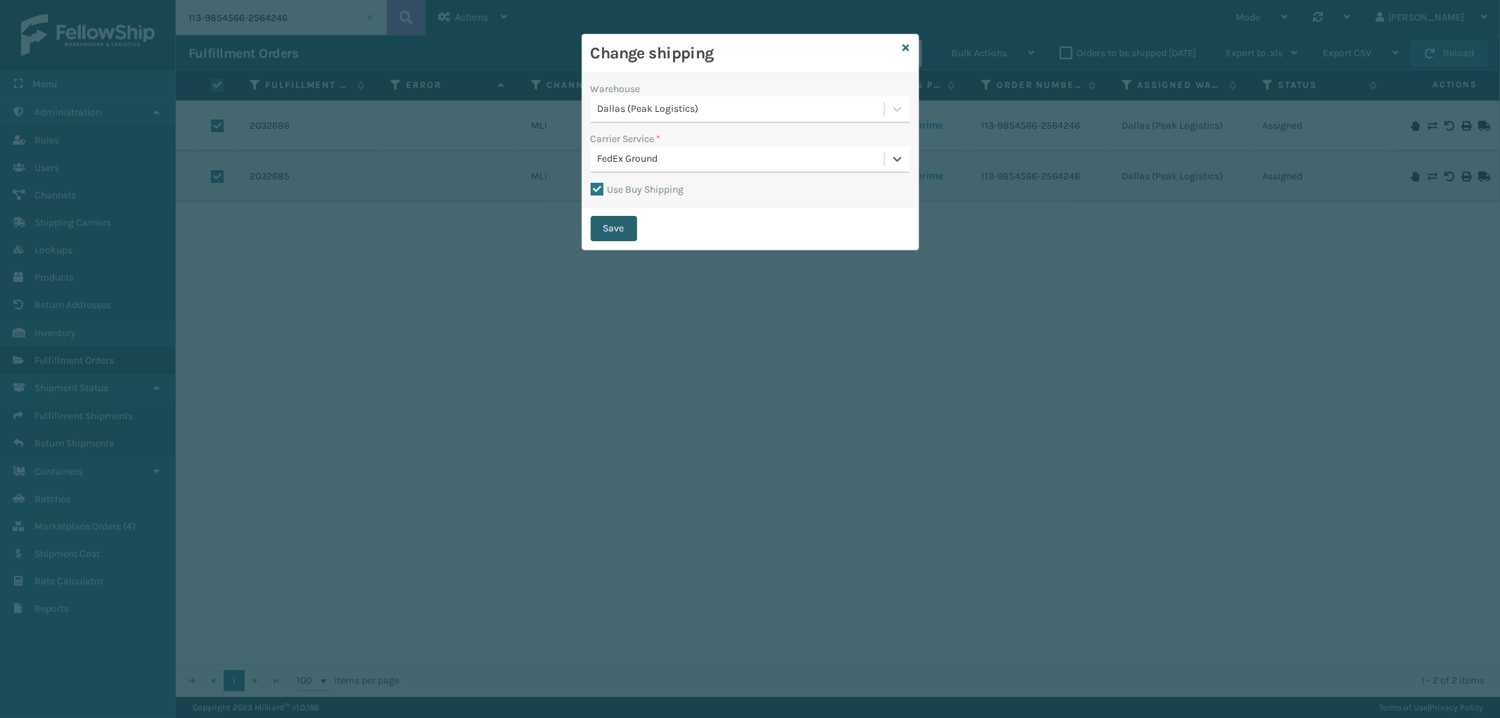
click at [616, 230] on button "Save" at bounding box center [614, 228] width 46 height 25
checkbox input "false"
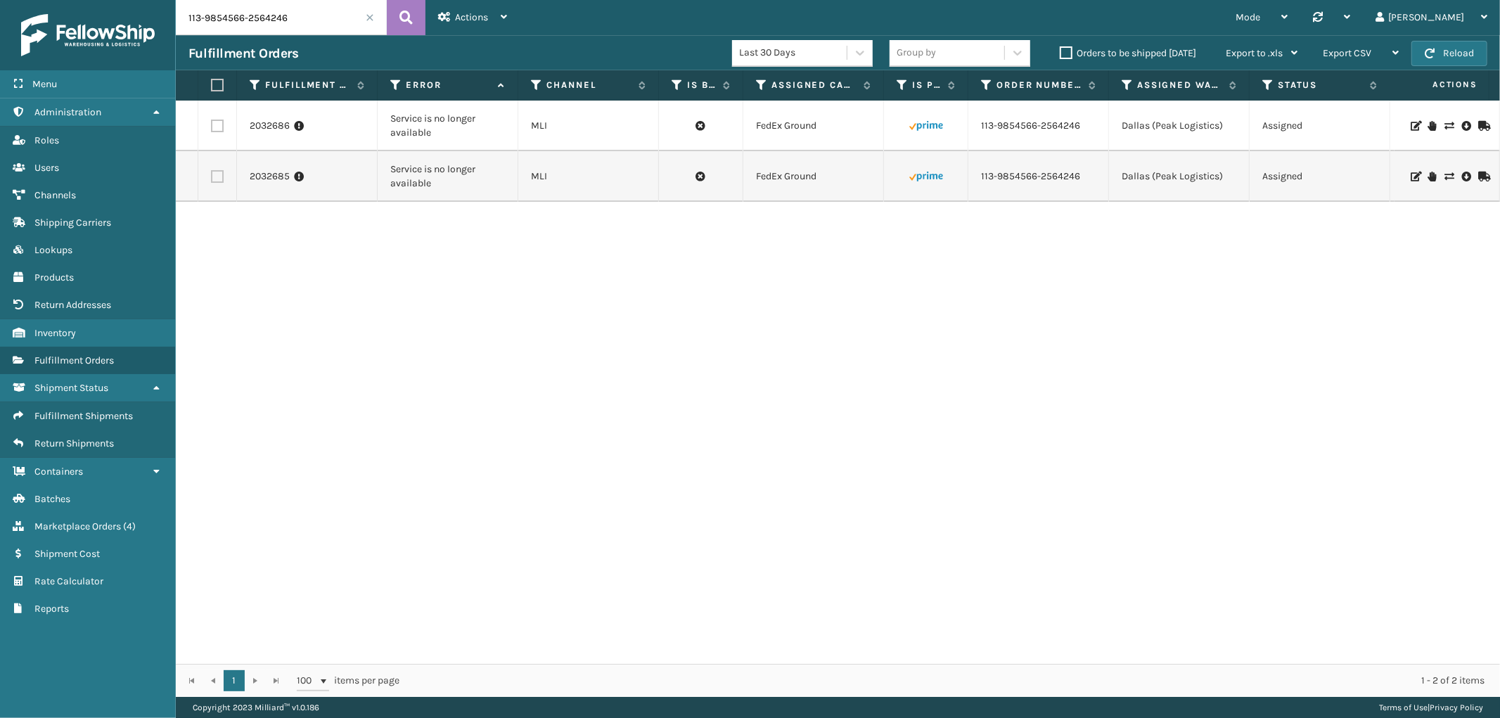
click at [219, 86] on label at bounding box center [215, 85] width 8 height 13
click at [212, 86] on input "checkbox" at bounding box center [211, 85] width 1 height 9
checkbox input "true"
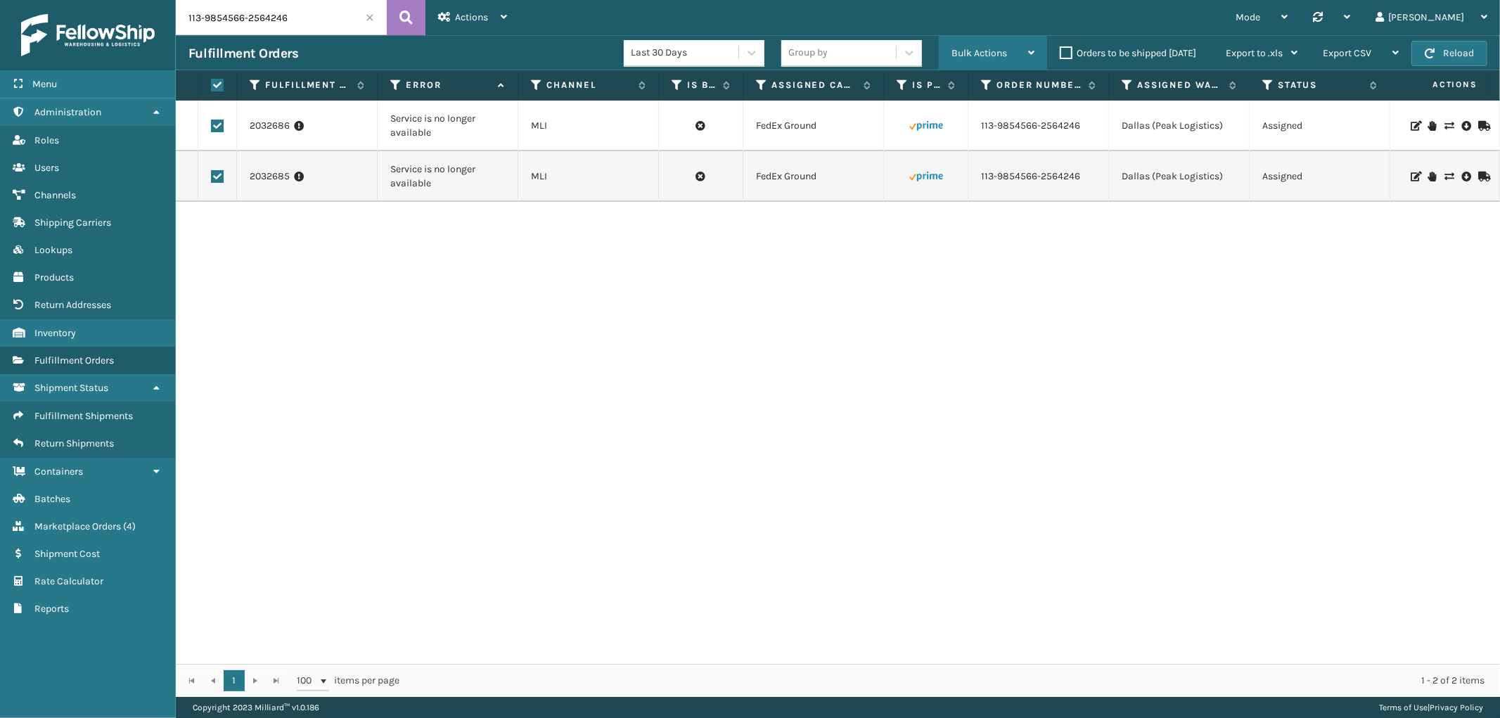
click at [969, 40] on div "Bulk Actions" at bounding box center [992, 53] width 83 height 35
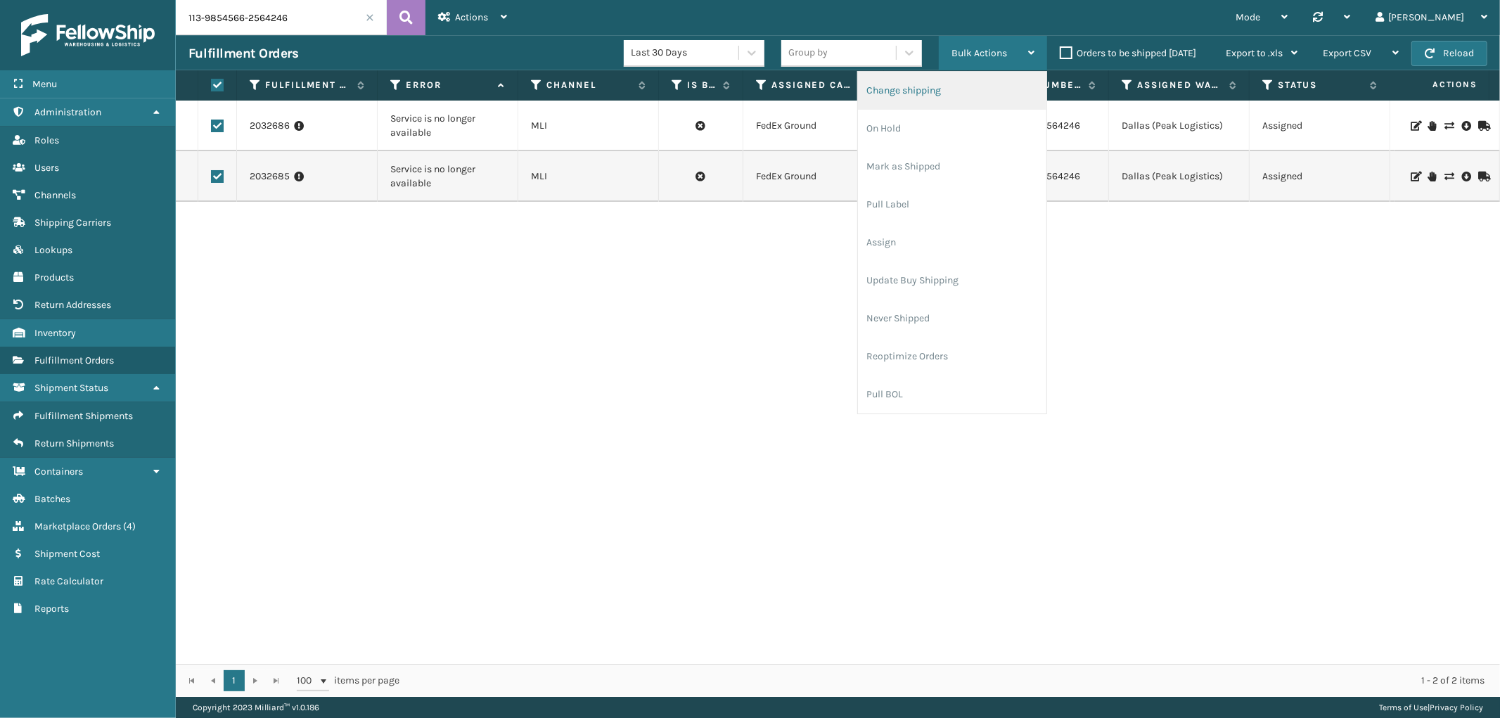
click at [945, 87] on li "Change shipping" at bounding box center [952, 91] width 188 height 38
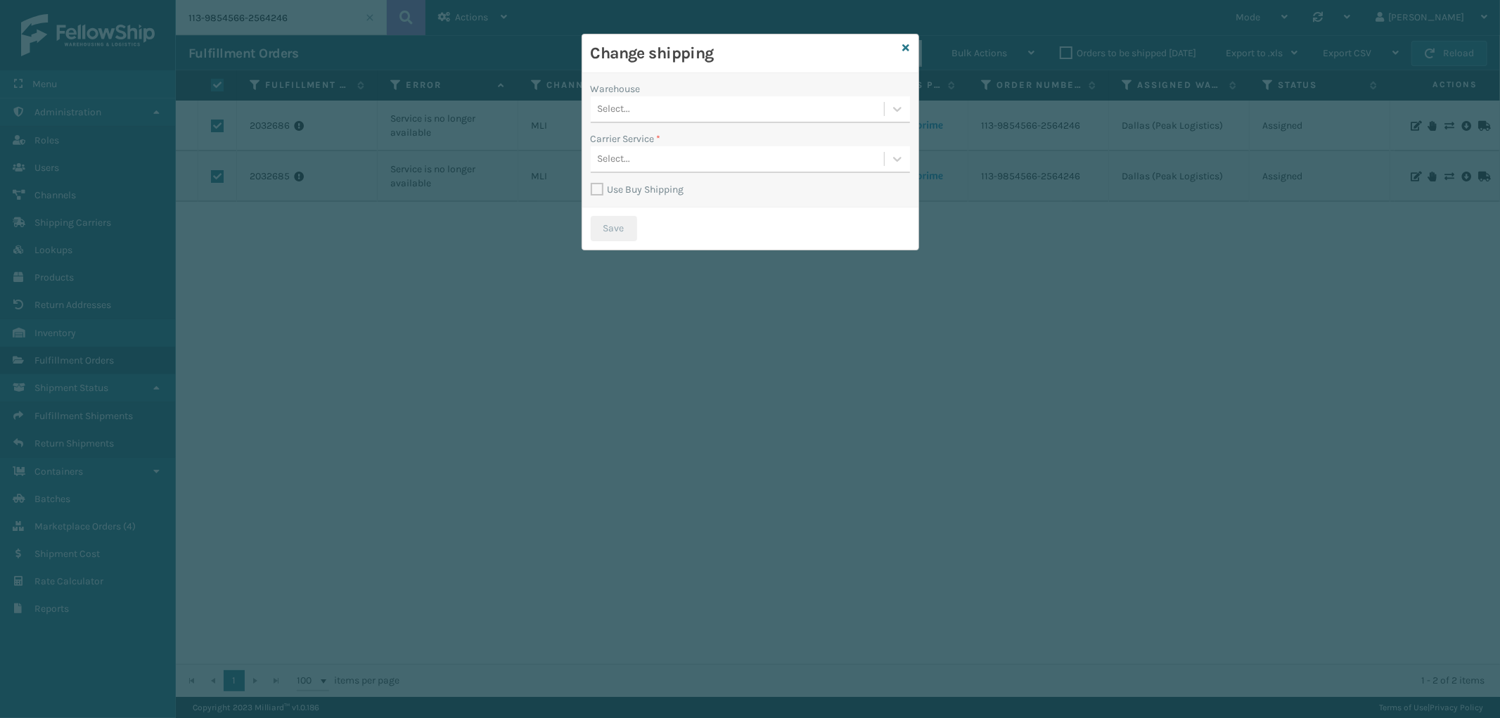
click at [697, 108] on div "Select..." at bounding box center [737, 109] width 293 height 23
click at [687, 144] on div "Dallas (Peak Logistics)" at bounding box center [750, 144] width 319 height 26
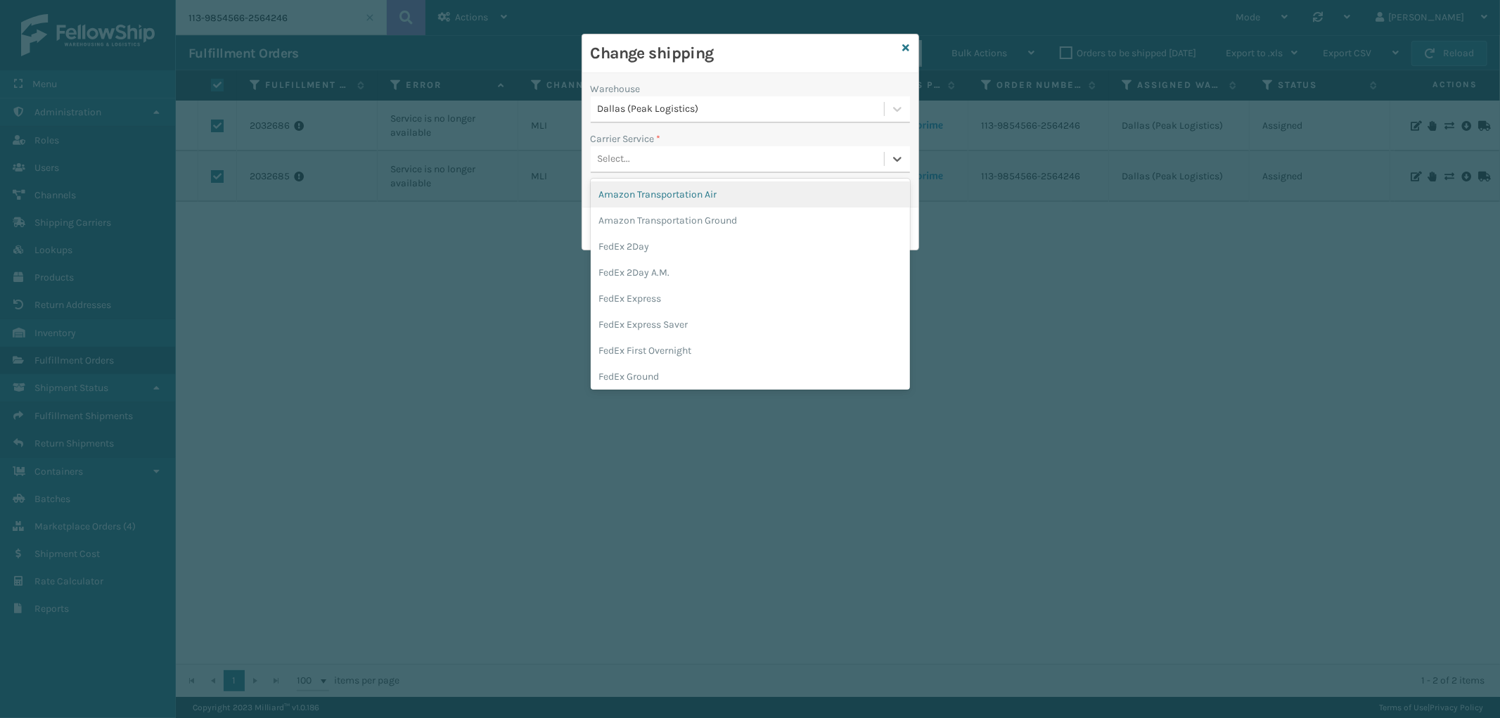
click at [686, 152] on div "Select..." at bounding box center [737, 159] width 293 height 23
click at [690, 366] on div "FedEx Ground" at bounding box center [750, 376] width 319 height 26
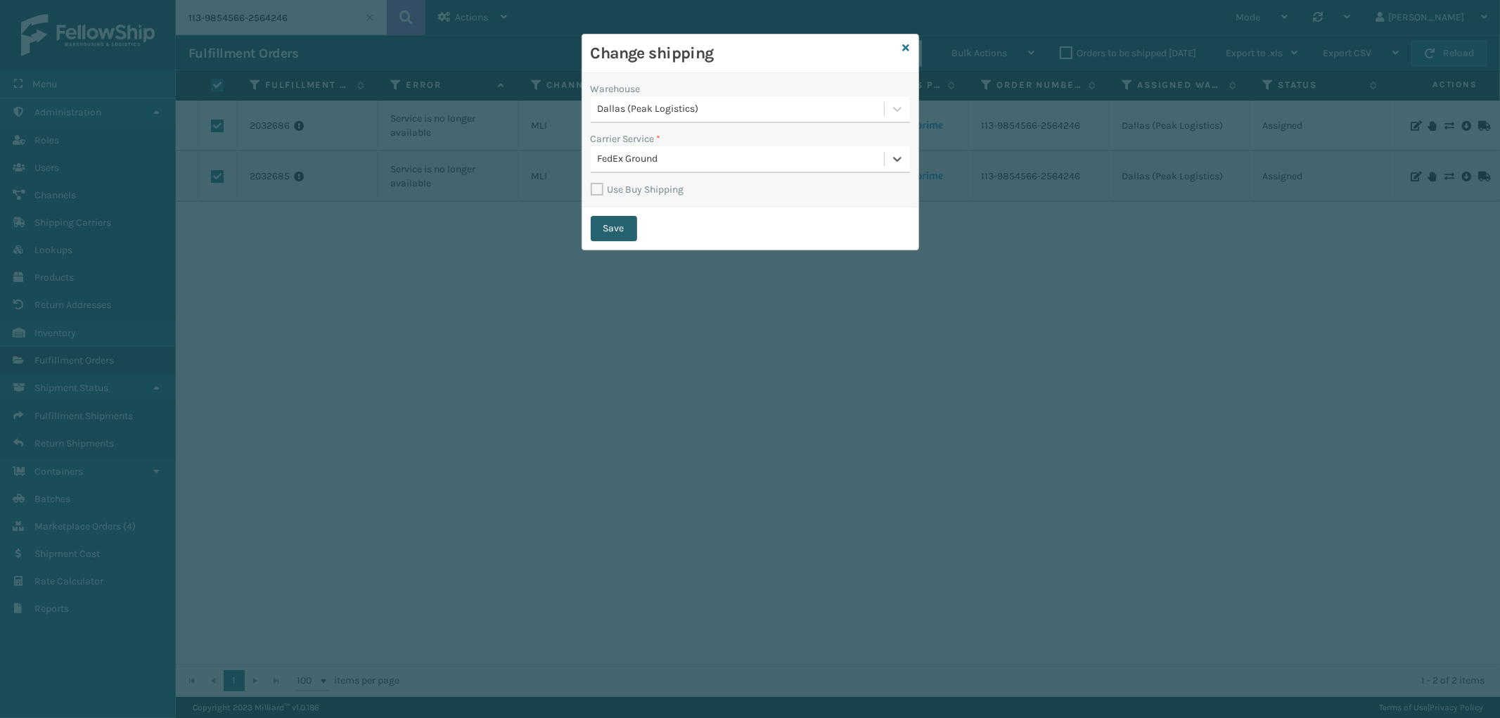
click at [608, 226] on button "Save" at bounding box center [614, 228] width 46 height 25
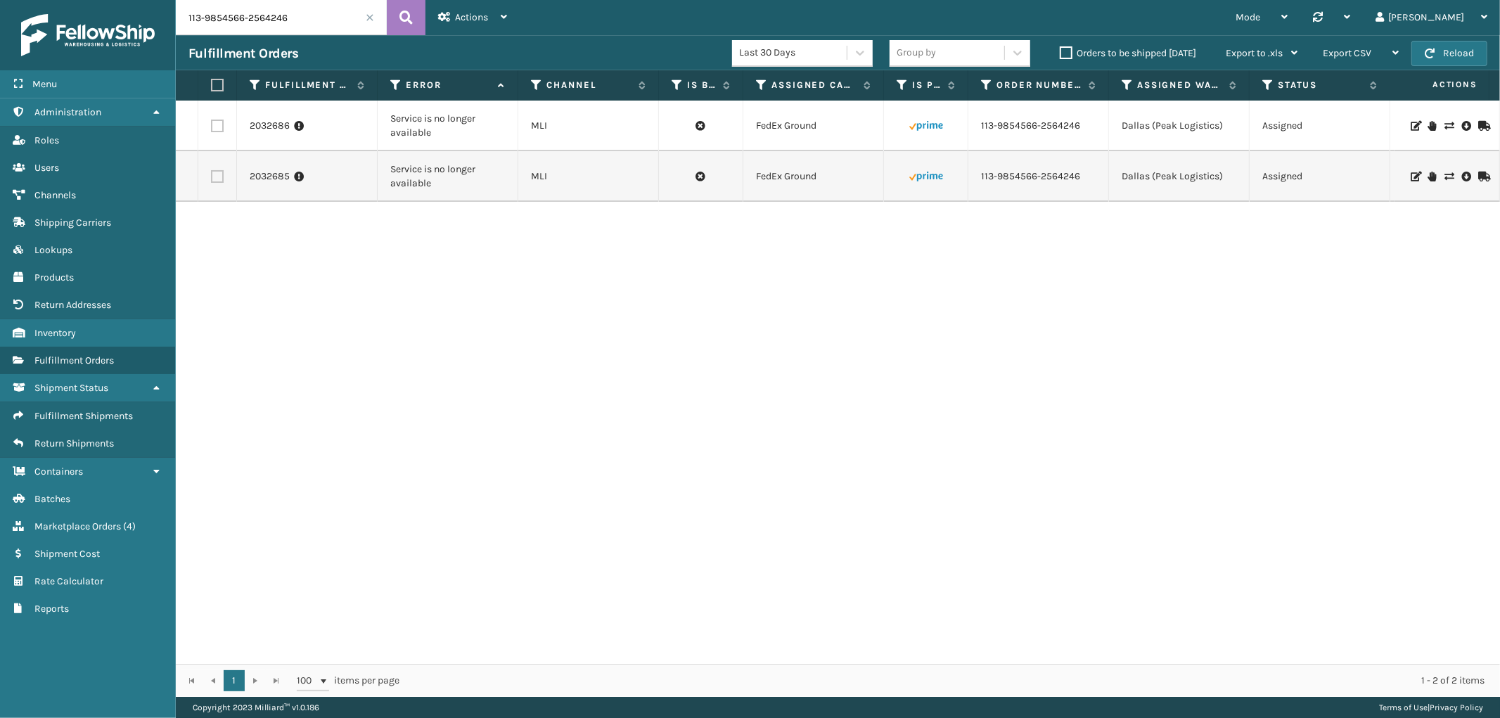
checkbox input "false"
